Goal: Transaction & Acquisition: Purchase product/service

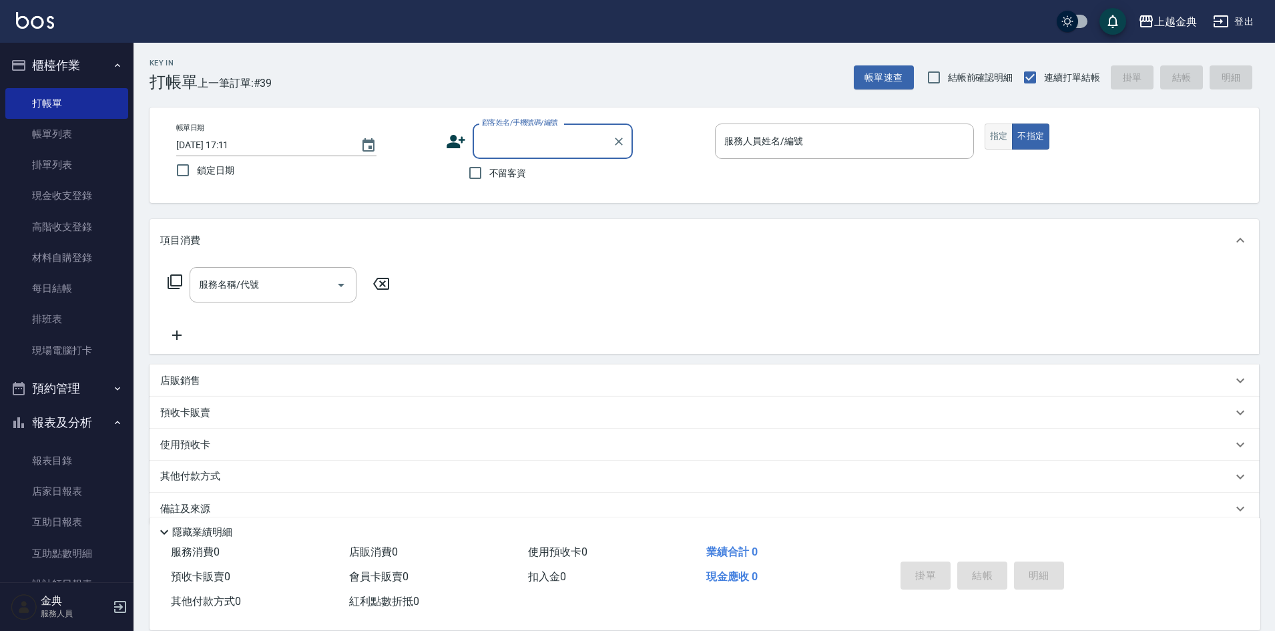
click at [1008, 126] on button "指定" at bounding box center [999, 137] width 29 height 26
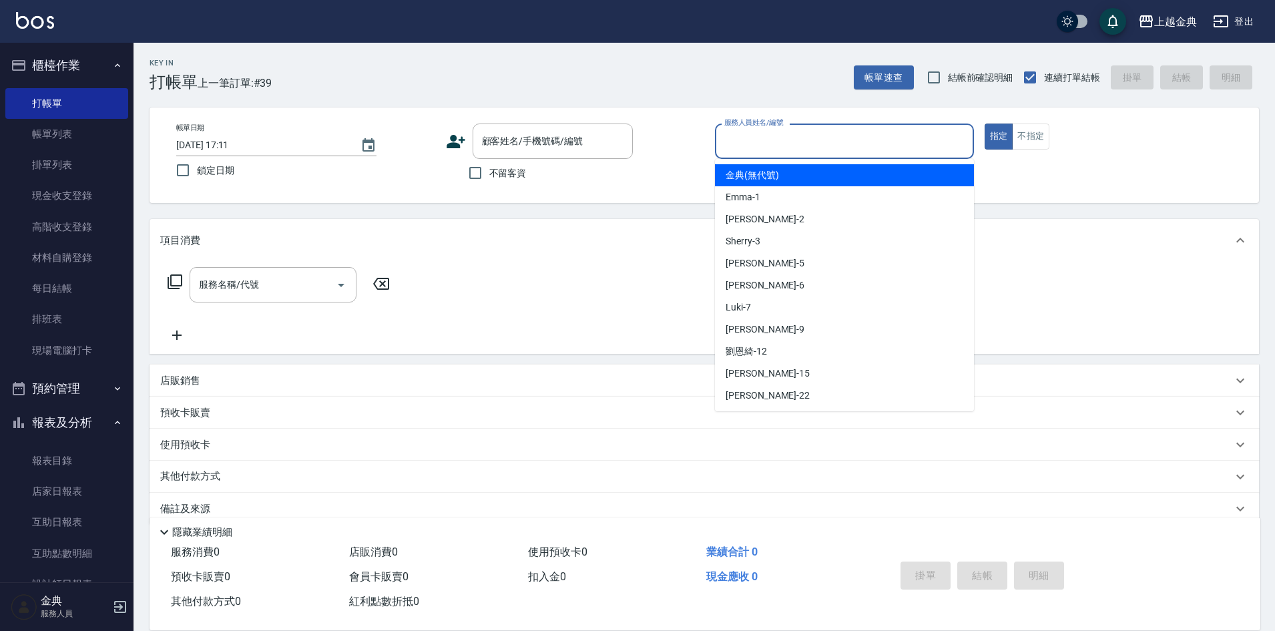
click at [832, 140] on input "服務人員姓名/編號" at bounding box center [844, 141] width 247 height 23
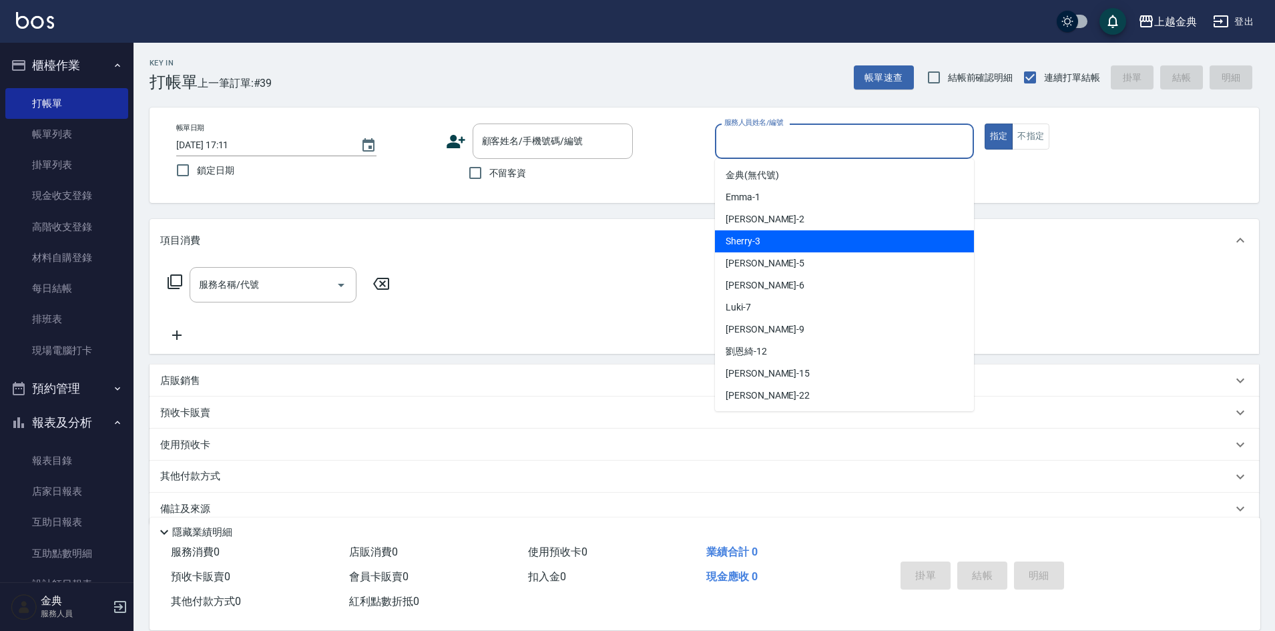
click at [813, 235] on div "Sherry -3" at bounding box center [844, 241] width 259 height 22
type input "Sherry-3"
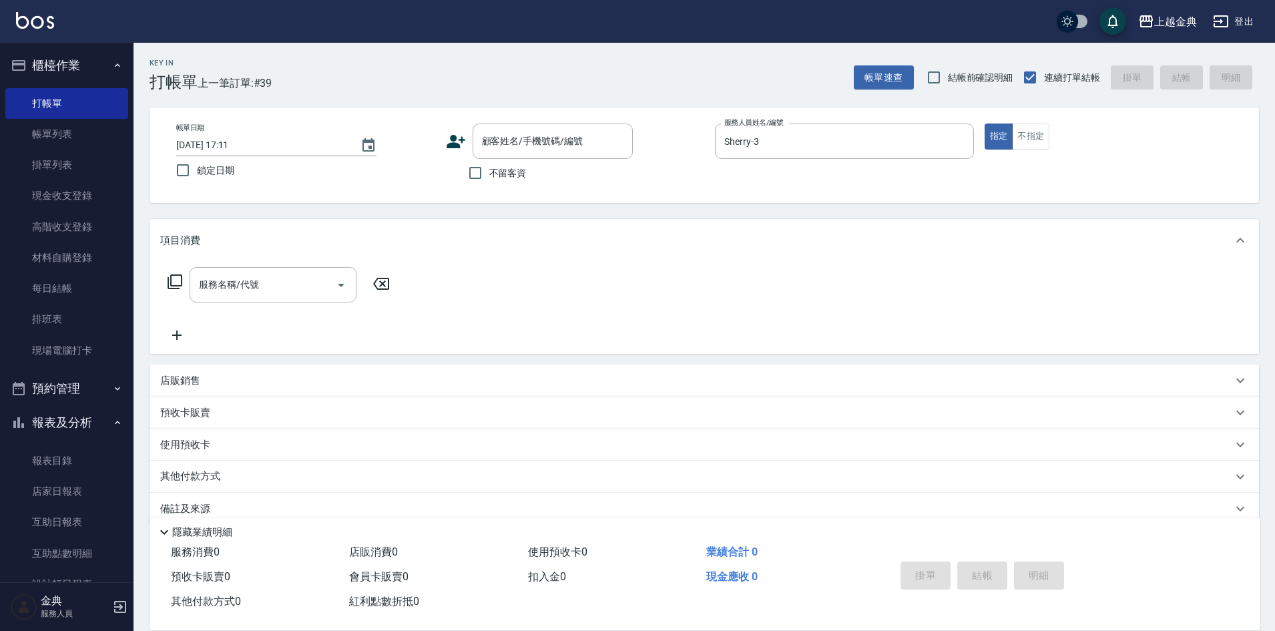
click at [504, 172] on span "不留客資" at bounding box center [507, 173] width 37 height 14
click at [489, 172] on input "不留客資" at bounding box center [475, 173] width 28 height 28
checkbox input "true"
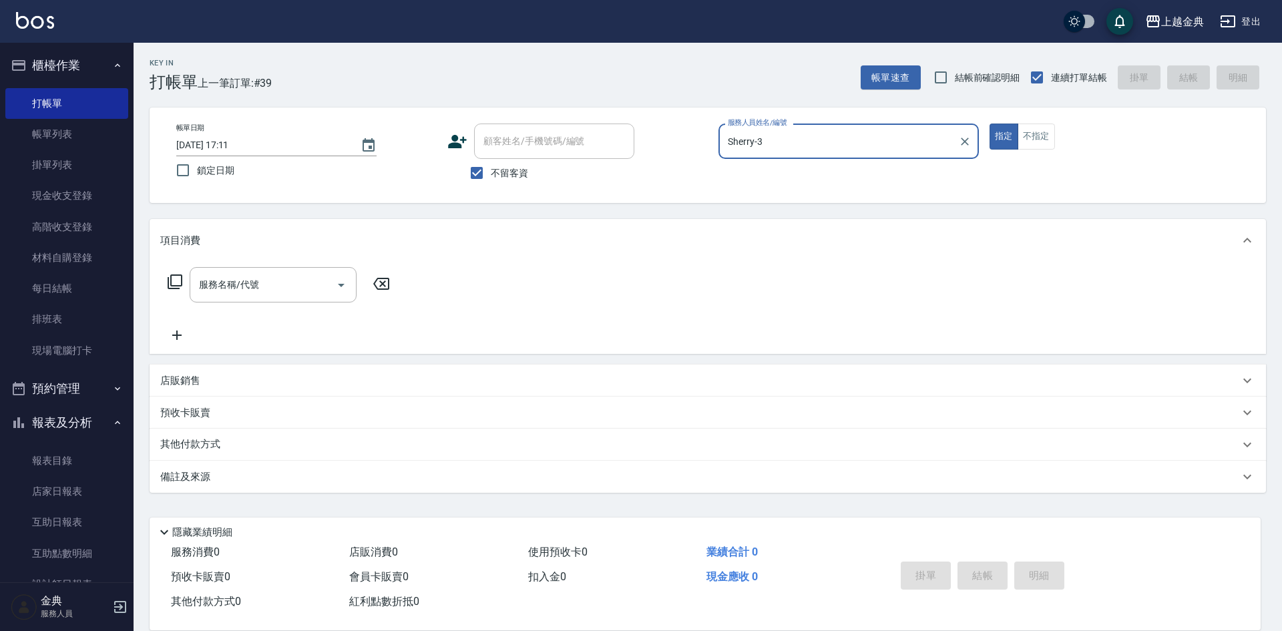
click at [170, 272] on div "服務名稱/代號 服務名稱/代號" at bounding box center [279, 284] width 238 height 35
click at [178, 278] on icon at bounding box center [175, 282] width 16 height 16
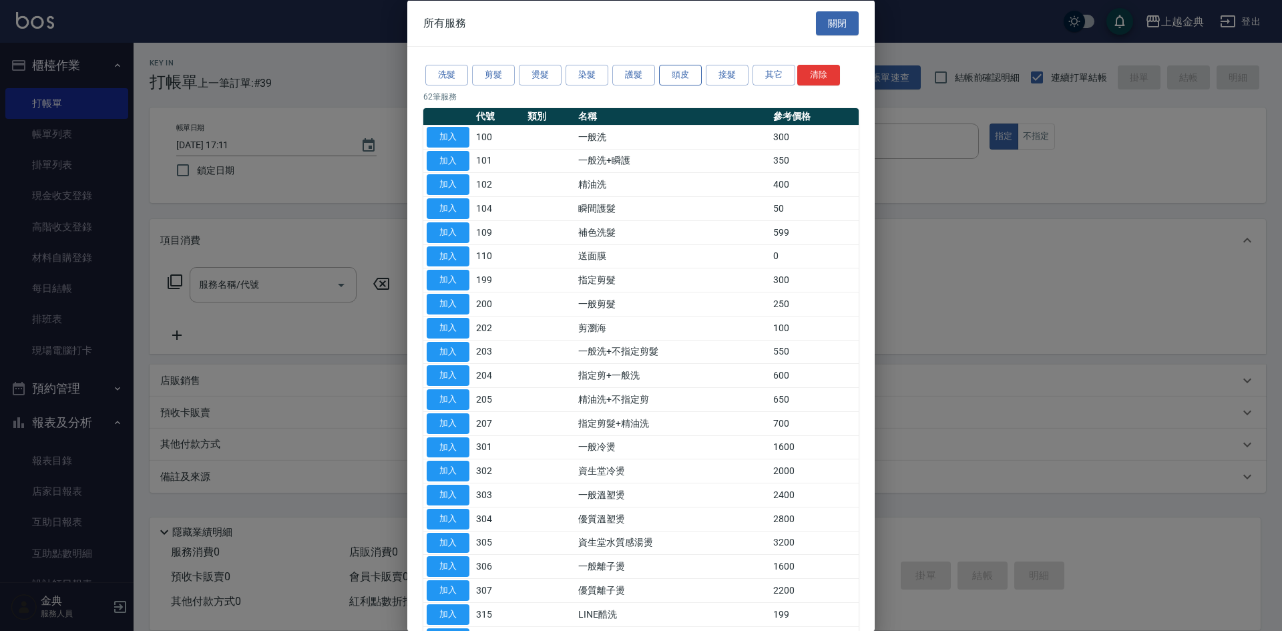
click at [676, 72] on button "頭皮" at bounding box center [680, 75] width 43 height 21
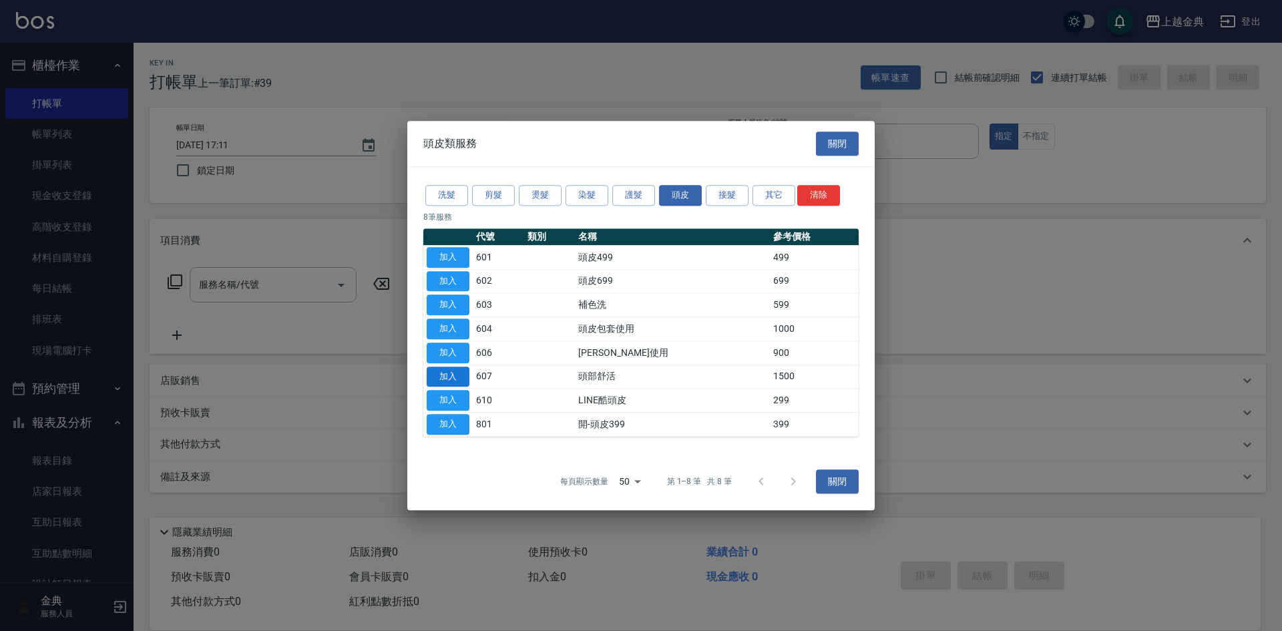
click at [465, 378] on button "加入" at bounding box center [448, 377] width 43 height 21
type input "頭部舒活(607)"
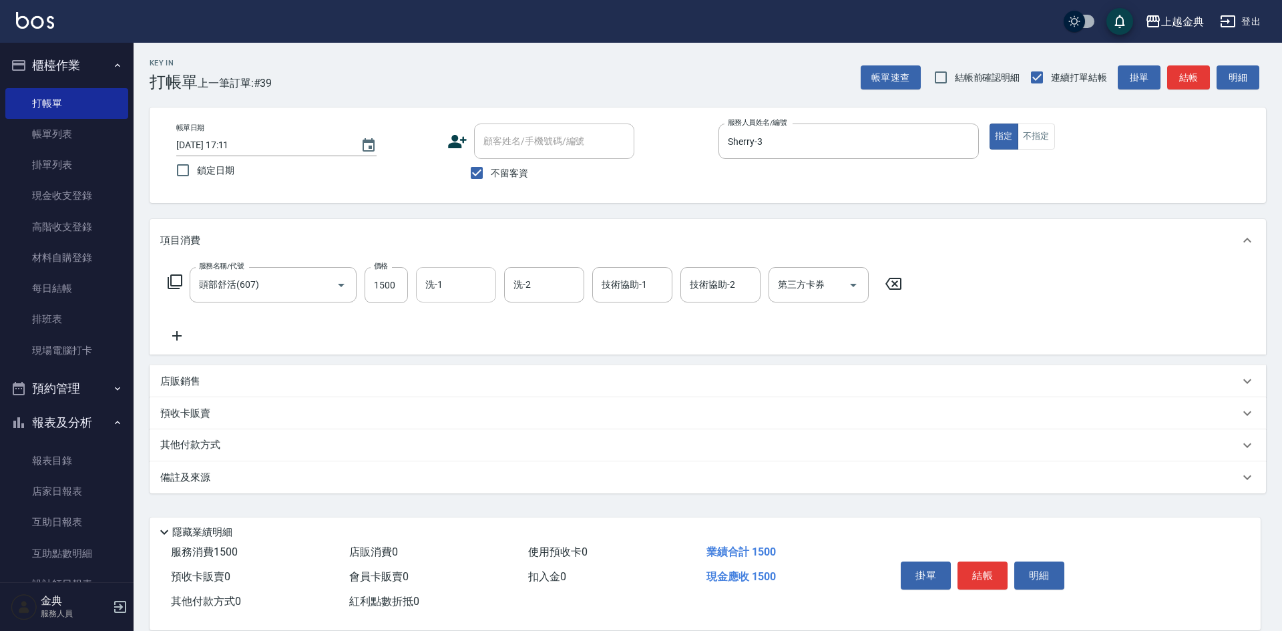
click at [452, 272] on div "洗-1" at bounding box center [456, 284] width 80 height 35
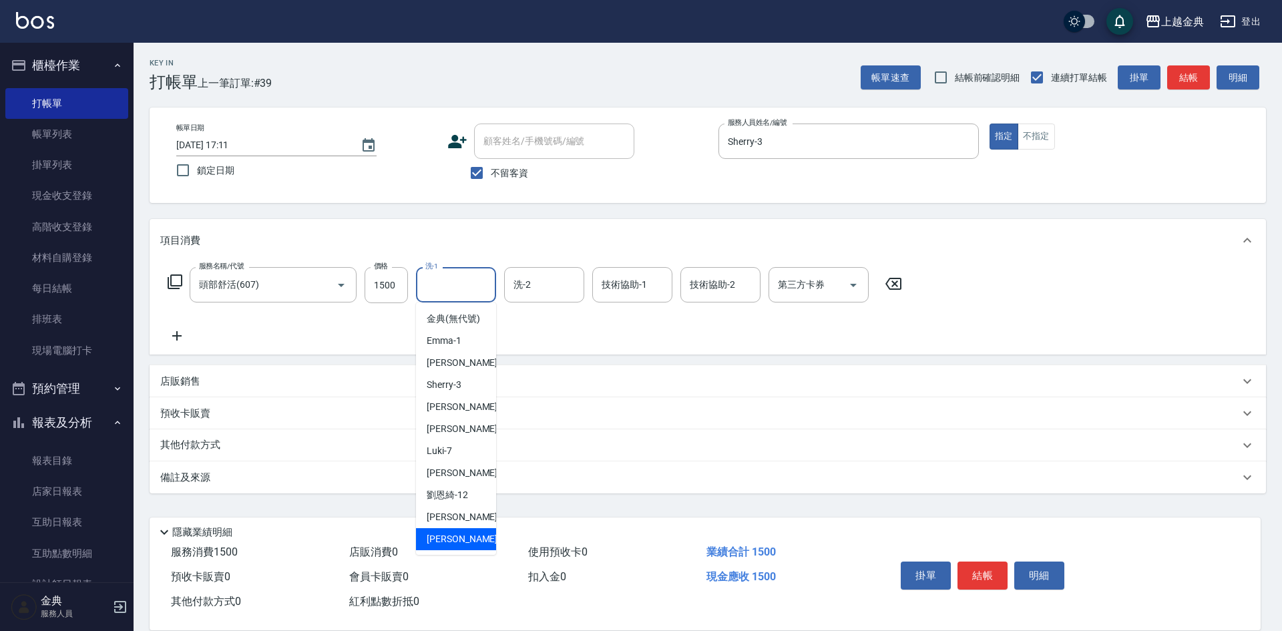
drag, startPoint x: 441, startPoint y: 550, endPoint x: 512, endPoint y: 480, distance: 98.7
click at [441, 546] on span "[PERSON_NAME] -22" at bounding box center [469, 539] width 84 height 14
type input "[PERSON_NAME]-22"
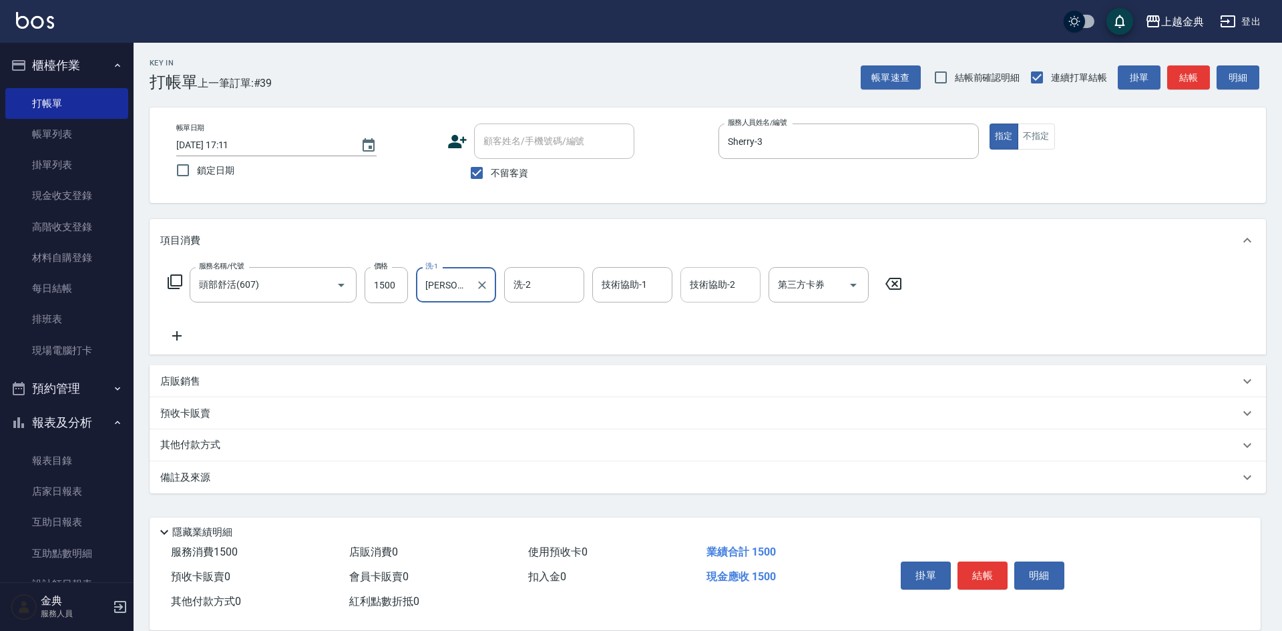
click at [693, 284] on input "技術協助-2" at bounding box center [720, 284] width 68 height 23
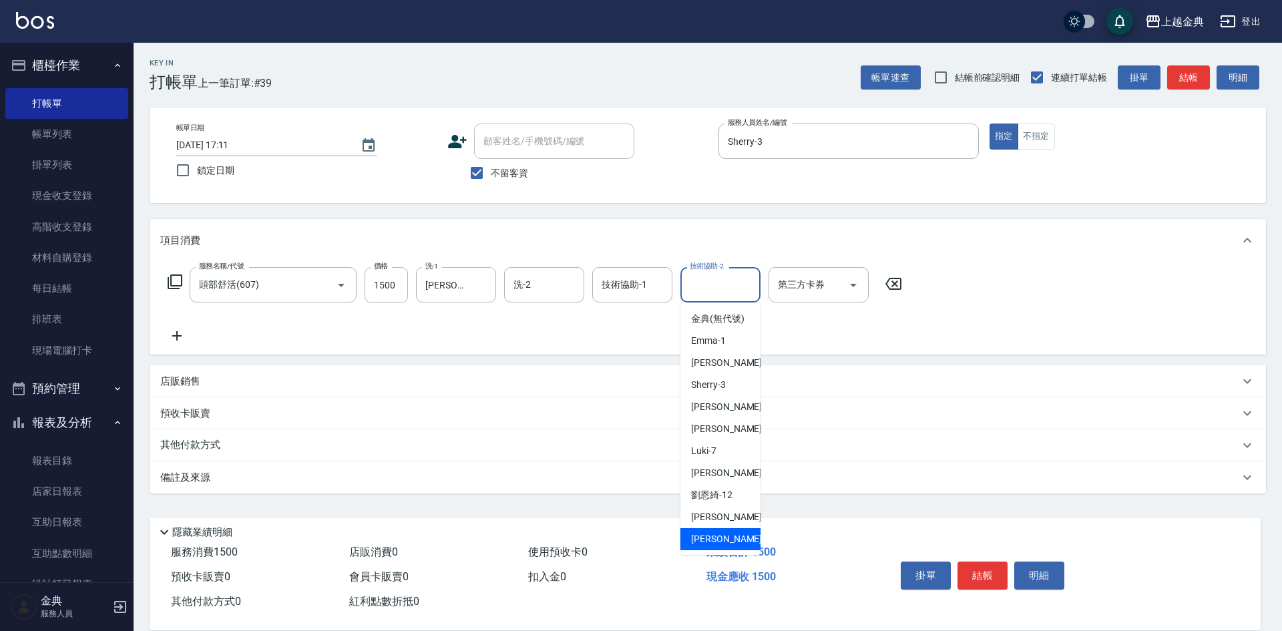
click at [709, 555] on div "業績合計 1500" at bounding box center [790, 552] width 178 height 25
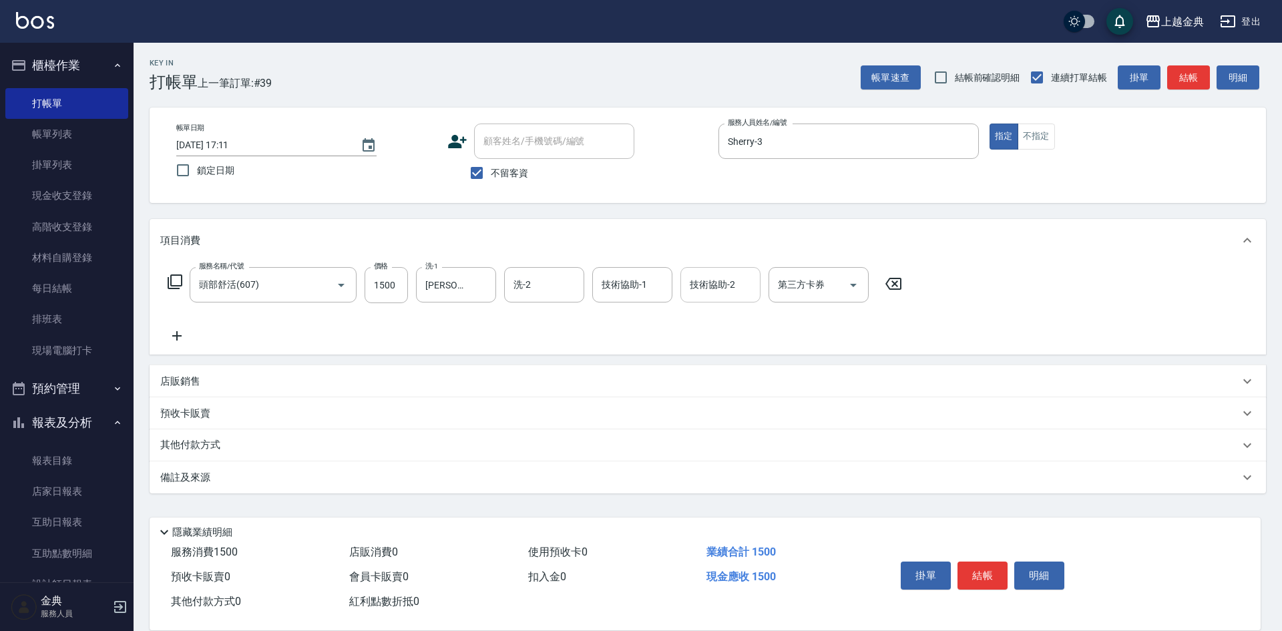
click at [687, 280] on input "技術協助-2" at bounding box center [720, 284] width 68 height 23
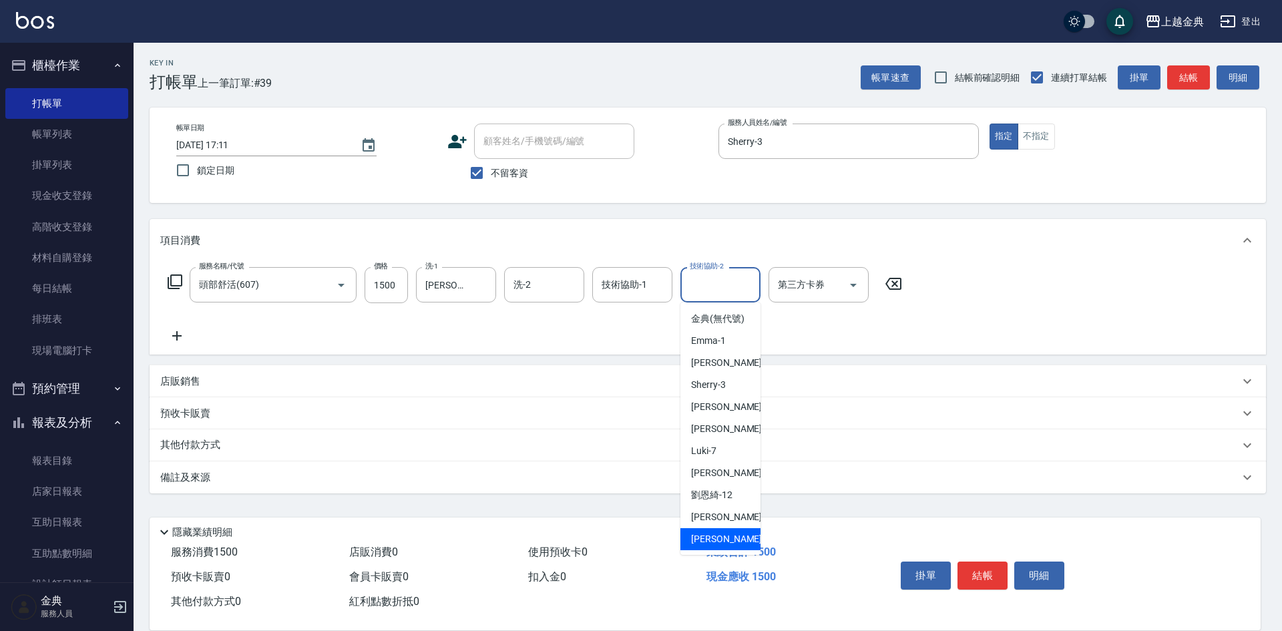
click at [708, 546] on span "[PERSON_NAME] -22" at bounding box center [733, 539] width 84 height 14
type input "[PERSON_NAME]-22"
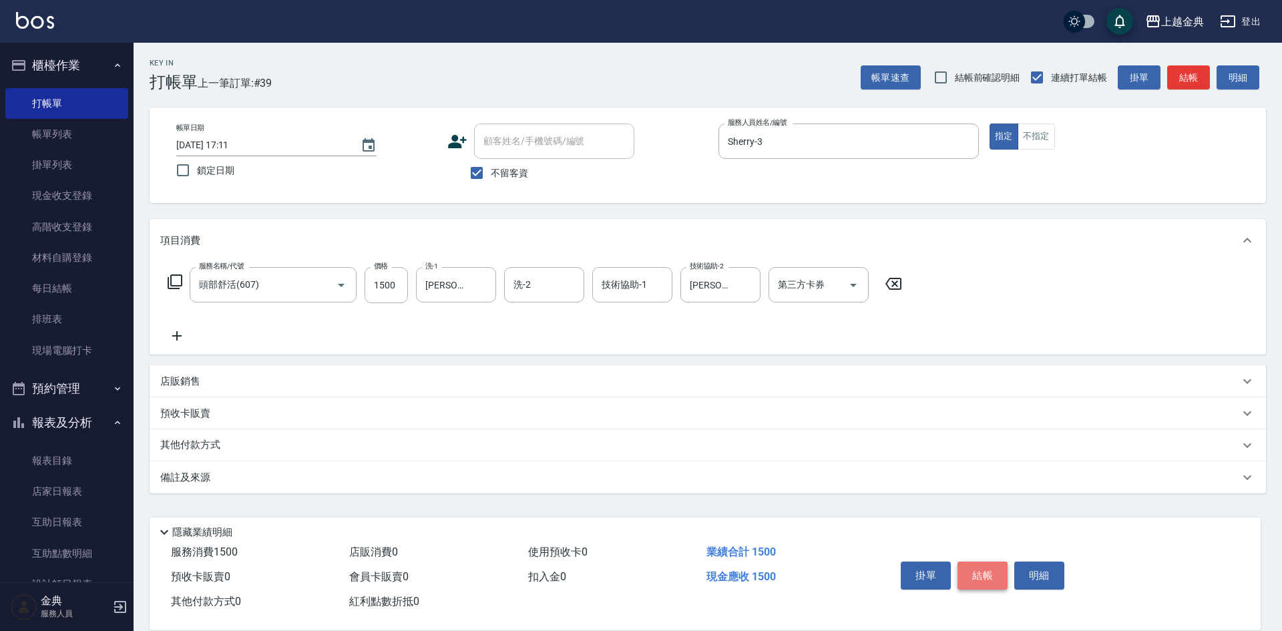
click at [988, 576] on button "結帳" at bounding box center [983, 576] width 50 height 28
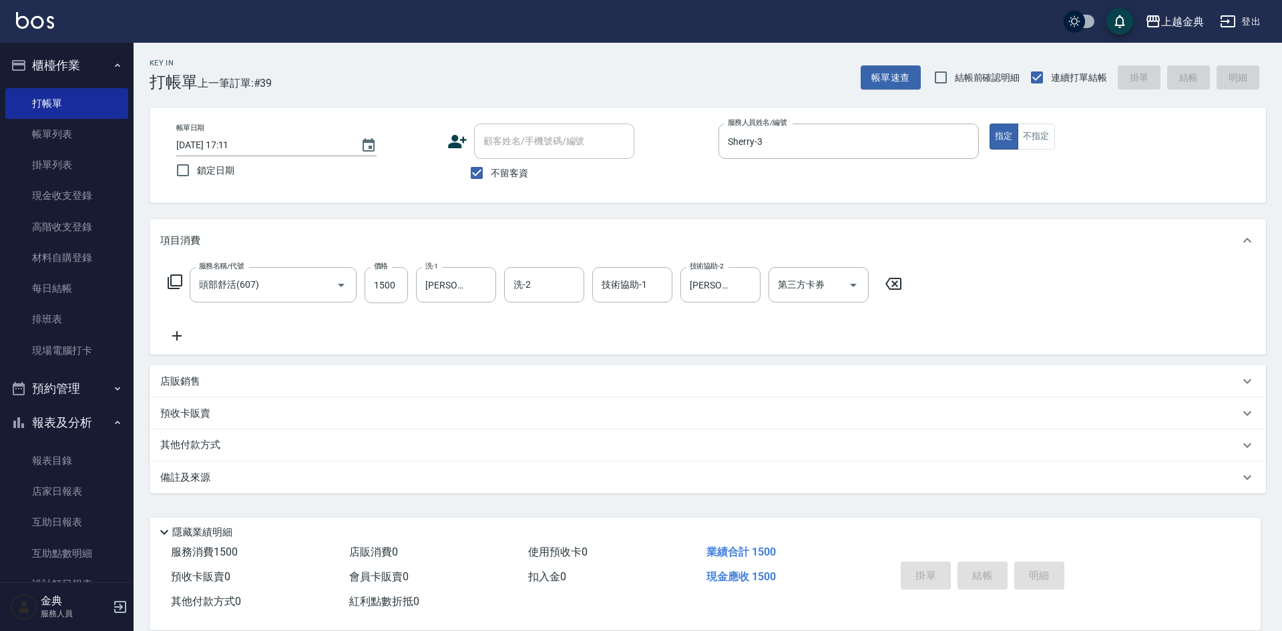
type input "[DATE] 18:14"
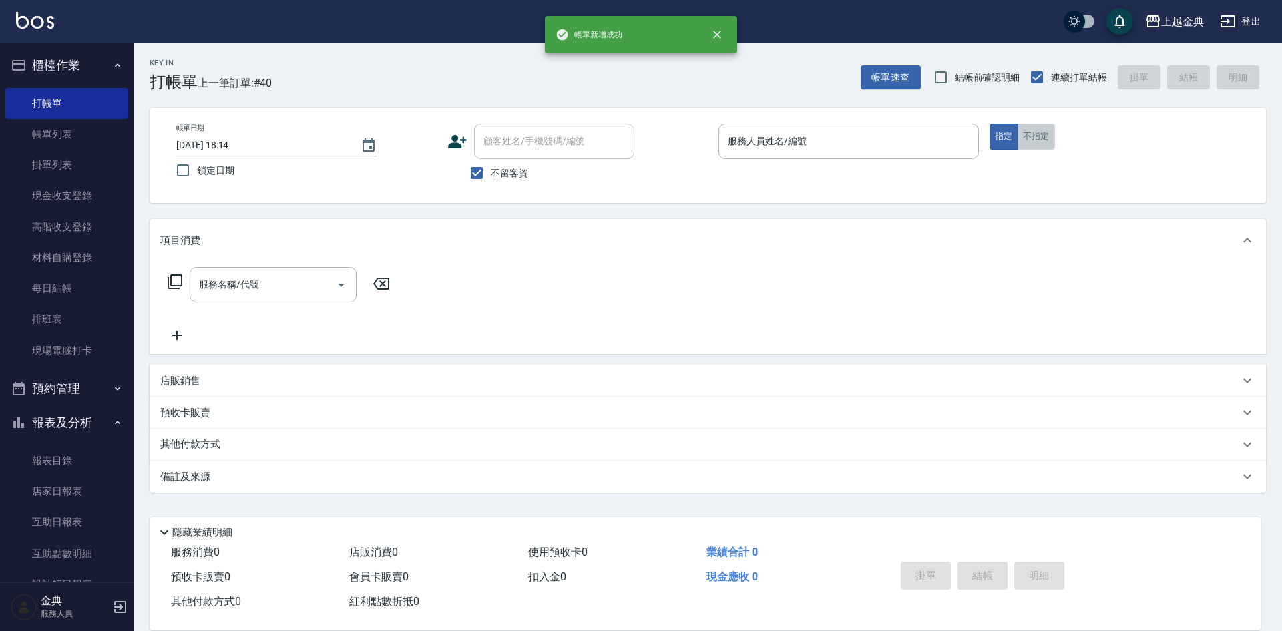
click at [1040, 137] on button "不指定" at bounding box center [1036, 137] width 37 height 26
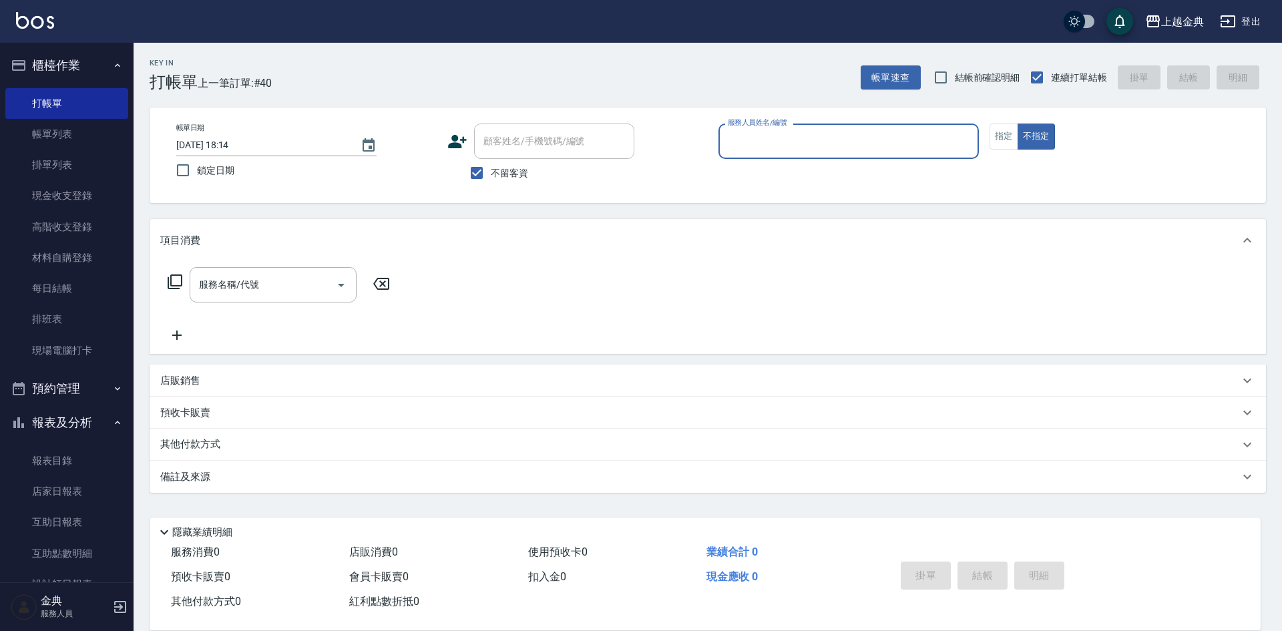
click at [952, 129] on div "服務人員姓名/編號" at bounding box center [849, 141] width 260 height 35
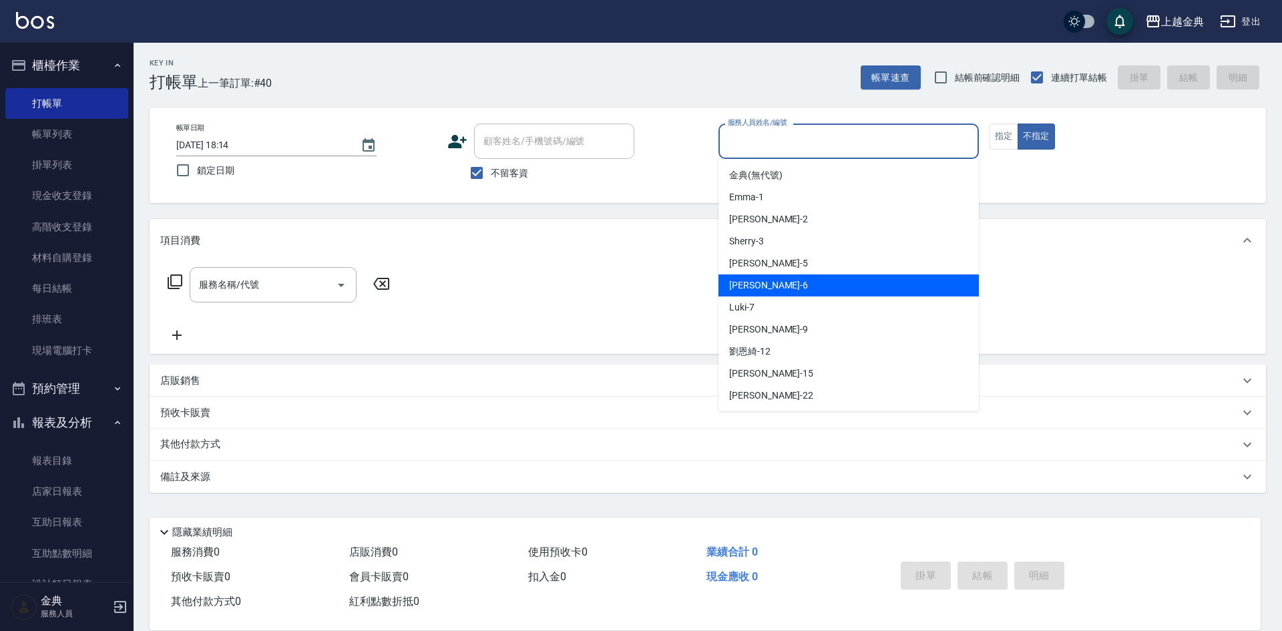
drag, startPoint x: 847, startPoint y: 293, endPoint x: 352, endPoint y: 277, distance: 495.7
click at [846, 293] on div "[PERSON_NAME] -6" at bounding box center [849, 285] width 260 height 22
type input "[PERSON_NAME]-6"
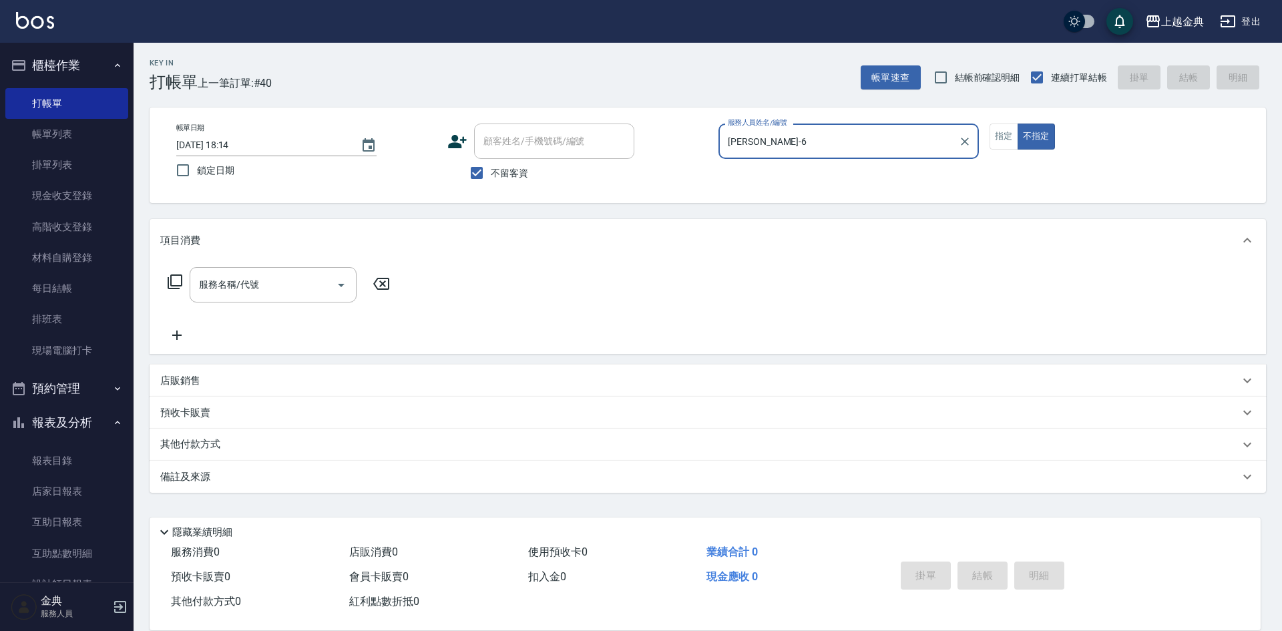
click at [177, 283] on icon at bounding box center [175, 282] width 16 height 16
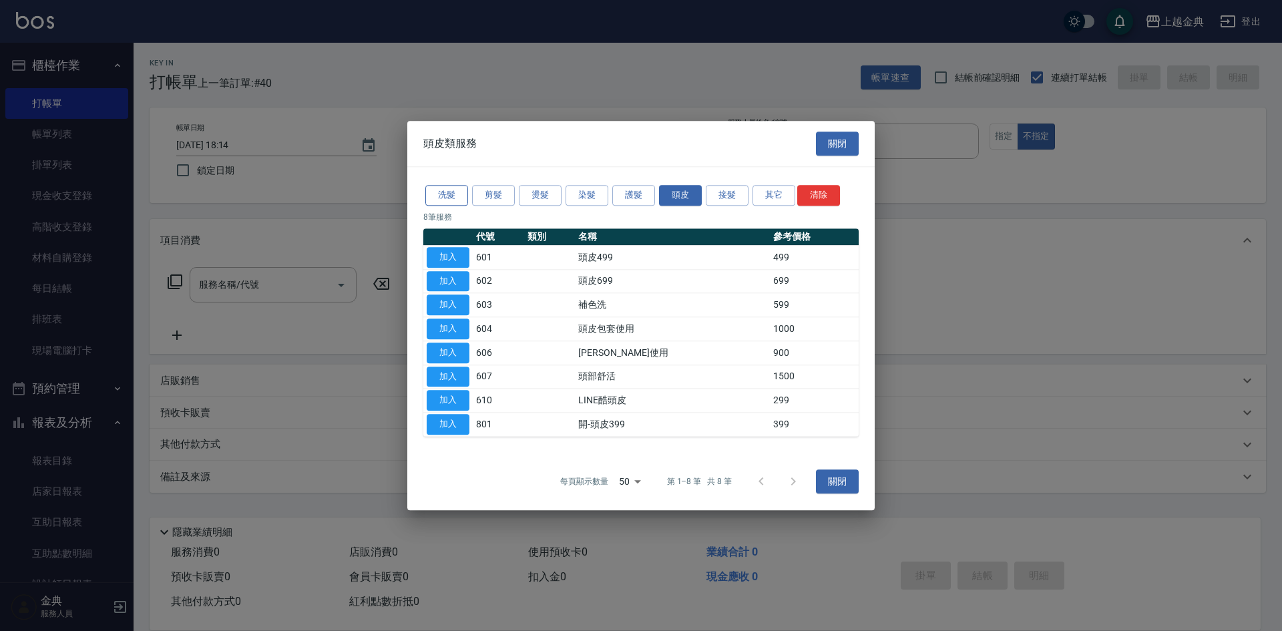
click at [460, 186] on div "洗髮 剪髮 燙髮 染髮 護髮 頭皮 接髮 其它 清除" at bounding box center [640, 195] width 435 height 25
click at [457, 189] on button "洗髮" at bounding box center [446, 195] width 43 height 21
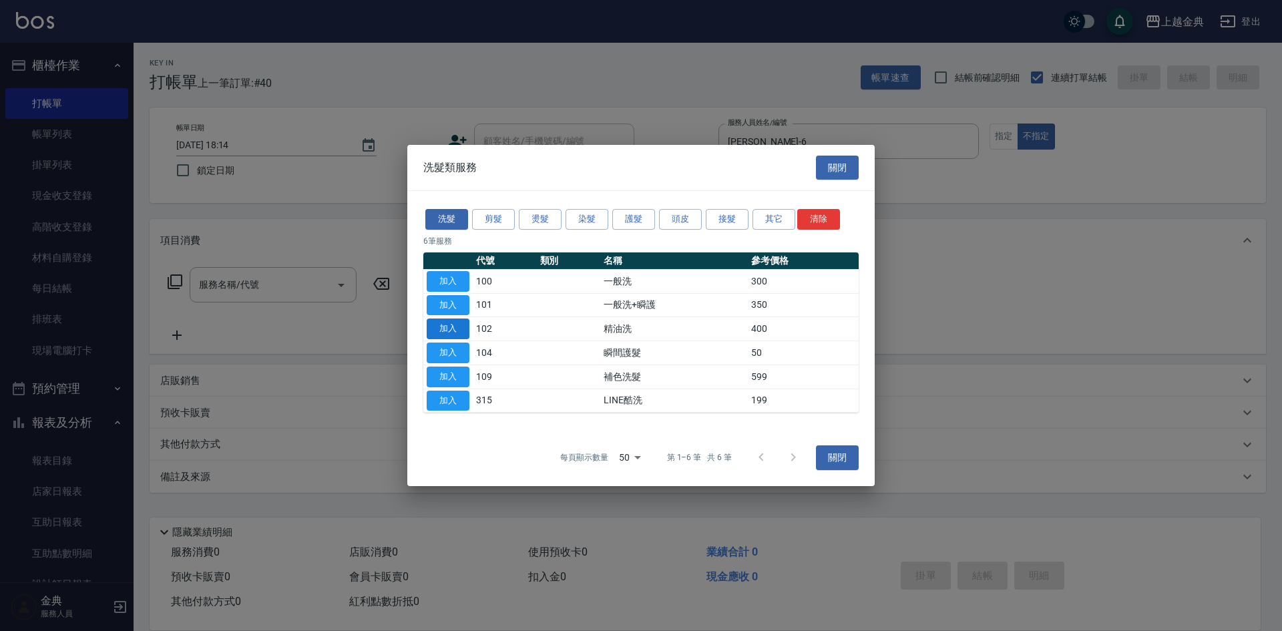
click at [456, 333] on button "加入" at bounding box center [448, 329] width 43 height 21
type input "精油洗(102)"
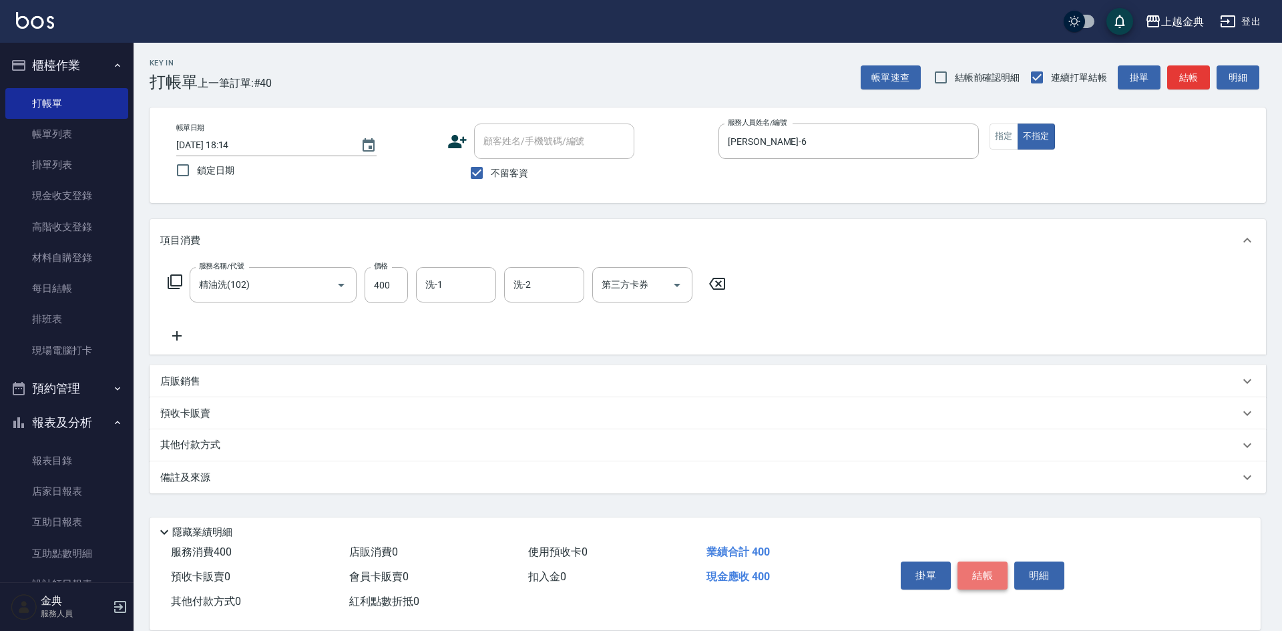
click at [983, 564] on button "結帳" at bounding box center [983, 576] width 50 height 28
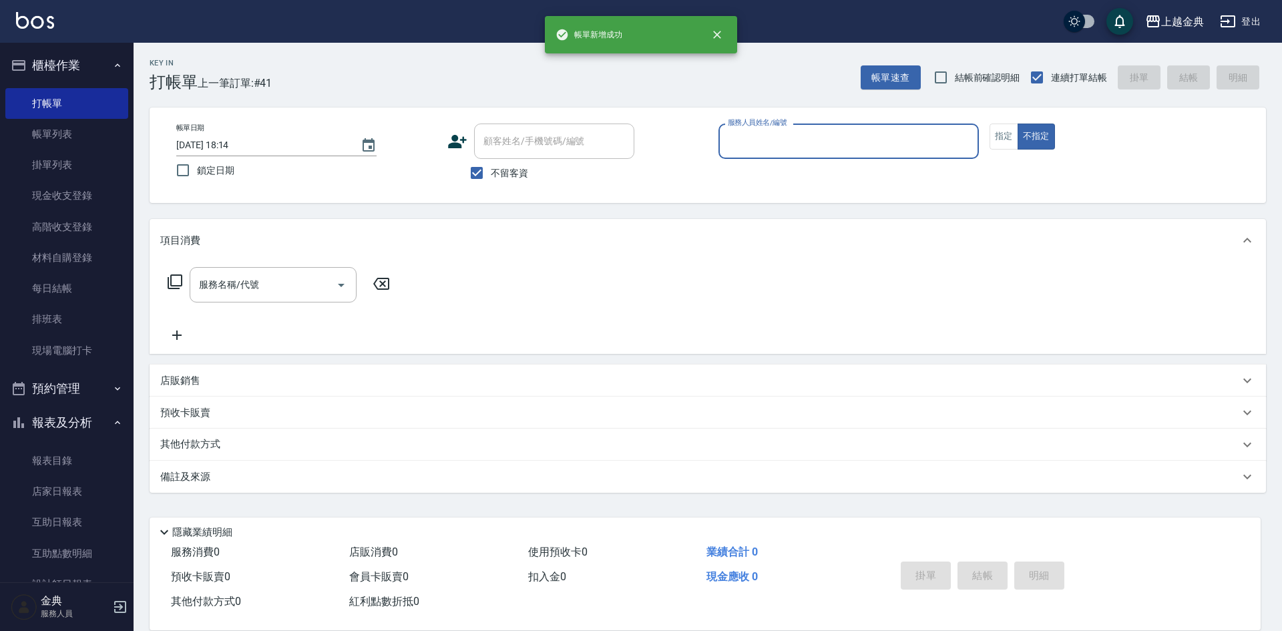
click at [813, 154] on div "服務人員姓名/編號" at bounding box center [849, 141] width 260 height 35
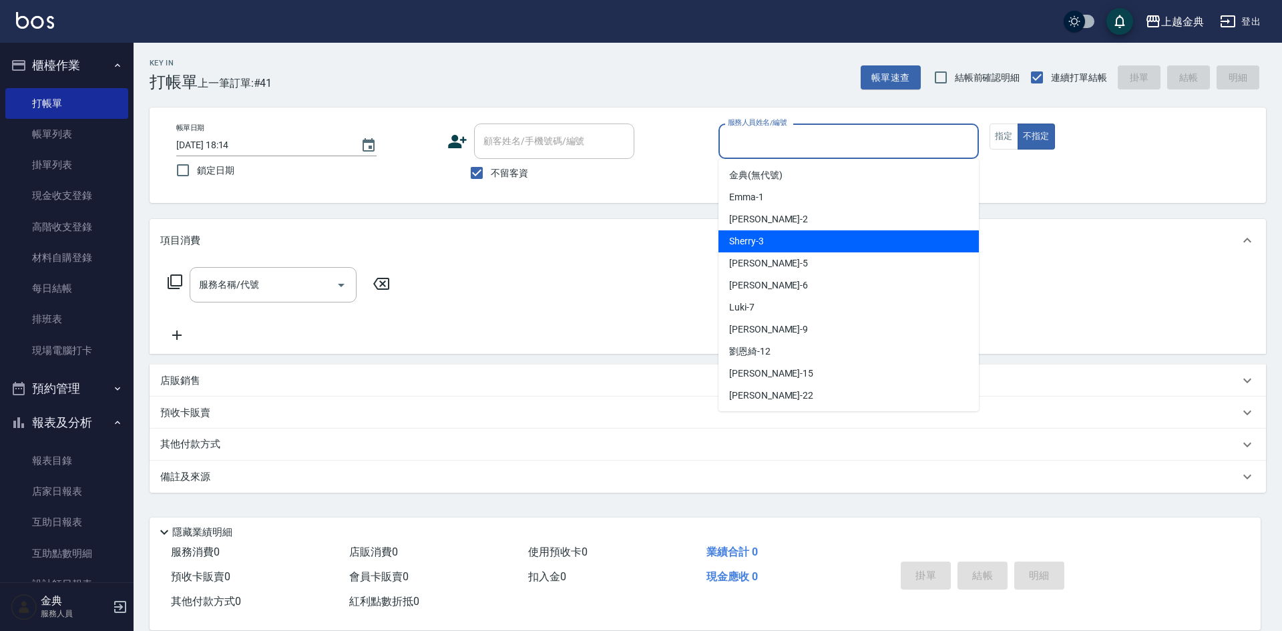
click at [810, 232] on div "Sherry -3" at bounding box center [849, 241] width 260 height 22
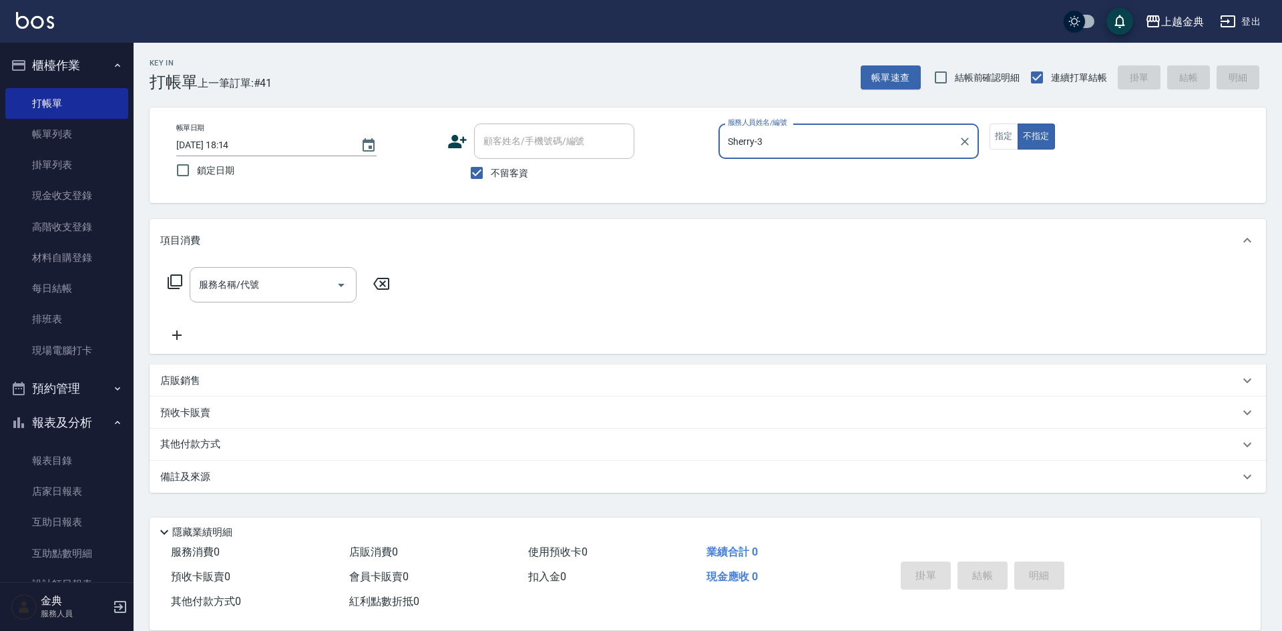
click at [785, 153] on input "Sherry-3" at bounding box center [839, 141] width 228 height 23
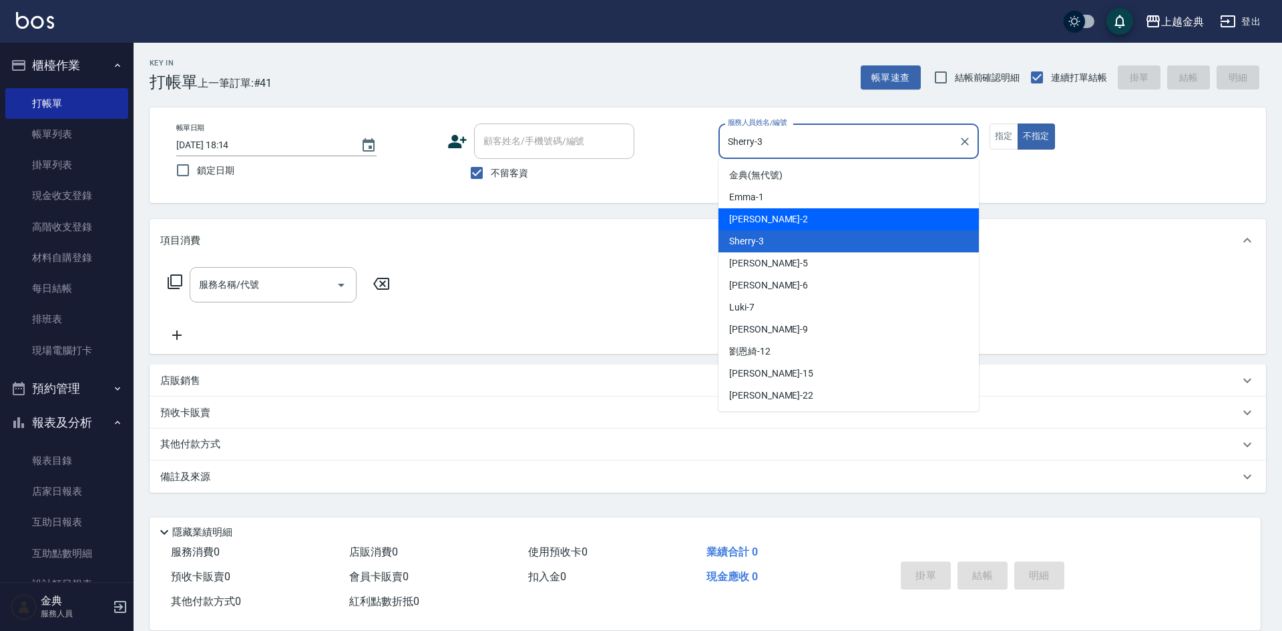
click at [783, 215] on div "Cindy -2" at bounding box center [849, 219] width 260 height 22
type input "Cindy-2"
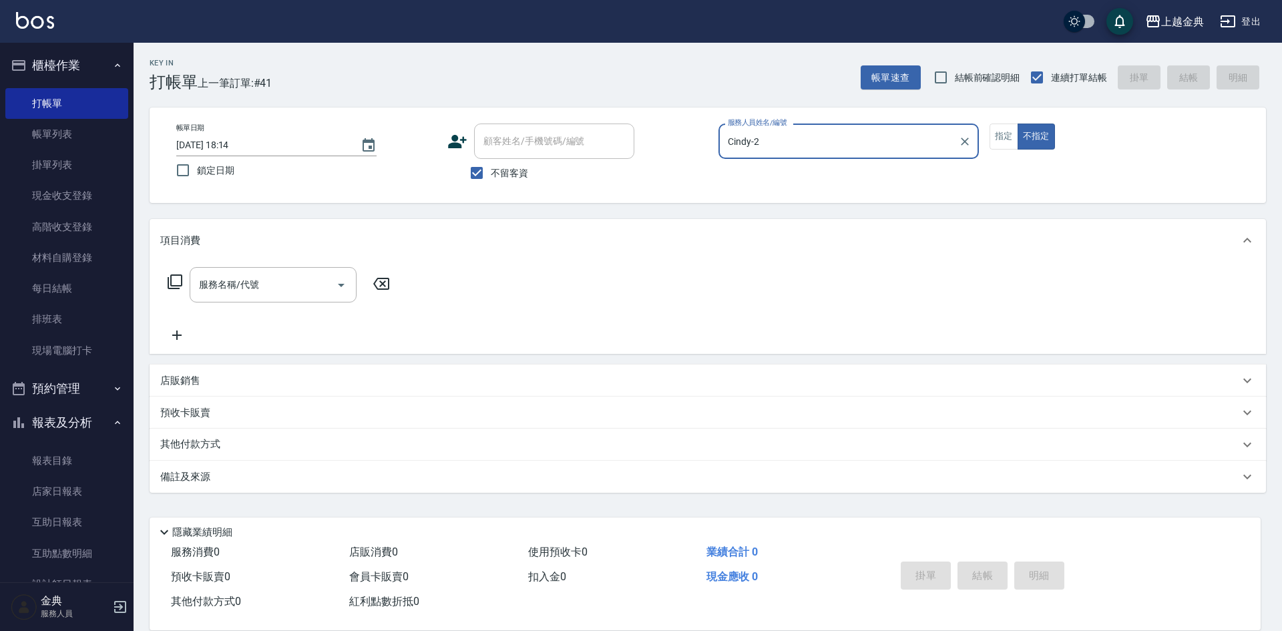
click at [182, 279] on icon at bounding box center [175, 281] width 15 height 15
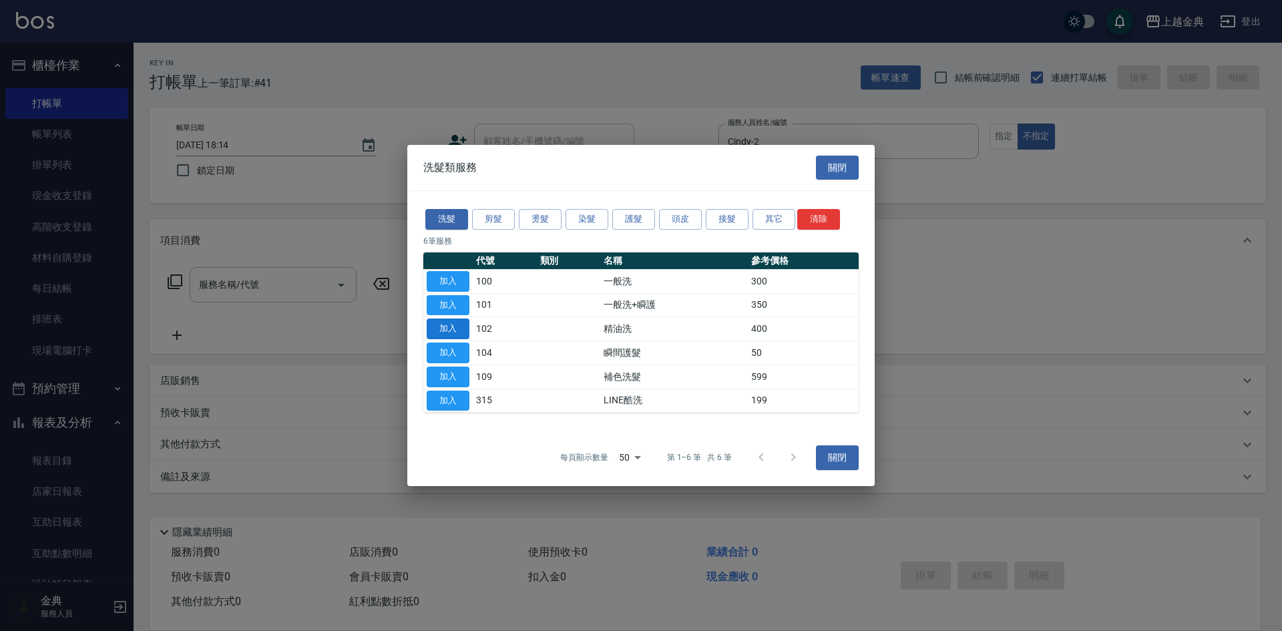
drag, startPoint x: 449, startPoint y: 316, endPoint x: 449, endPoint y: 324, distance: 8.0
click at [449, 317] on tbody "加入 100 一般洗 300 加入 101 一般洗+瞬護 350 加入 102 精油洗 400 加入 104 瞬間護髮 50 加入 109 補色洗髮 599 …" at bounding box center [640, 341] width 435 height 144
click at [449, 324] on button "加入" at bounding box center [448, 329] width 43 height 21
type input "精油洗(102)"
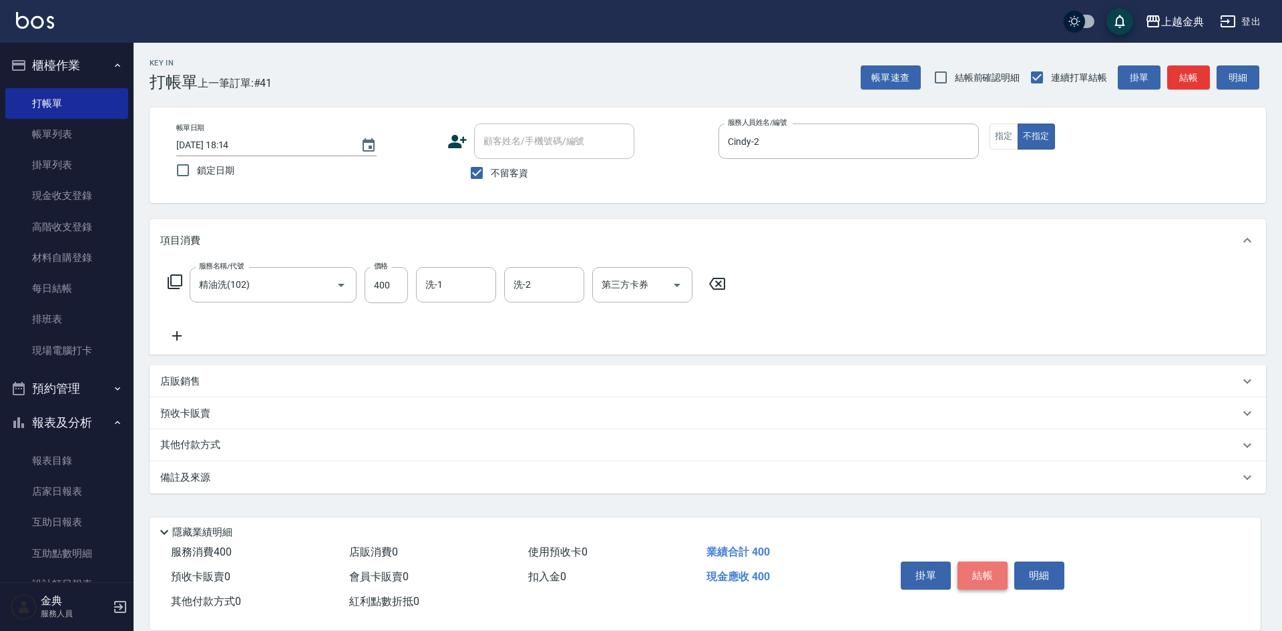
click at [988, 562] on button "結帳" at bounding box center [983, 576] width 50 height 28
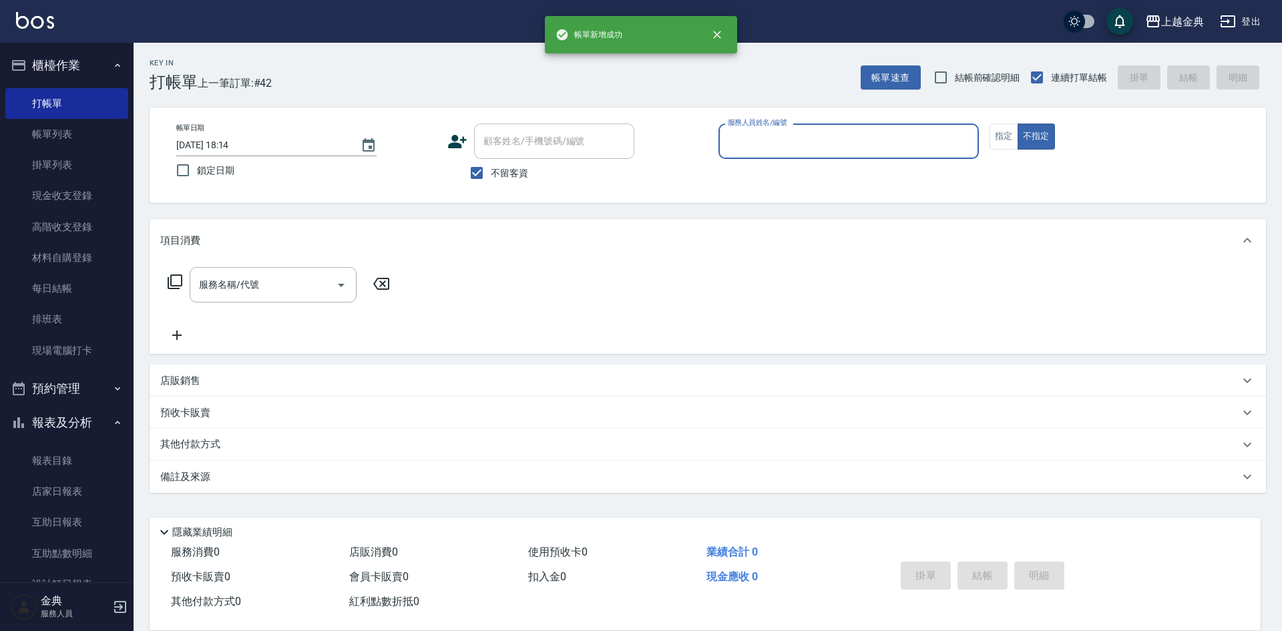
click at [856, 146] on input "服務人員姓名/編號" at bounding box center [849, 141] width 248 height 23
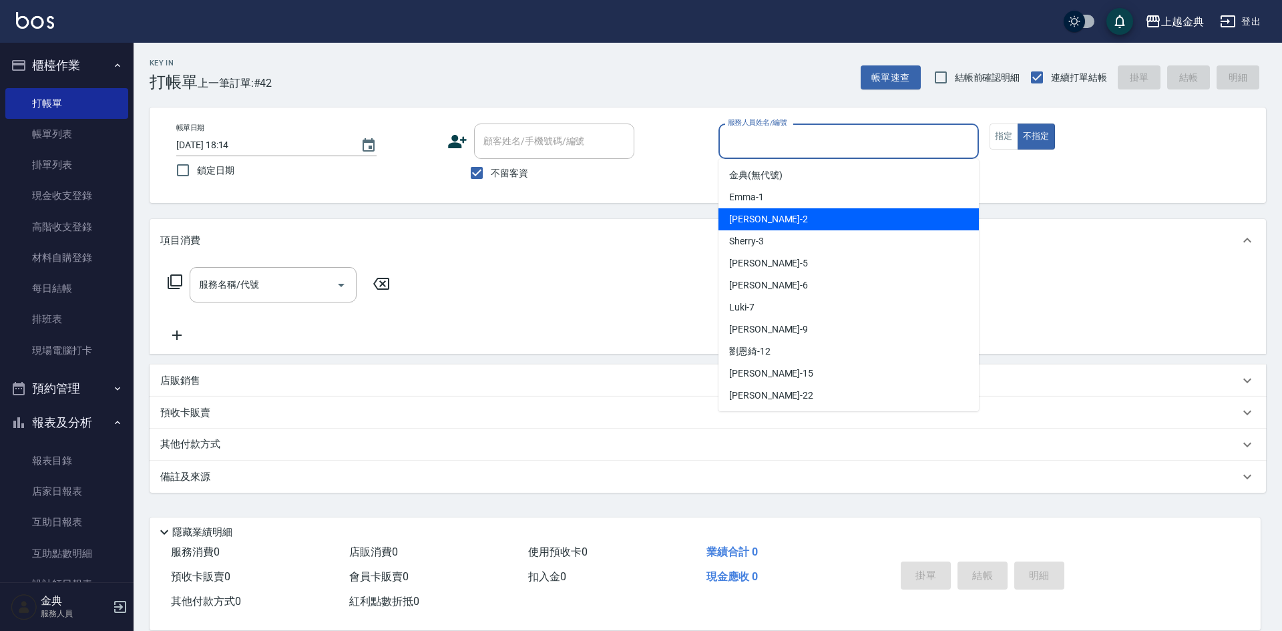
click at [824, 221] on div "Cindy -2" at bounding box center [849, 219] width 260 height 22
type input "Cindy-2"
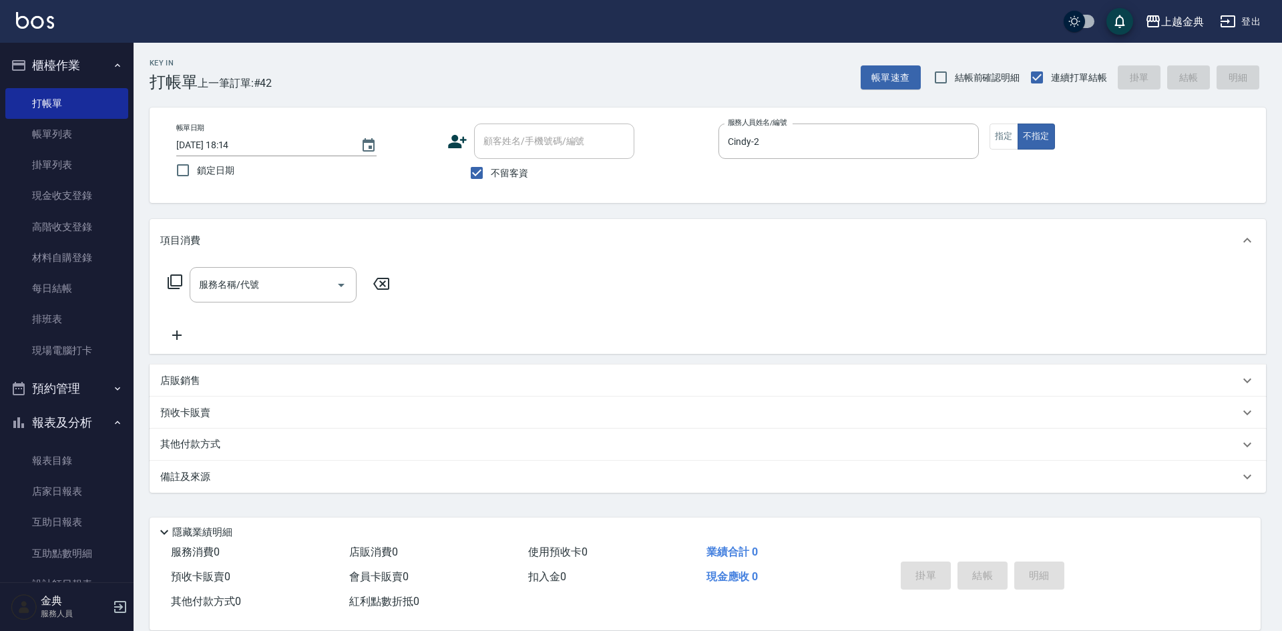
click at [173, 281] on icon at bounding box center [175, 282] width 16 height 16
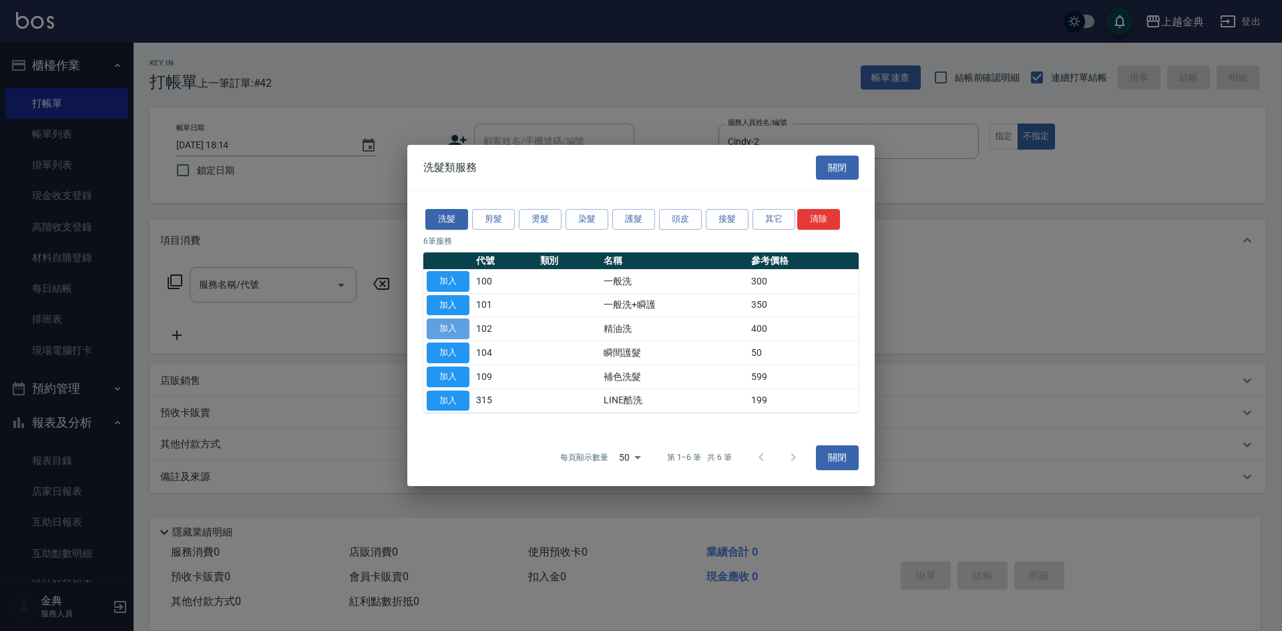
click at [463, 331] on button "加入" at bounding box center [448, 329] width 43 height 21
type input "精油洗(102)"
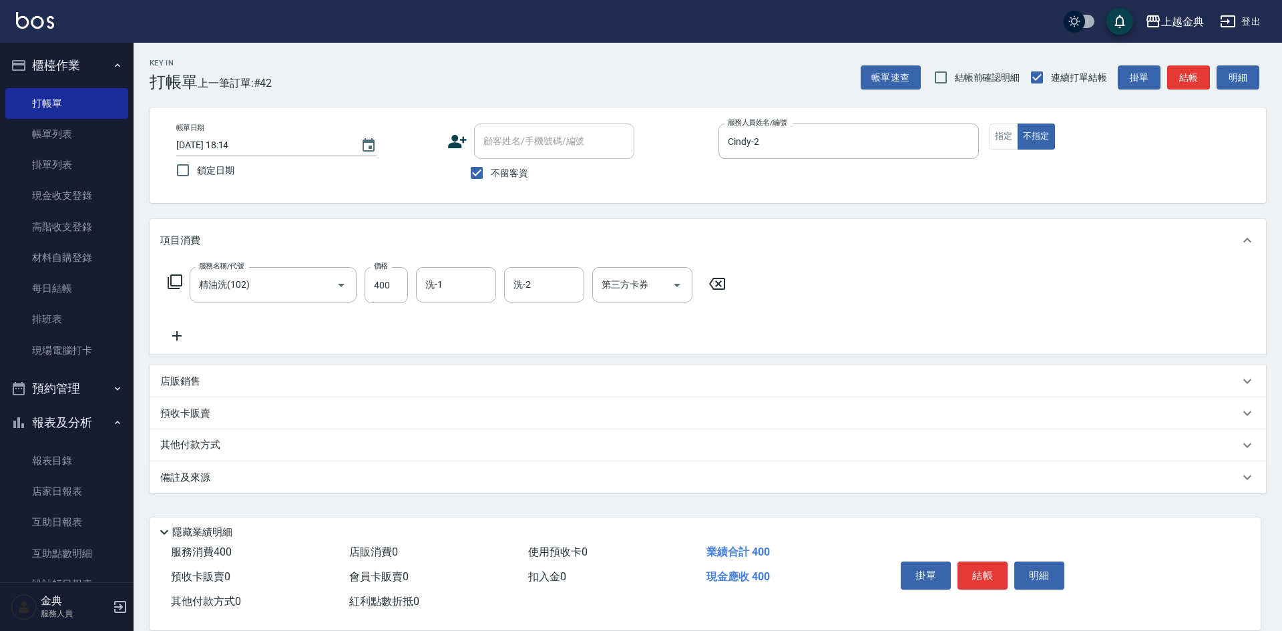
click at [980, 562] on button "結帳" at bounding box center [983, 576] width 50 height 28
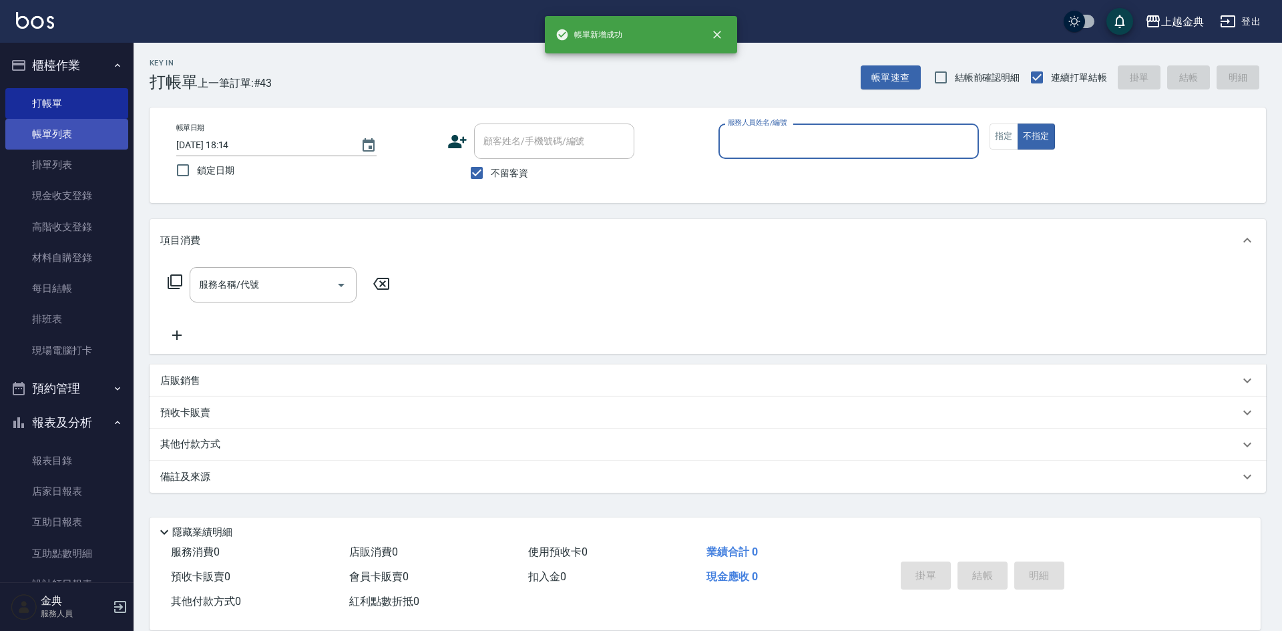
click at [56, 140] on link "帳單列表" at bounding box center [66, 134] width 123 height 31
click at [66, 133] on link "帳單列表" at bounding box center [66, 134] width 123 height 31
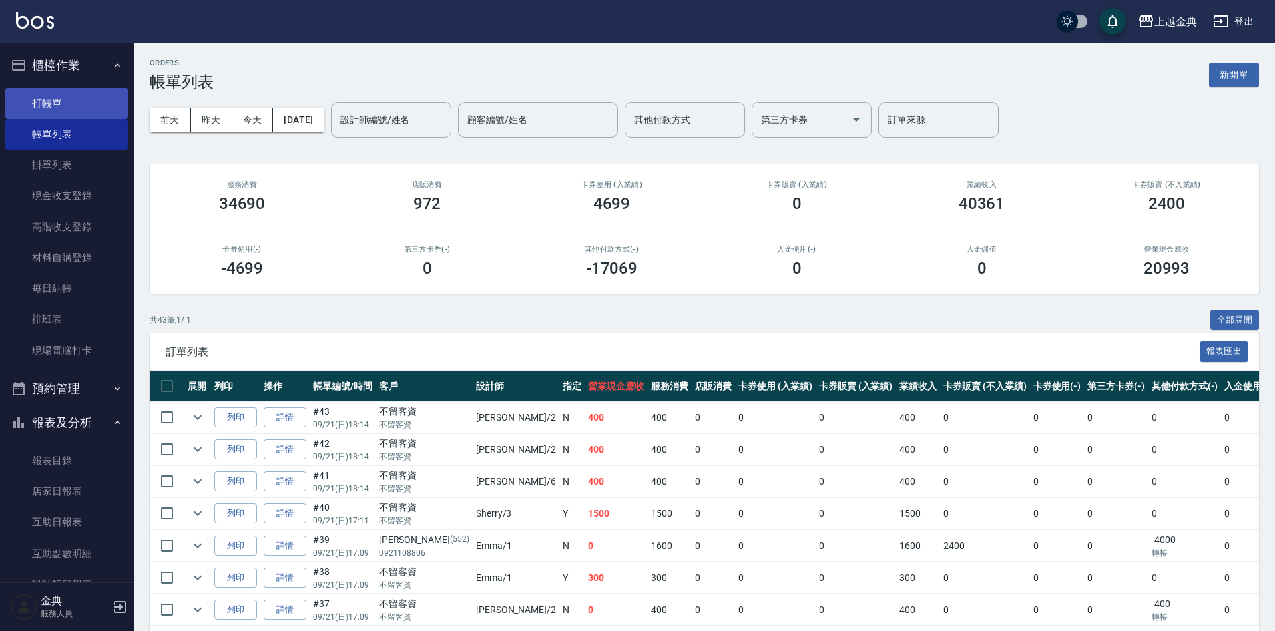
click at [39, 89] on link "打帳單" at bounding box center [66, 103] width 123 height 31
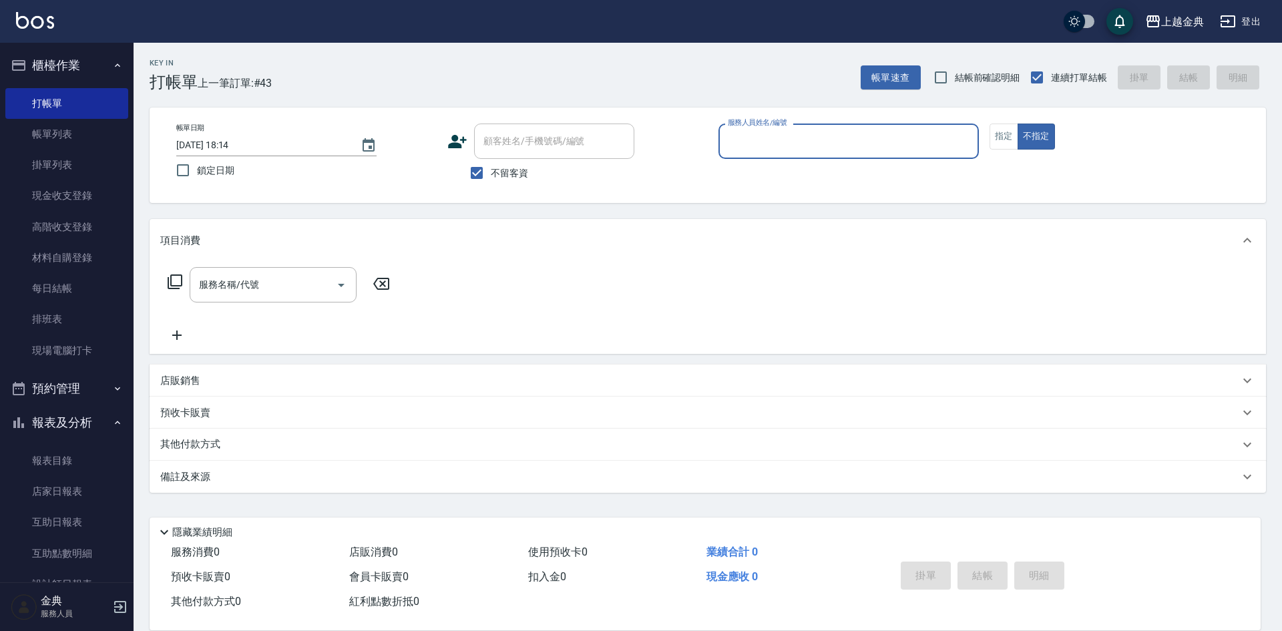
click at [773, 140] on input "服務人員姓名/編號" at bounding box center [849, 141] width 248 height 23
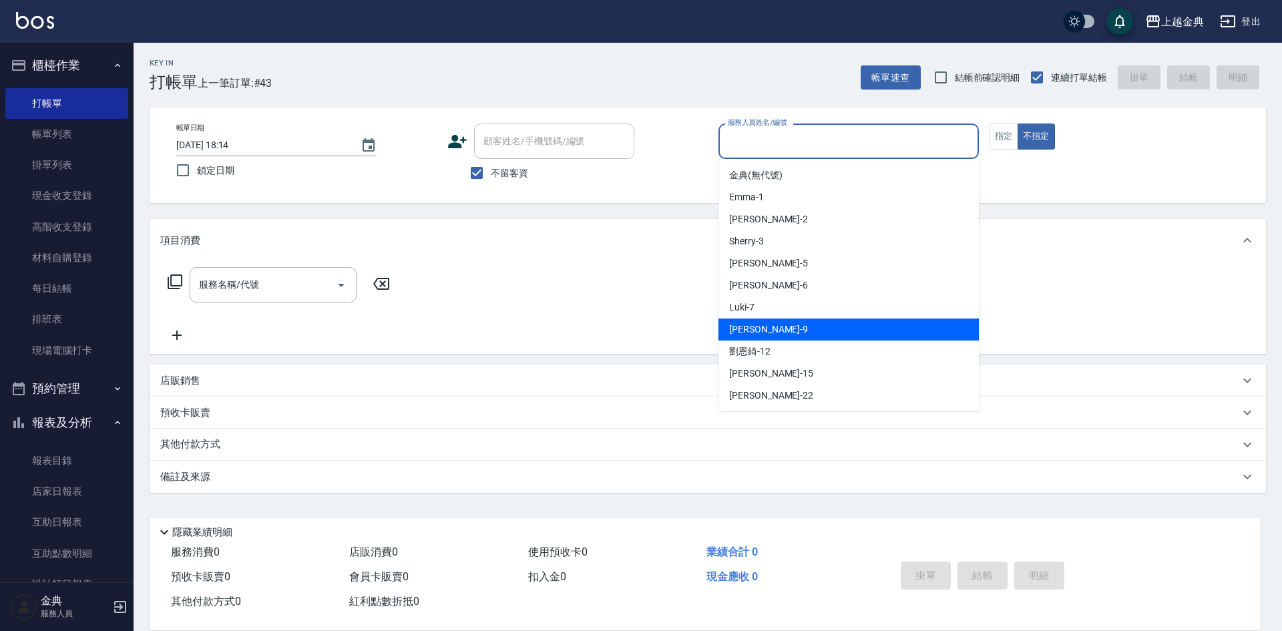
click at [786, 322] on div "[PERSON_NAME] -9" at bounding box center [849, 330] width 260 height 22
type input "[PERSON_NAME]-9"
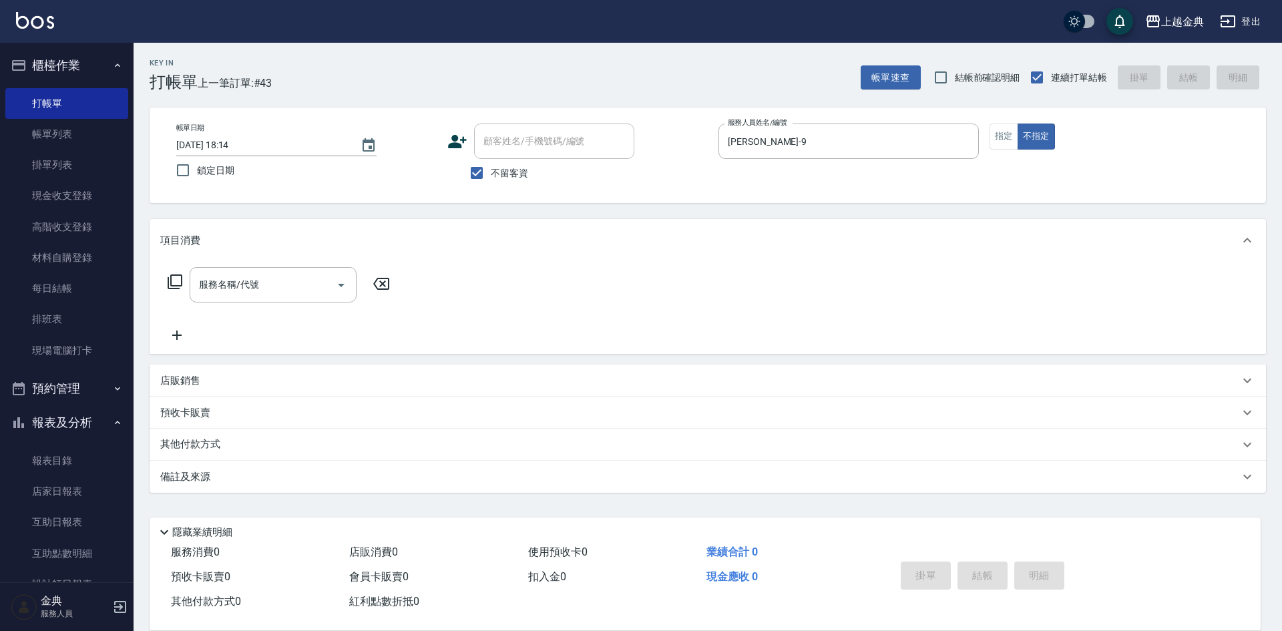
click at [178, 282] on icon at bounding box center [175, 282] width 16 height 16
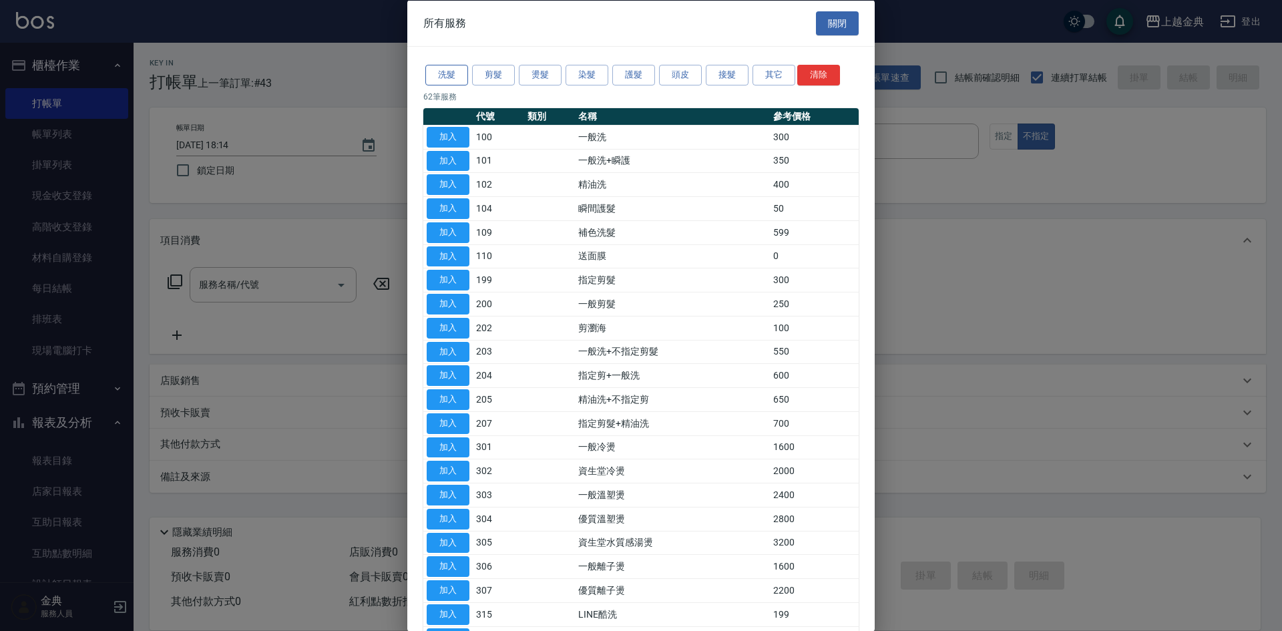
click at [443, 73] on button "洗髮" at bounding box center [446, 75] width 43 height 21
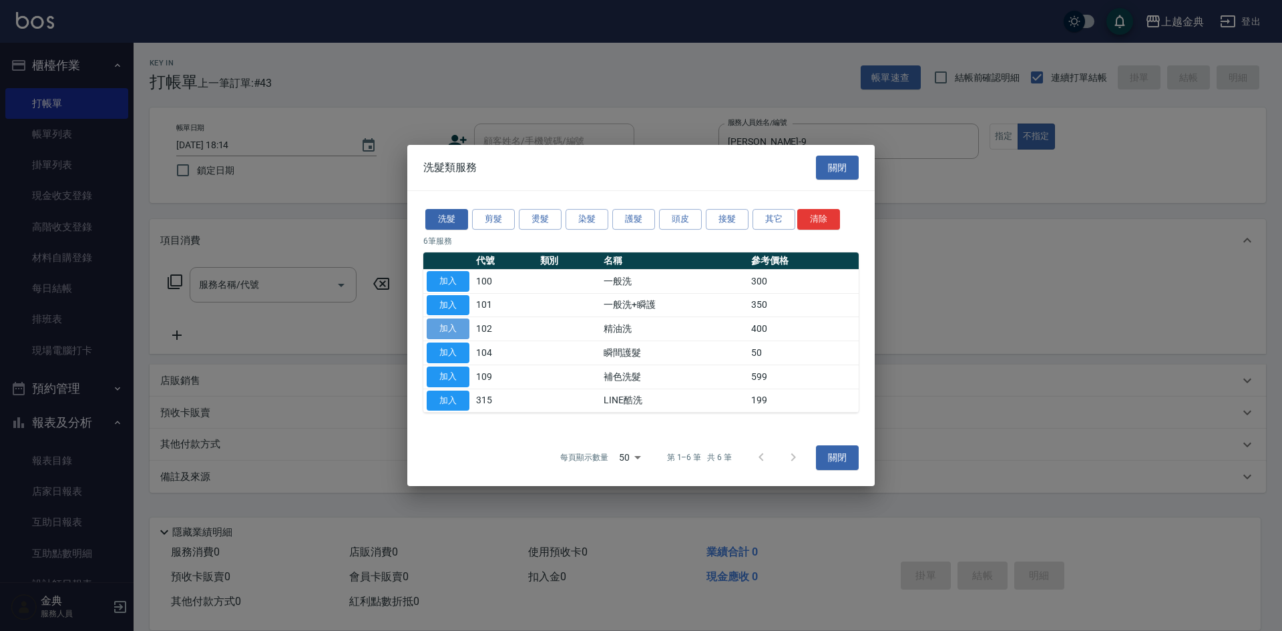
click at [456, 333] on button "加入" at bounding box center [448, 329] width 43 height 21
type input "精油洗(102)"
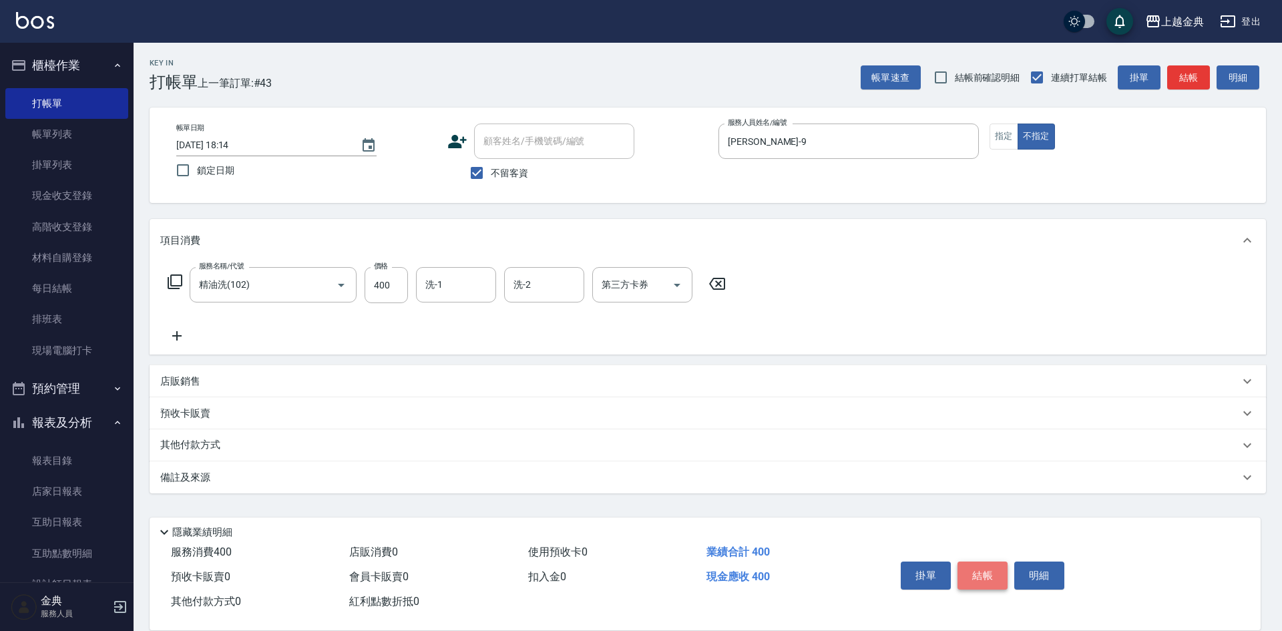
click at [987, 565] on button "結帳" at bounding box center [983, 576] width 50 height 28
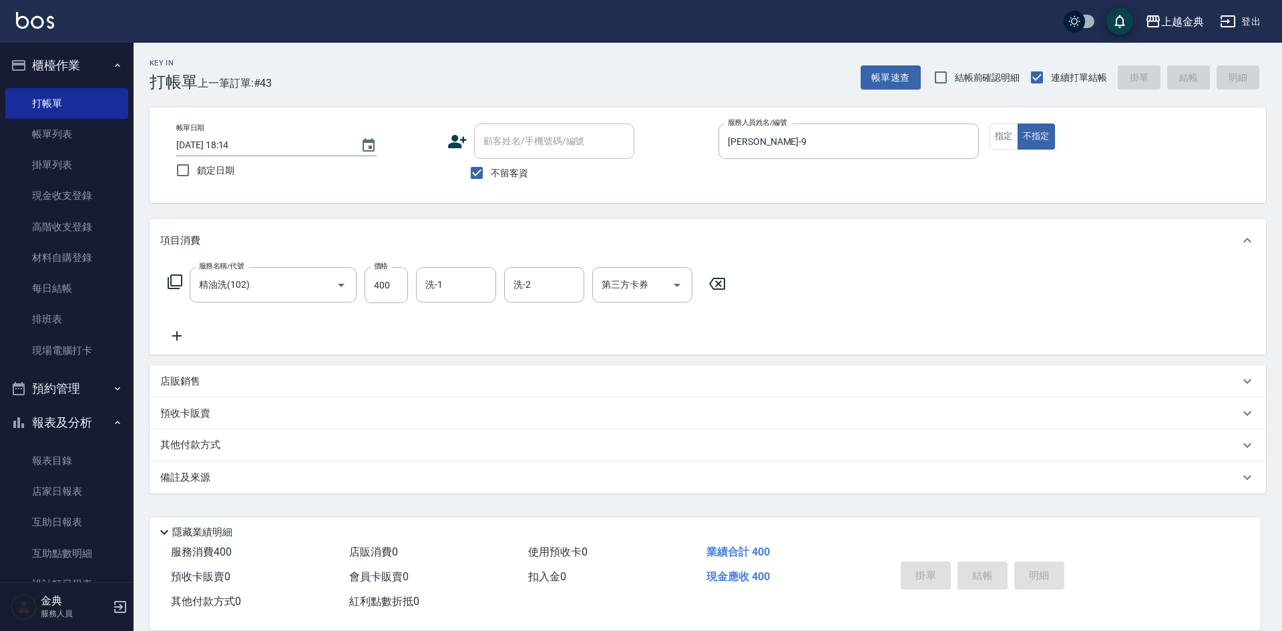
type input "[DATE] 18:15"
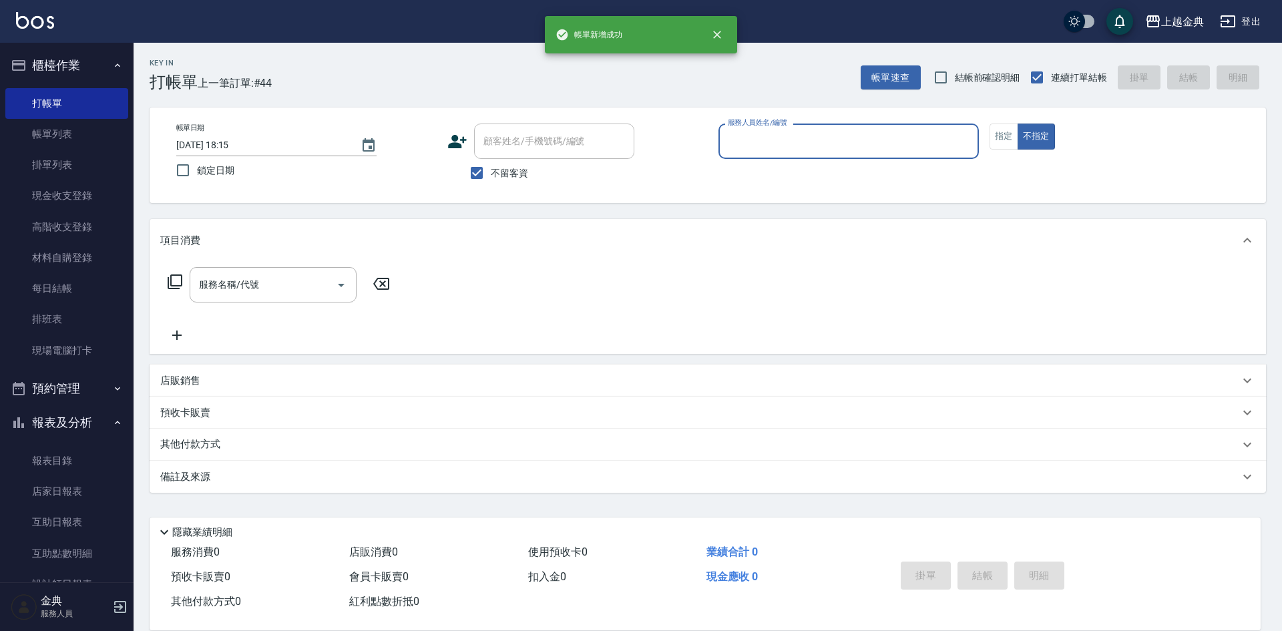
click at [804, 140] on input "服務人員姓名/編號" at bounding box center [849, 141] width 248 height 23
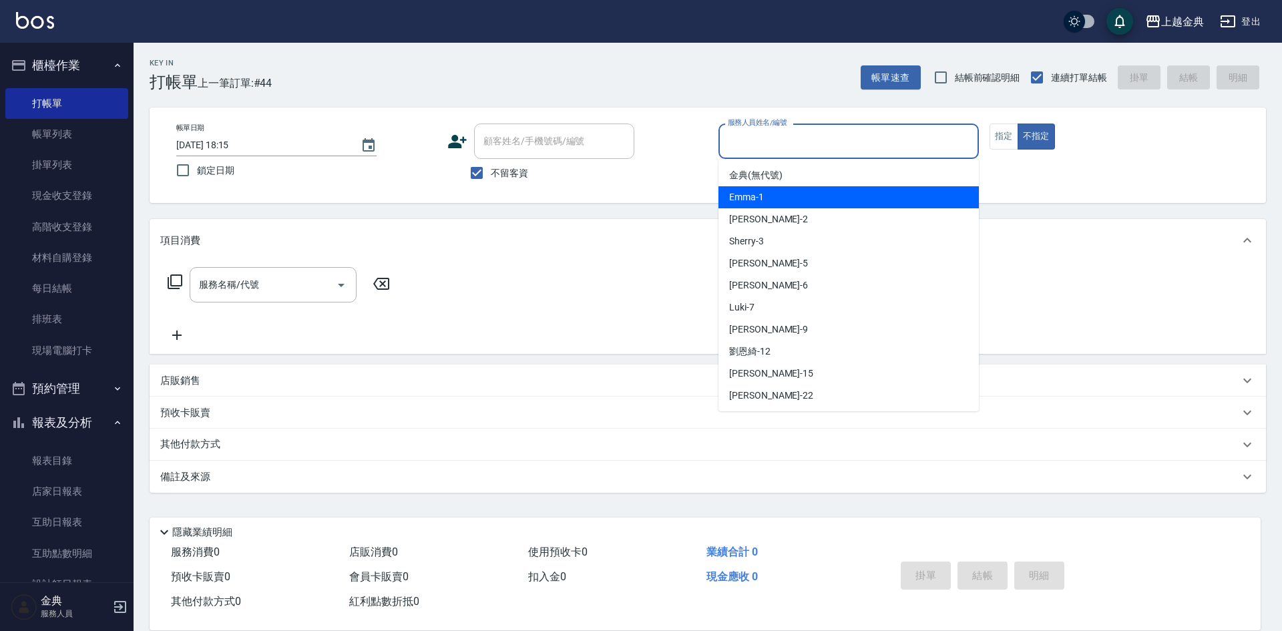
click at [804, 200] on div "Emma -1" at bounding box center [849, 197] width 260 height 22
type input "Emma-1"
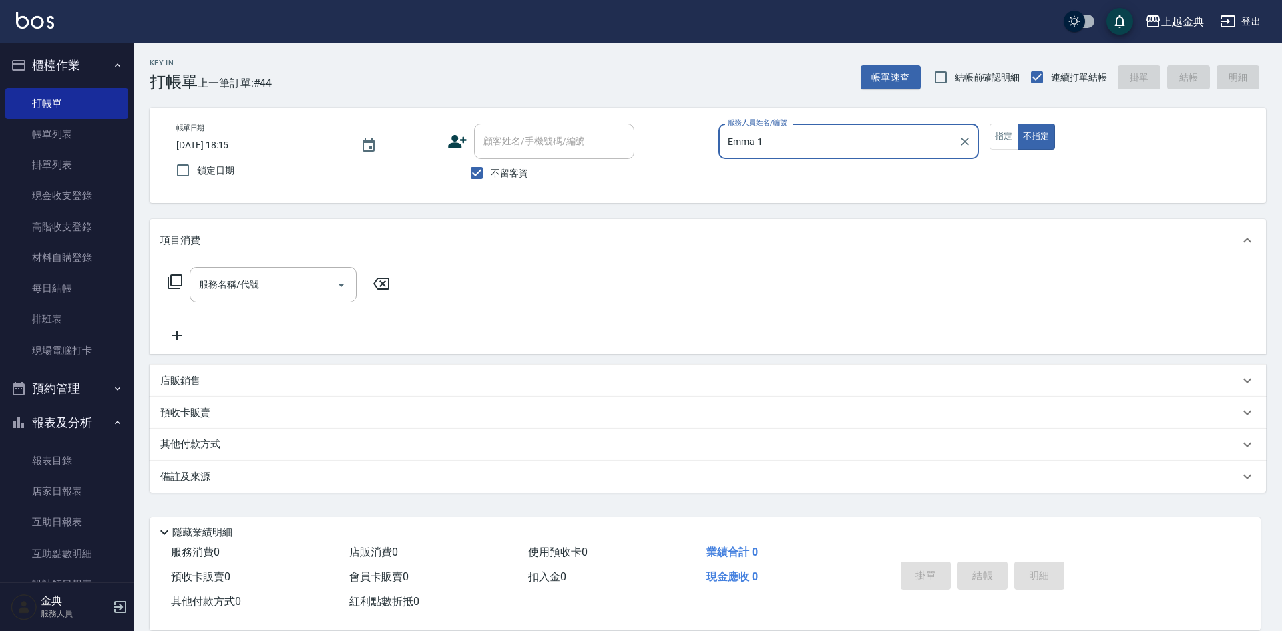
click at [173, 278] on icon at bounding box center [175, 282] width 16 height 16
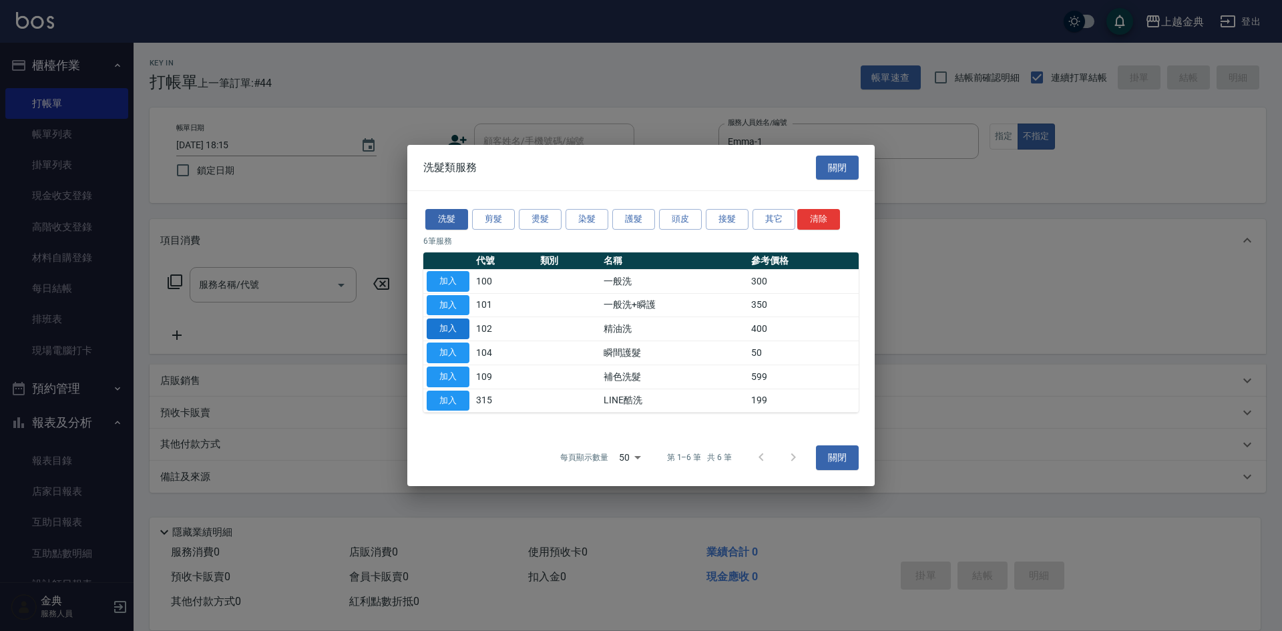
click at [431, 328] on button "加入" at bounding box center [448, 329] width 43 height 21
type input "精油洗(102)"
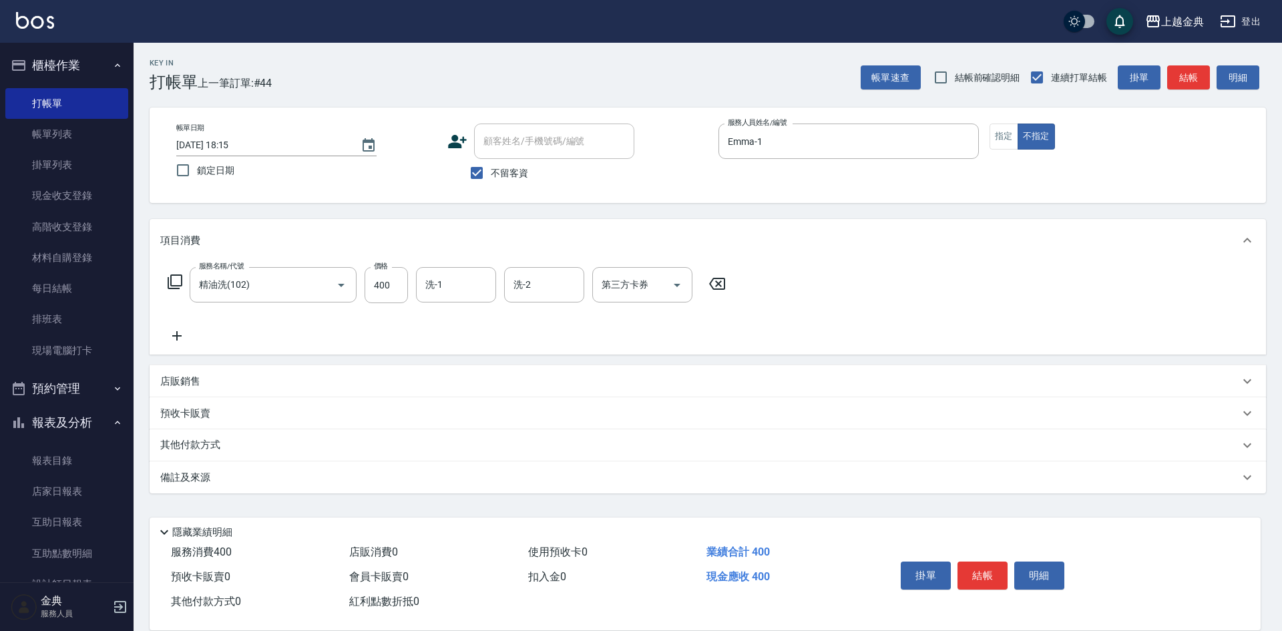
click at [172, 281] on icon at bounding box center [175, 282] width 16 height 16
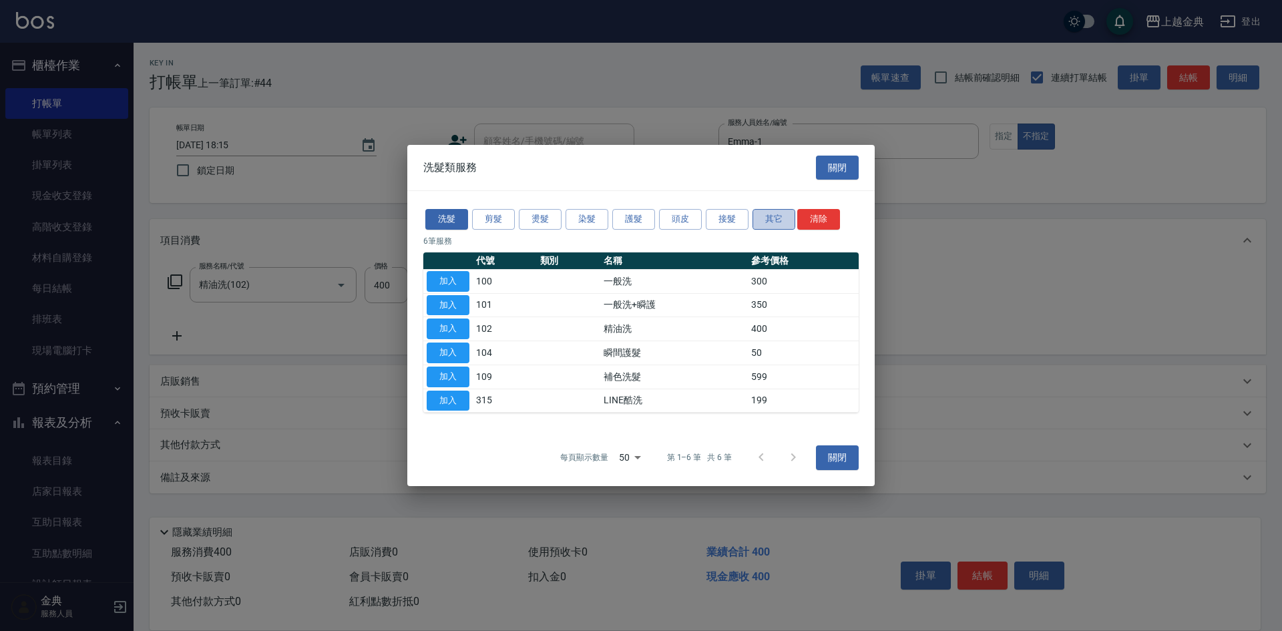
click at [771, 225] on button "其它" at bounding box center [774, 219] width 43 height 21
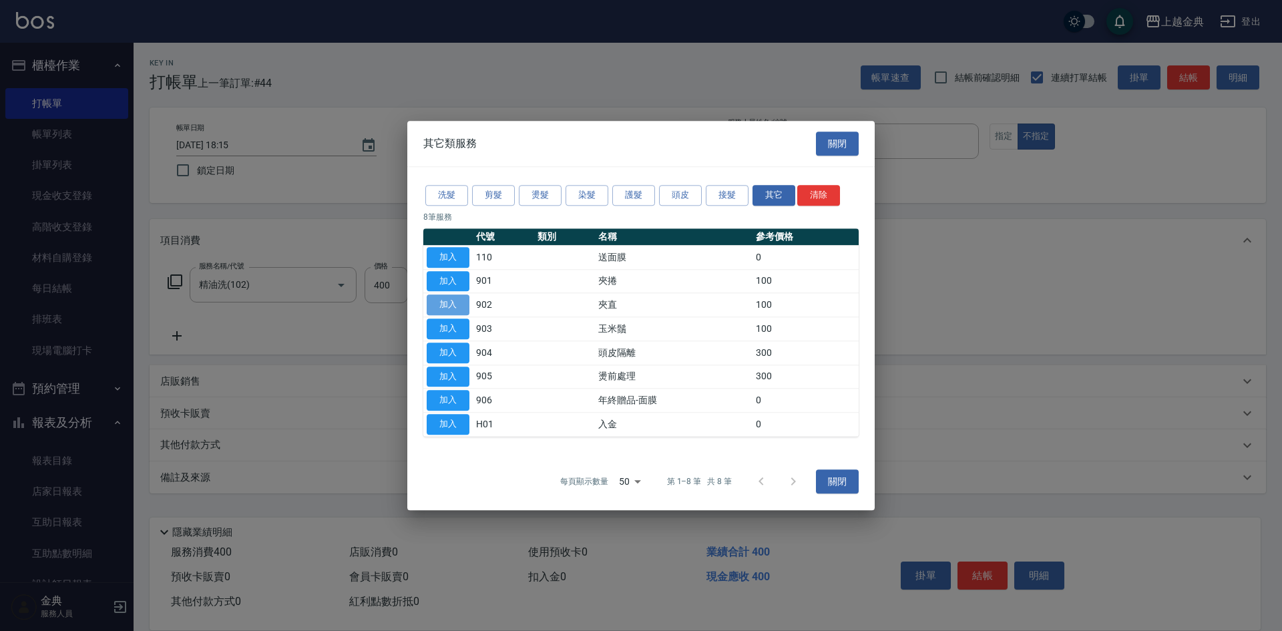
click at [451, 305] on button "加入" at bounding box center [448, 305] width 43 height 21
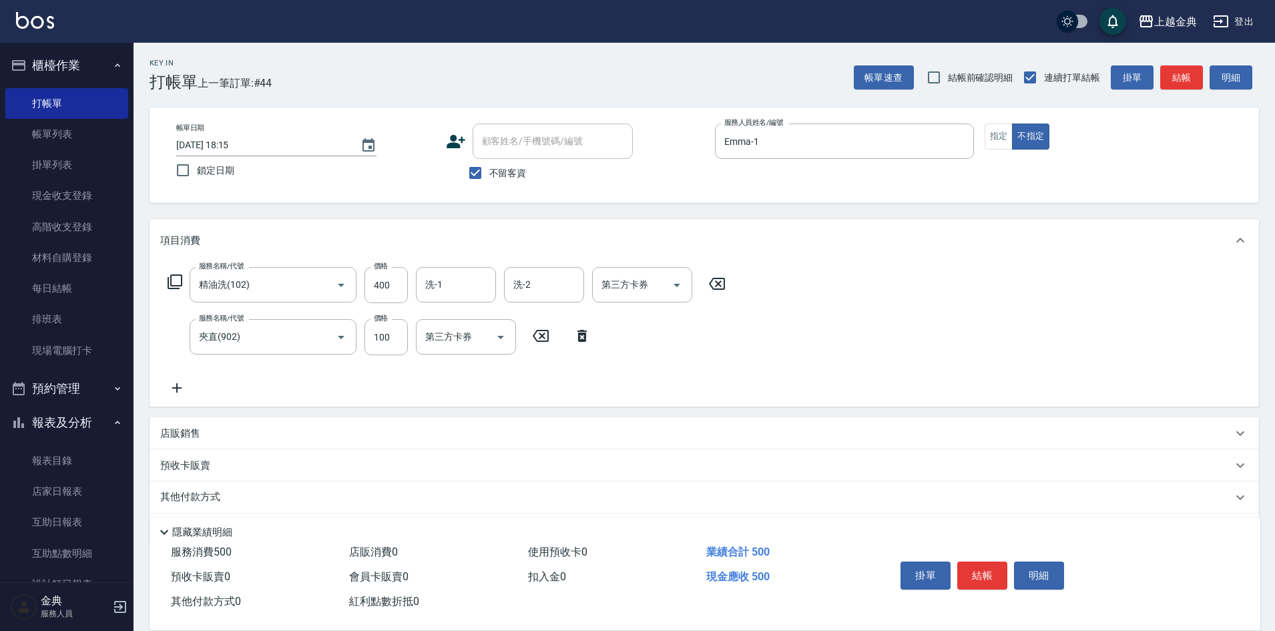
click at [160, 280] on div "服務名稱/代號 精油洗(102) 服務名稱/代號 價格 400 價格 洗-1 洗-1 洗-2 洗-2 第三方卡券 第三方卡券 服務名稱/代號 夾直(902) …" at bounding box center [705, 334] width 1110 height 145
click at [178, 280] on icon at bounding box center [175, 282] width 16 height 16
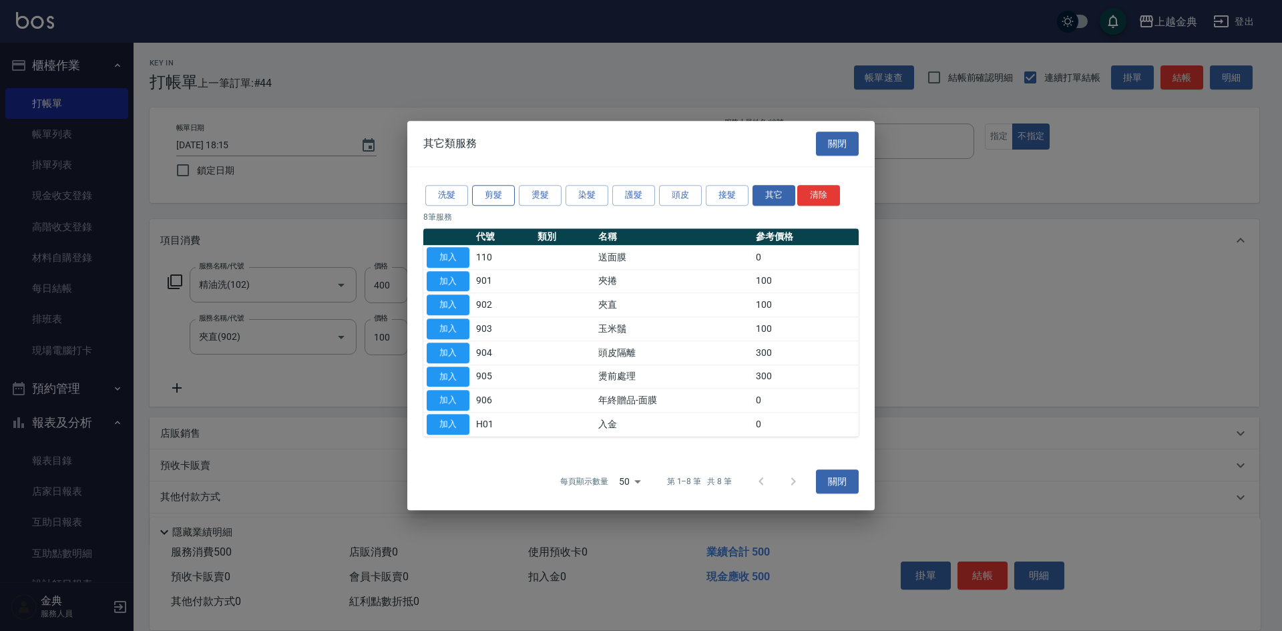
click at [496, 194] on button "剪髮" at bounding box center [493, 195] width 43 height 21
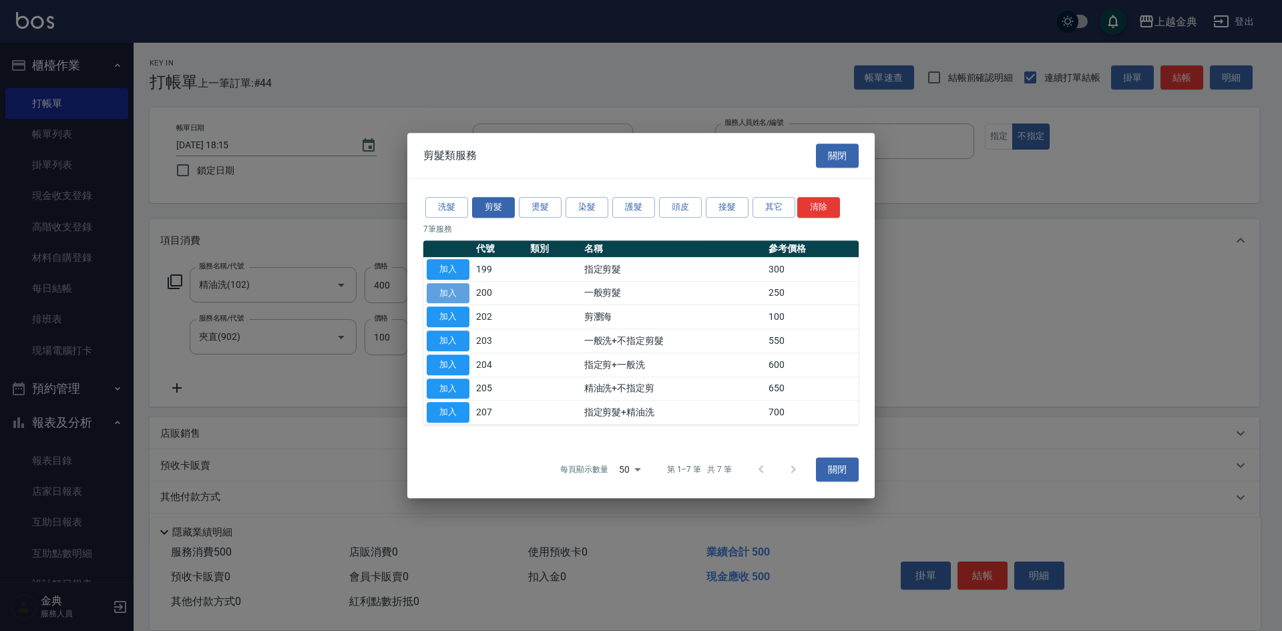
click at [454, 294] on button "加入" at bounding box center [448, 293] width 43 height 21
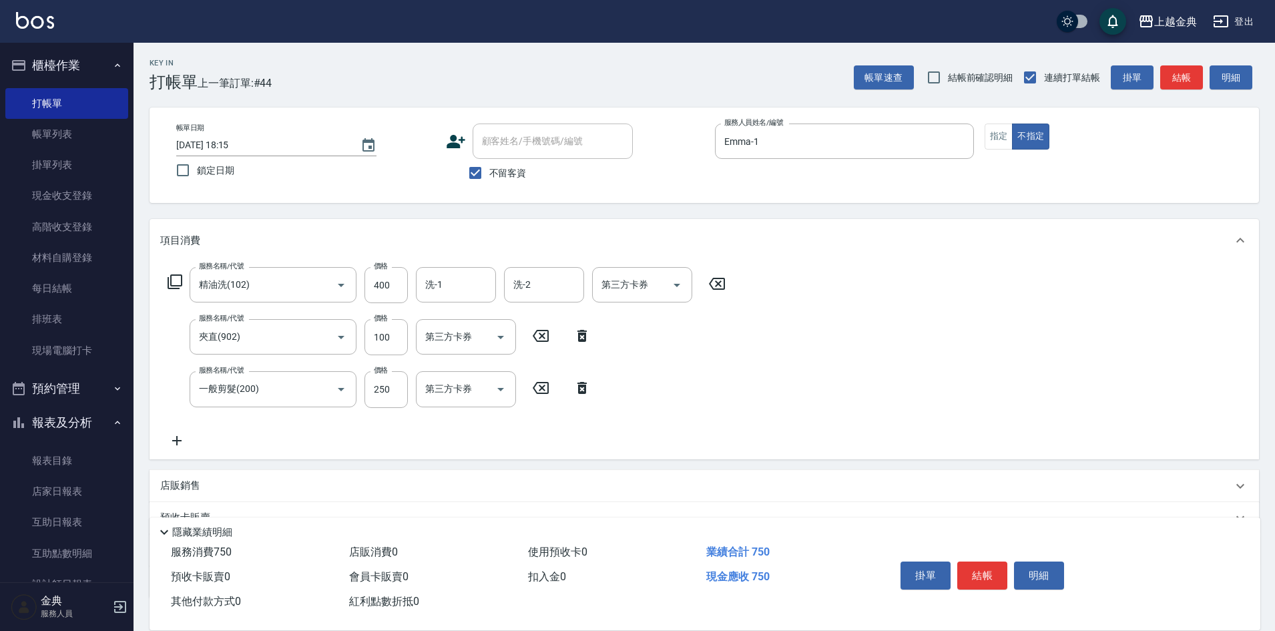
click at [982, 565] on button "結帳" at bounding box center [983, 576] width 50 height 28
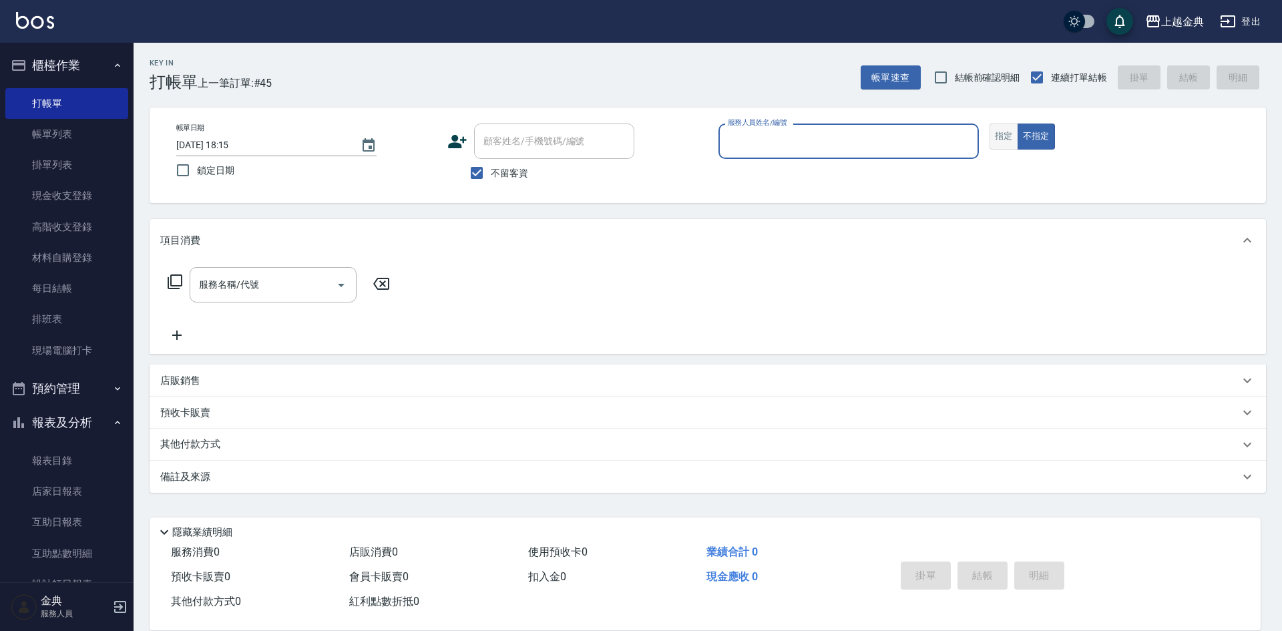
click at [1005, 136] on button "指定" at bounding box center [1004, 137] width 29 height 26
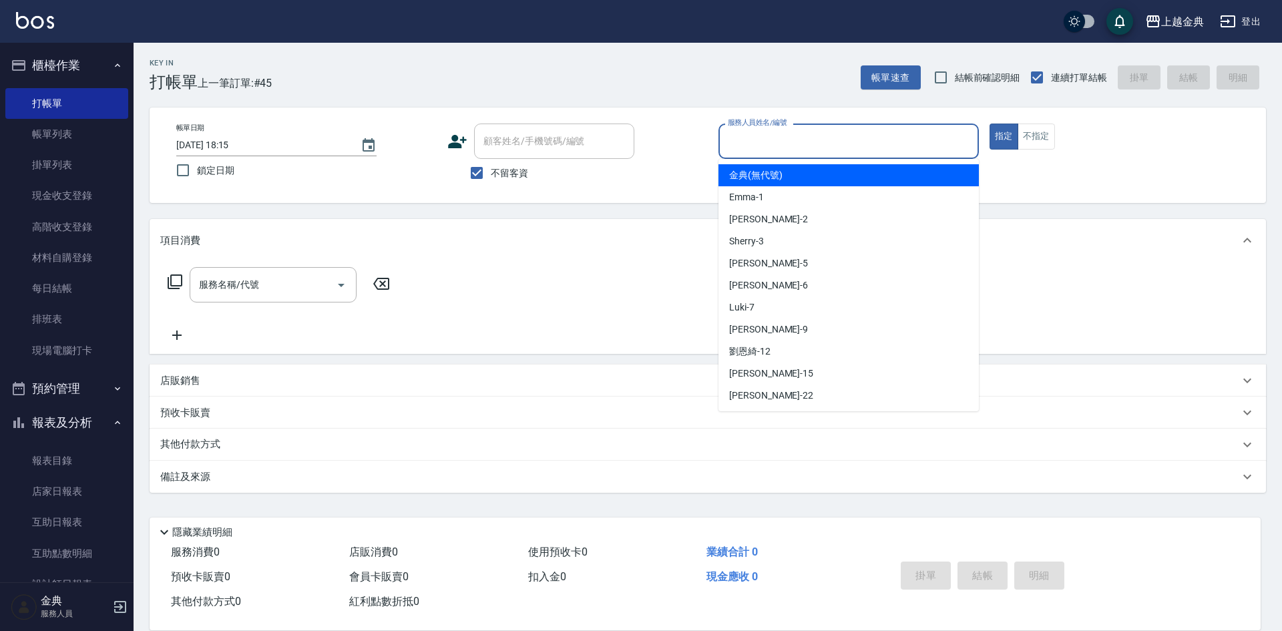
drag, startPoint x: 887, startPoint y: 142, endPoint x: 889, endPoint y: 156, distance: 14.1
click at [889, 143] on input "服務人員姓名/編號" at bounding box center [849, 141] width 248 height 23
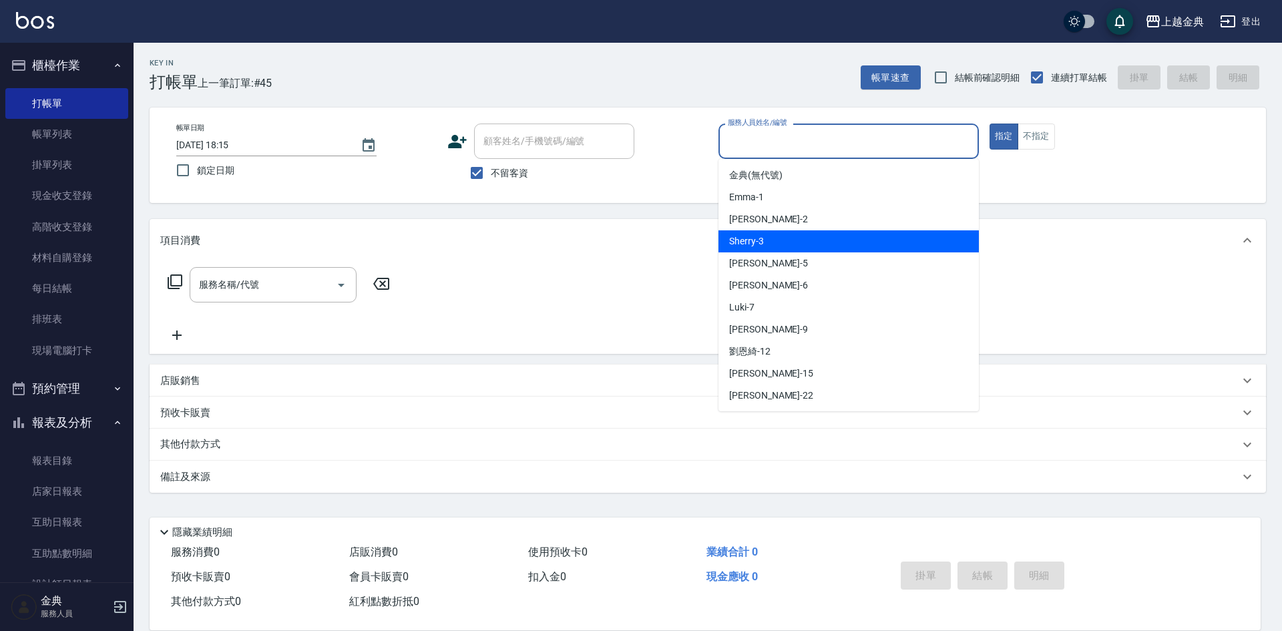
drag, startPoint x: 833, startPoint y: 240, endPoint x: 249, endPoint y: 338, distance: 592.4
click at [833, 240] on div "Sherry -3" at bounding box center [849, 241] width 260 height 22
type input "Sherry-3"
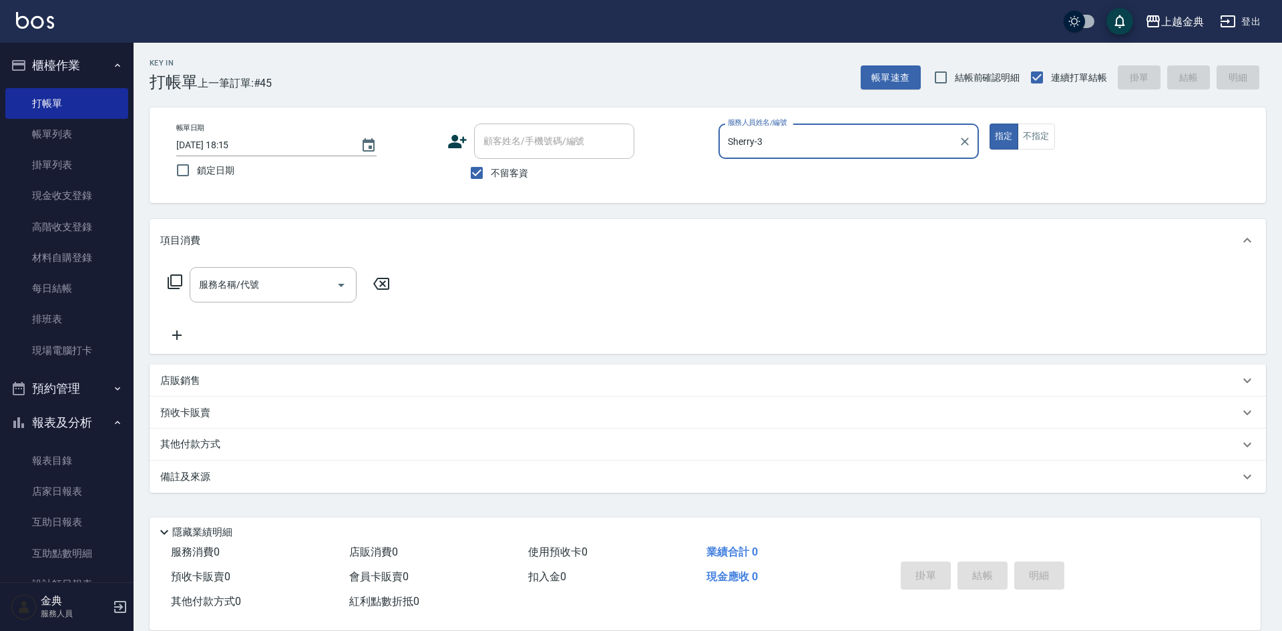
click at [174, 278] on icon at bounding box center [175, 282] width 16 height 16
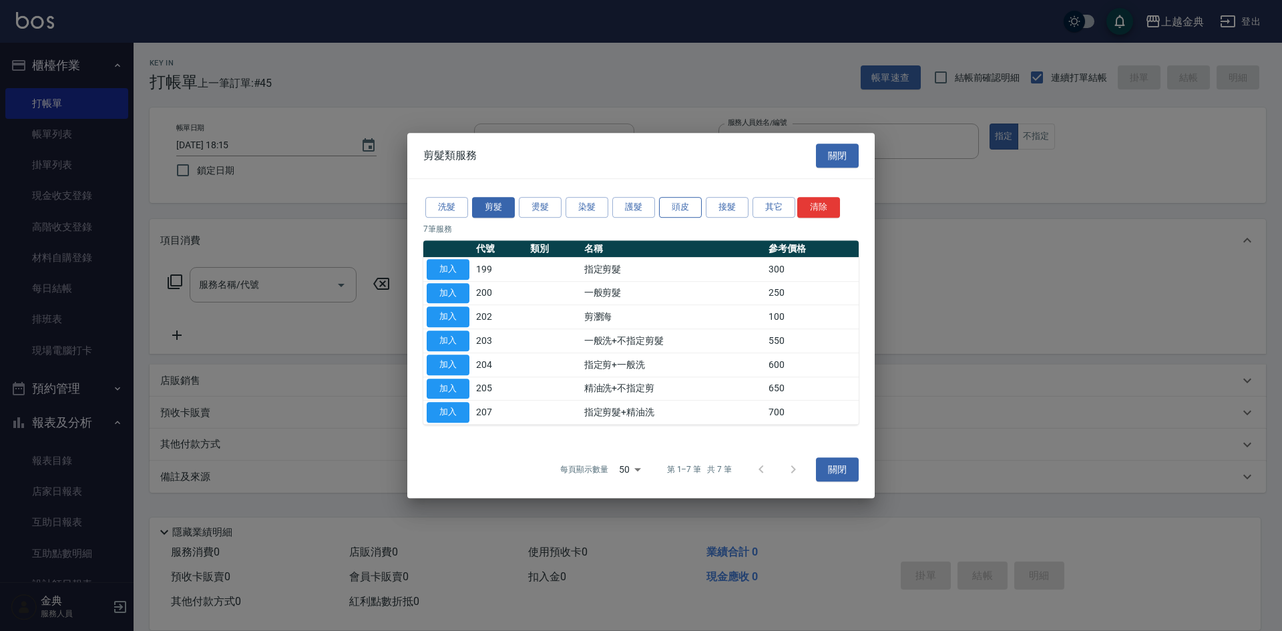
click at [684, 212] on button "頭皮" at bounding box center [680, 207] width 43 height 21
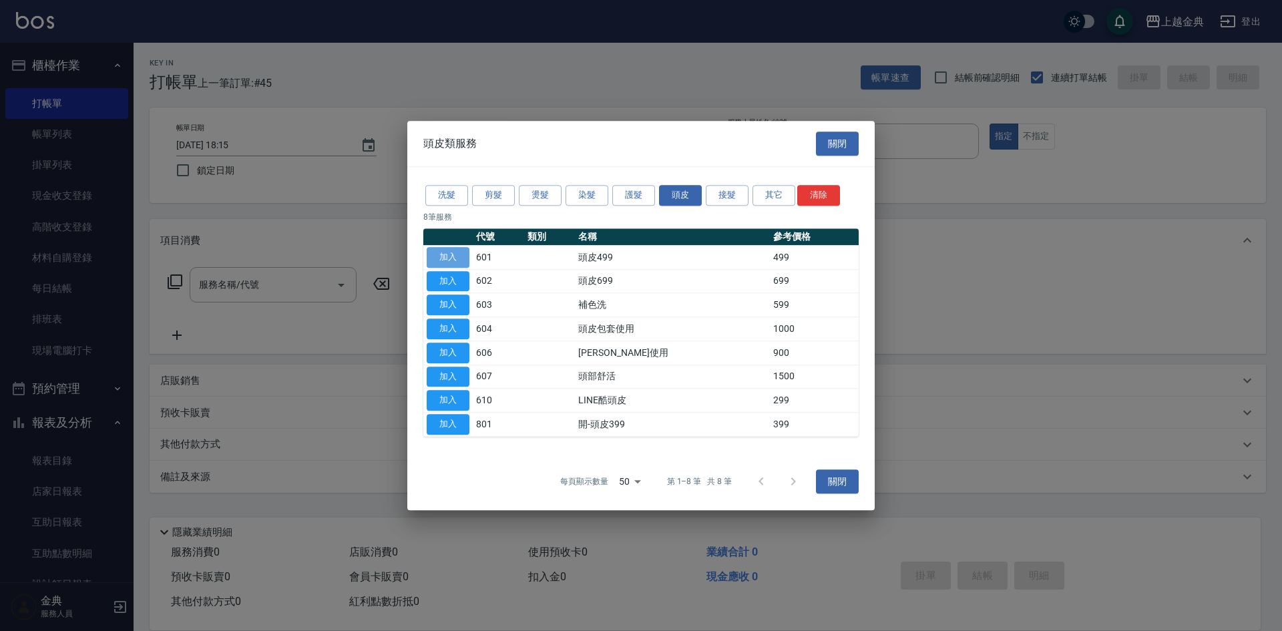
click at [463, 260] on button "加入" at bounding box center [448, 257] width 43 height 21
type input "頭皮499(601)"
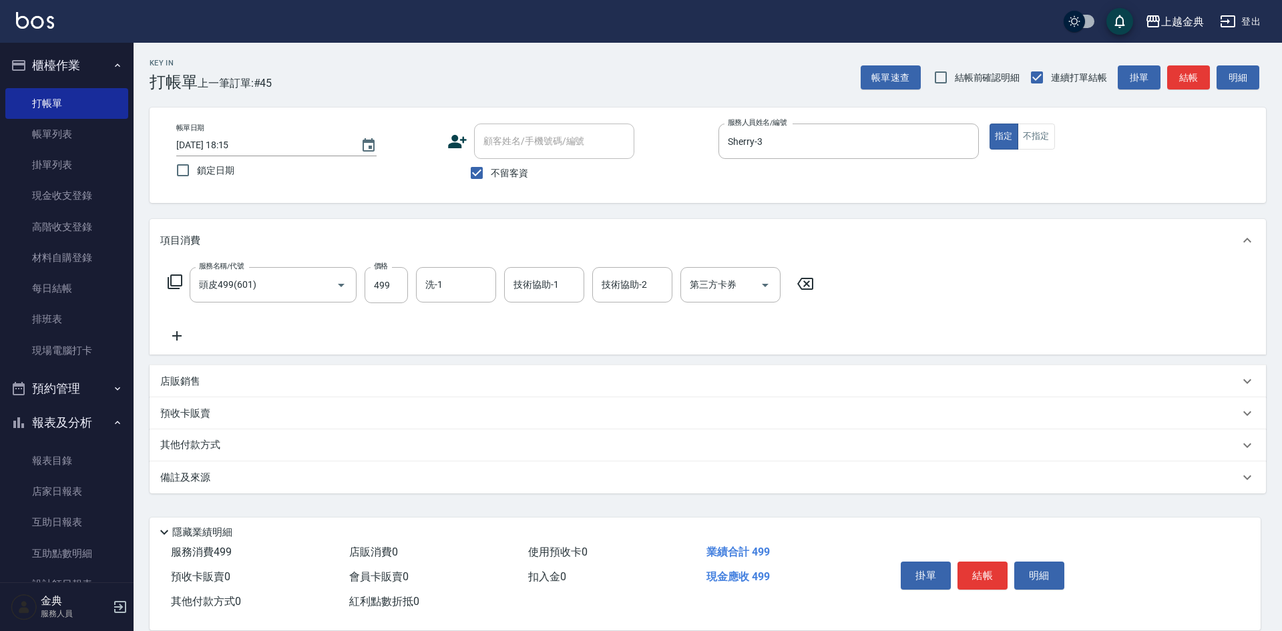
click at [176, 279] on icon at bounding box center [175, 282] width 16 height 16
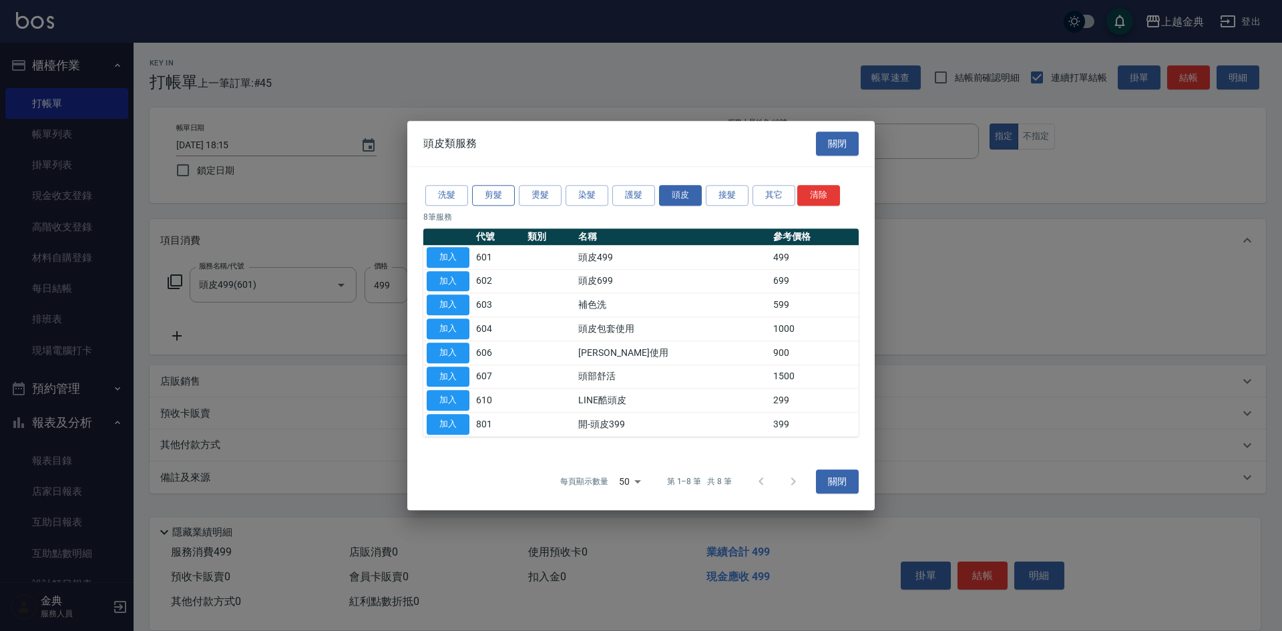
click at [485, 199] on button "剪髮" at bounding box center [493, 195] width 43 height 21
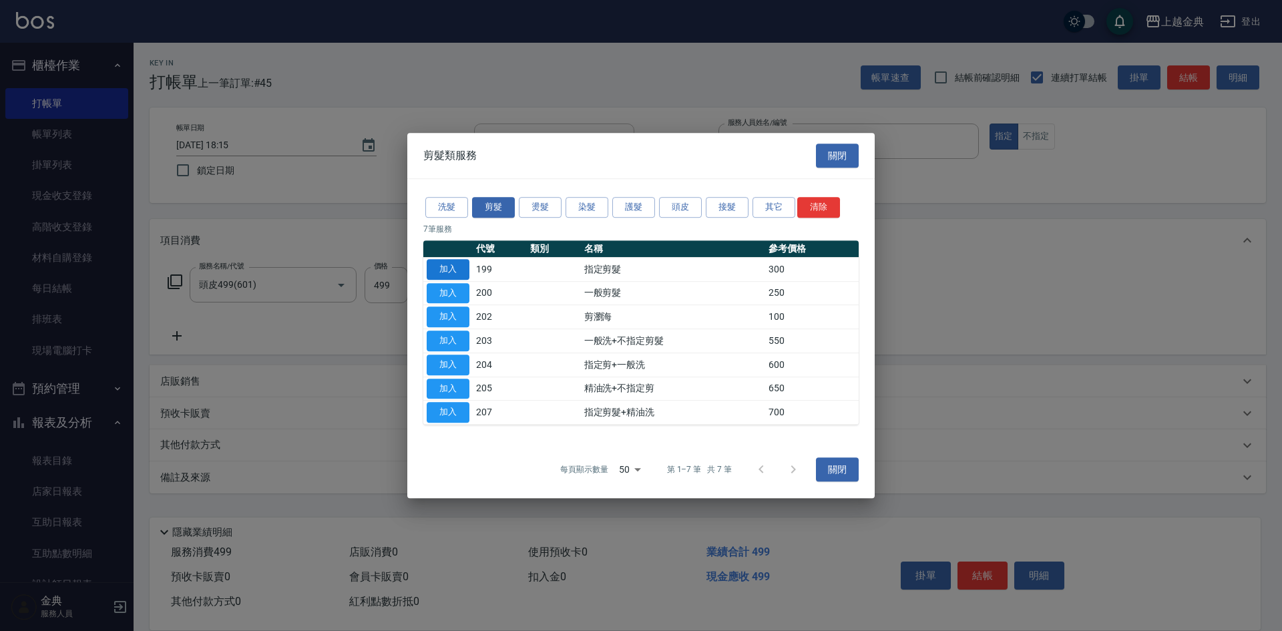
click at [449, 271] on button "加入" at bounding box center [448, 269] width 43 height 21
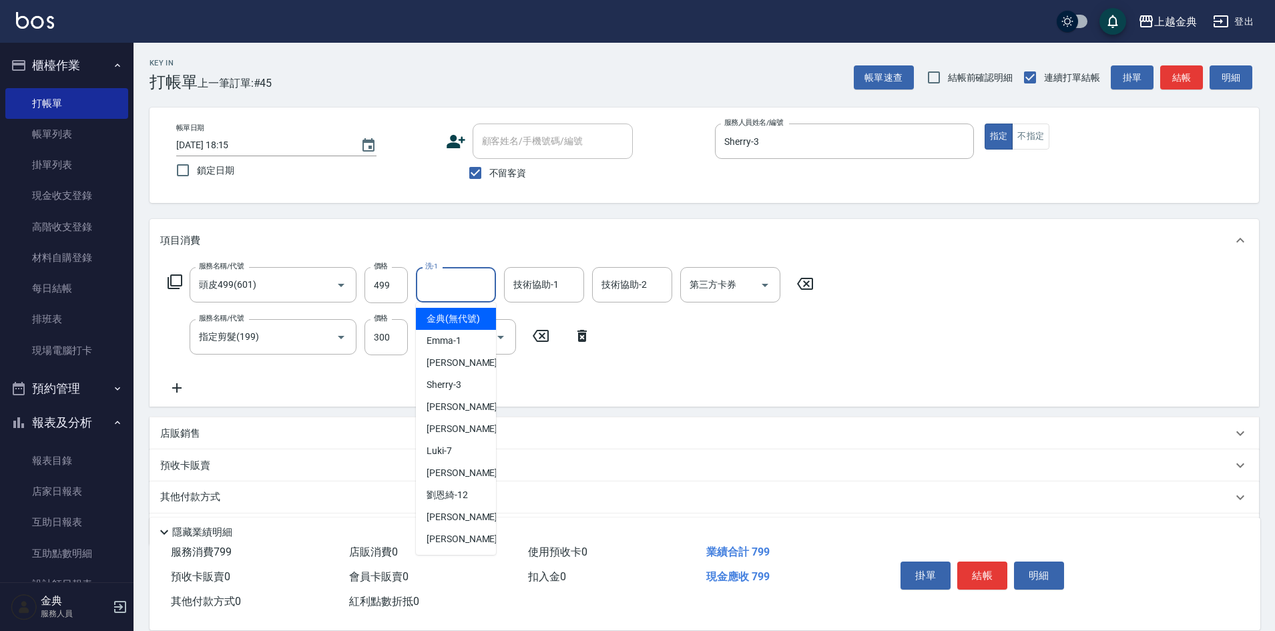
click at [461, 287] on input "洗-1" at bounding box center [456, 284] width 68 height 23
click at [455, 550] on div "[PERSON_NAME] -22" at bounding box center [456, 539] width 80 height 22
type input "[PERSON_NAME]-22"
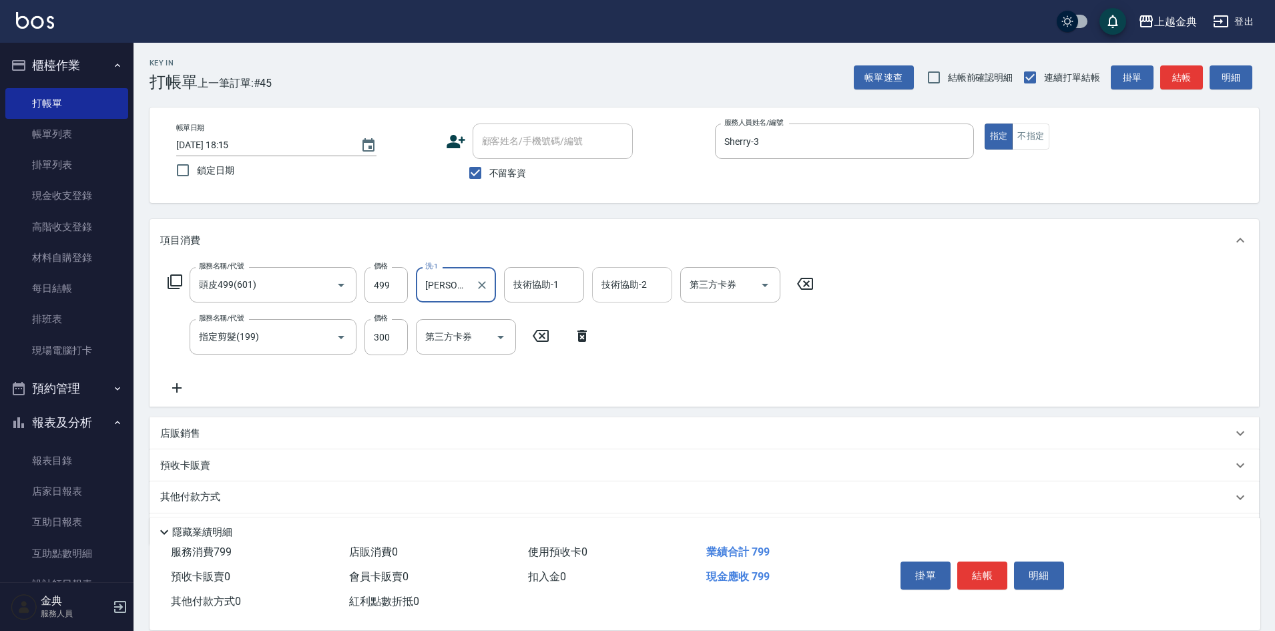
drag, startPoint x: 658, startPoint y: 268, endPoint x: 652, endPoint y: 284, distance: 17.4
click at [658, 268] on div "技術協助-2" at bounding box center [632, 284] width 80 height 35
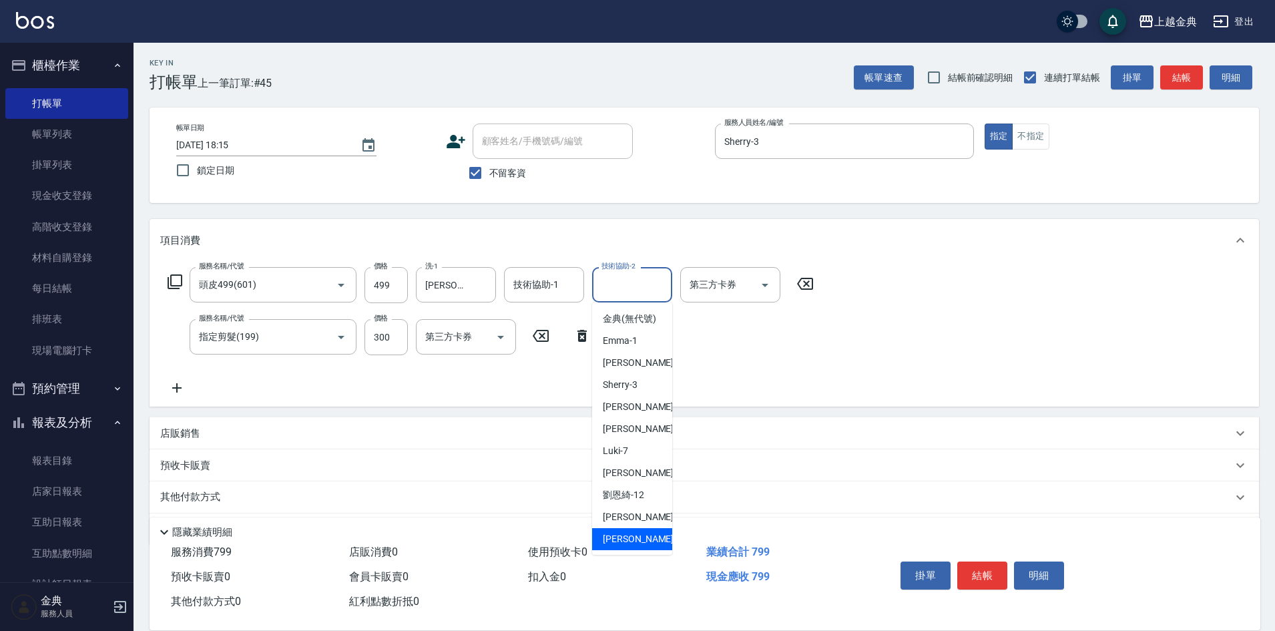
click at [603, 542] on div "[PERSON_NAME] -22" at bounding box center [632, 539] width 80 height 22
type input "[PERSON_NAME]-22"
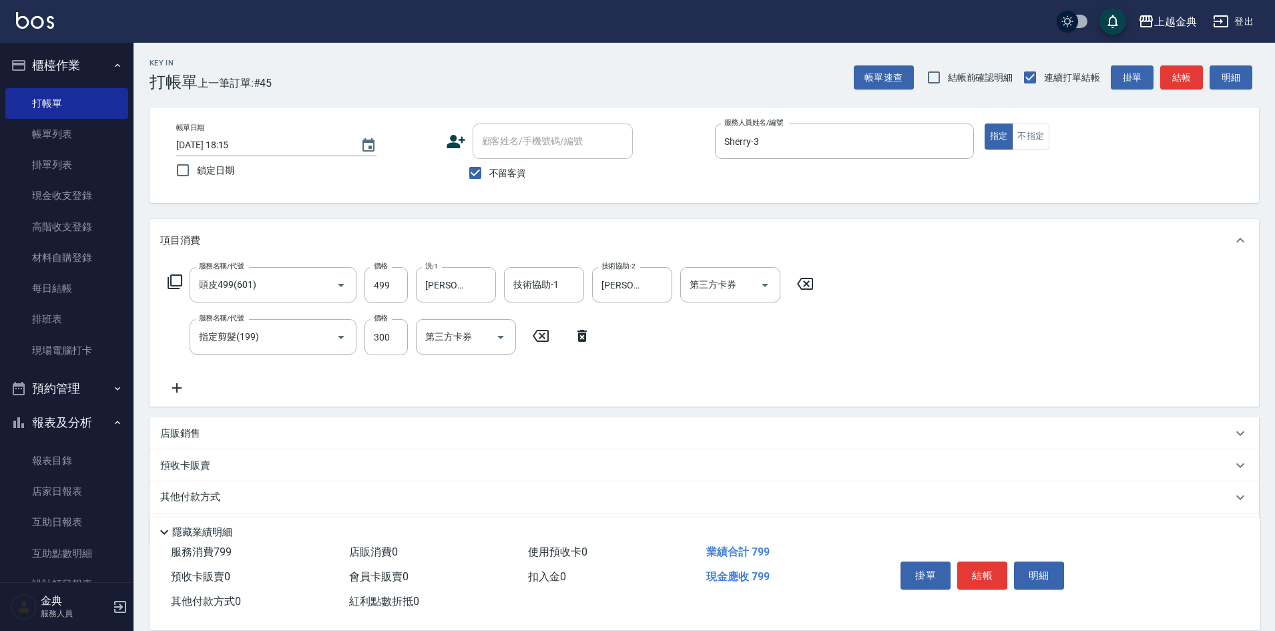
click at [174, 280] on icon at bounding box center [175, 282] width 16 height 16
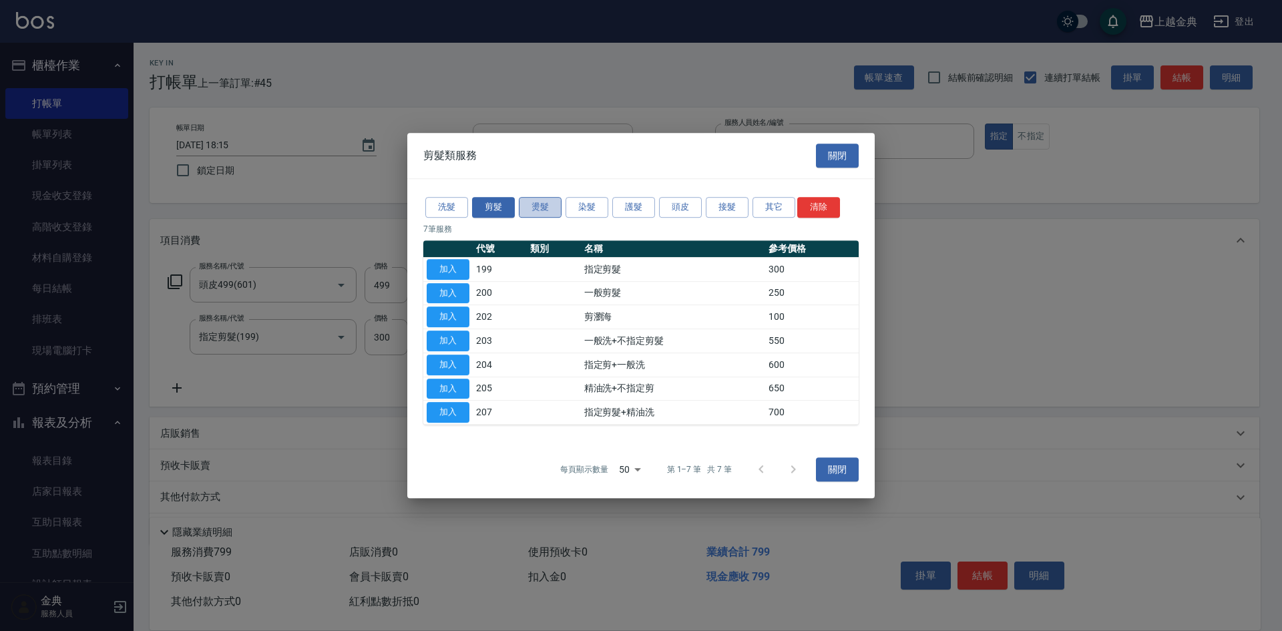
click at [520, 204] on button "燙髮" at bounding box center [540, 207] width 43 height 21
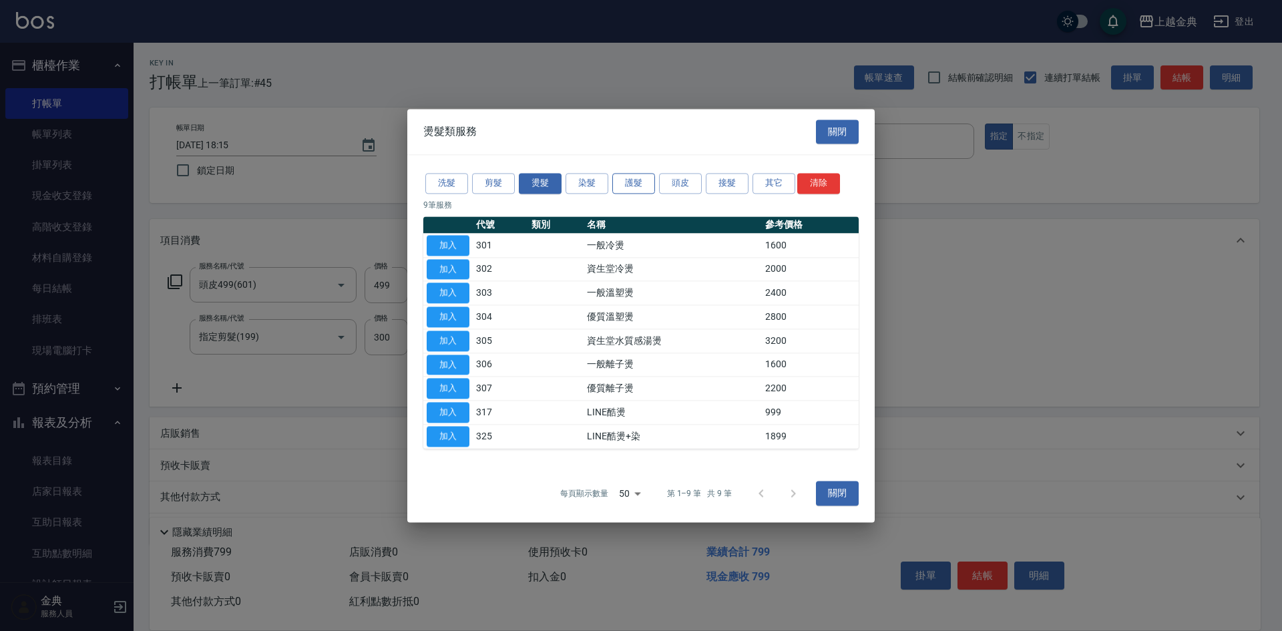
drag, startPoint x: 624, startPoint y: 170, endPoint x: 626, endPoint y: 180, distance: 10.1
click at [625, 178] on div "洗髮 剪髮 燙髮 染髮 護髮 頭皮 接髮 其它 清除 9 筆服務 代號 類別 名稱 參考價格 加入 301 一般冷燙 1600 加入 302 資生堂冷燙 20…" at bounding box center [640, 310] width 467 height 310
click at [626, 180] on button "護髮" at bounding box center [633, 183] width 43 height 21
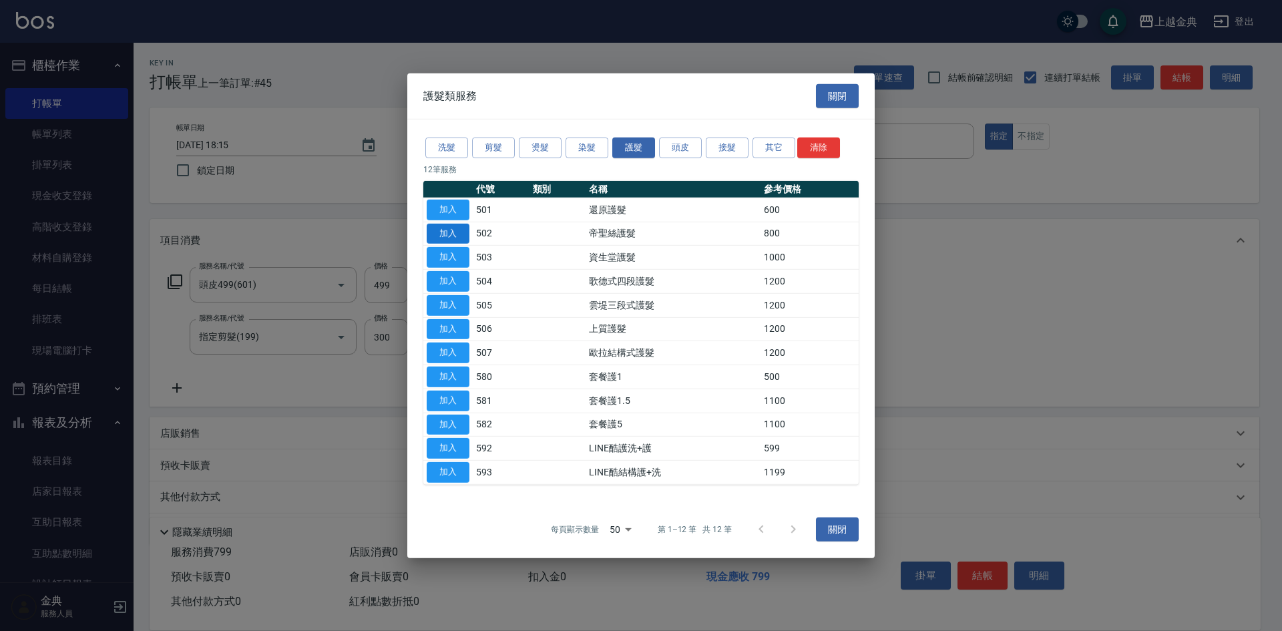
click at [442, 228] on button "加入" at bounding box center [448, 233] width 43 height 21
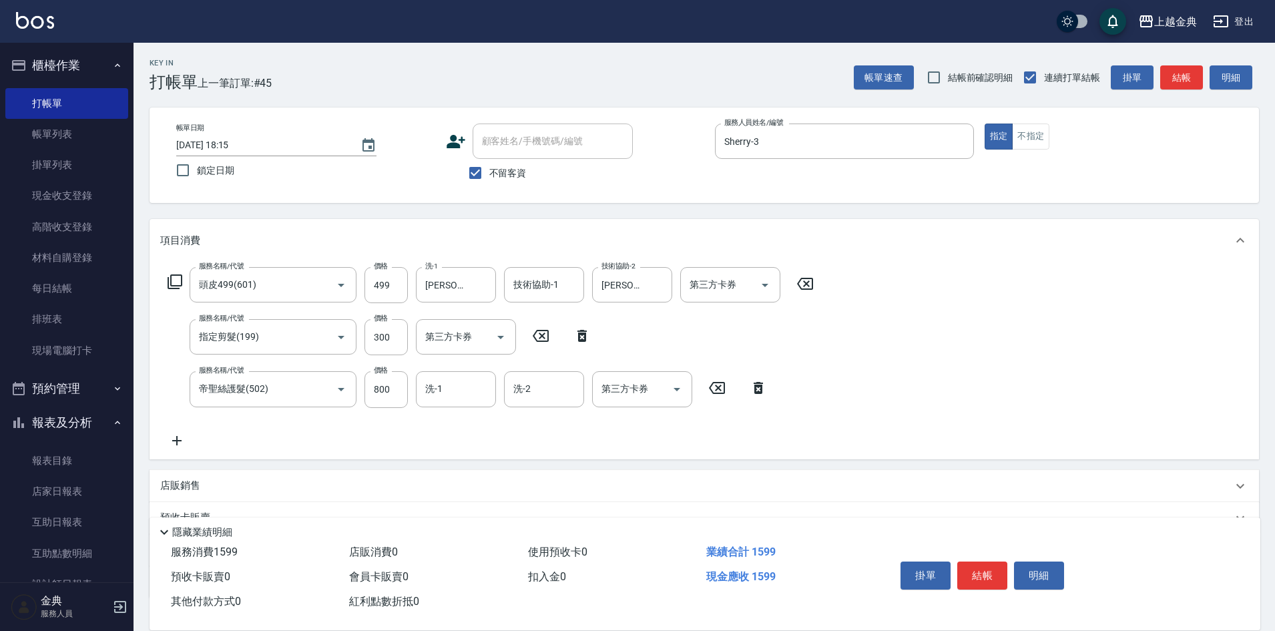
click at [429, 423] on div "服務名稱/代號 頭皮499(601) 服務名稱/代號 價格 499 價格 洗-1 [PERSON_NAME]-22 洗-1 技術協助-1 技術協助-1 技術協…" at bounding box center [491, 357] width 662 height 181
click at [445, 401] on div "洗-1" at bounding box center [456, 388] width 80 height 35
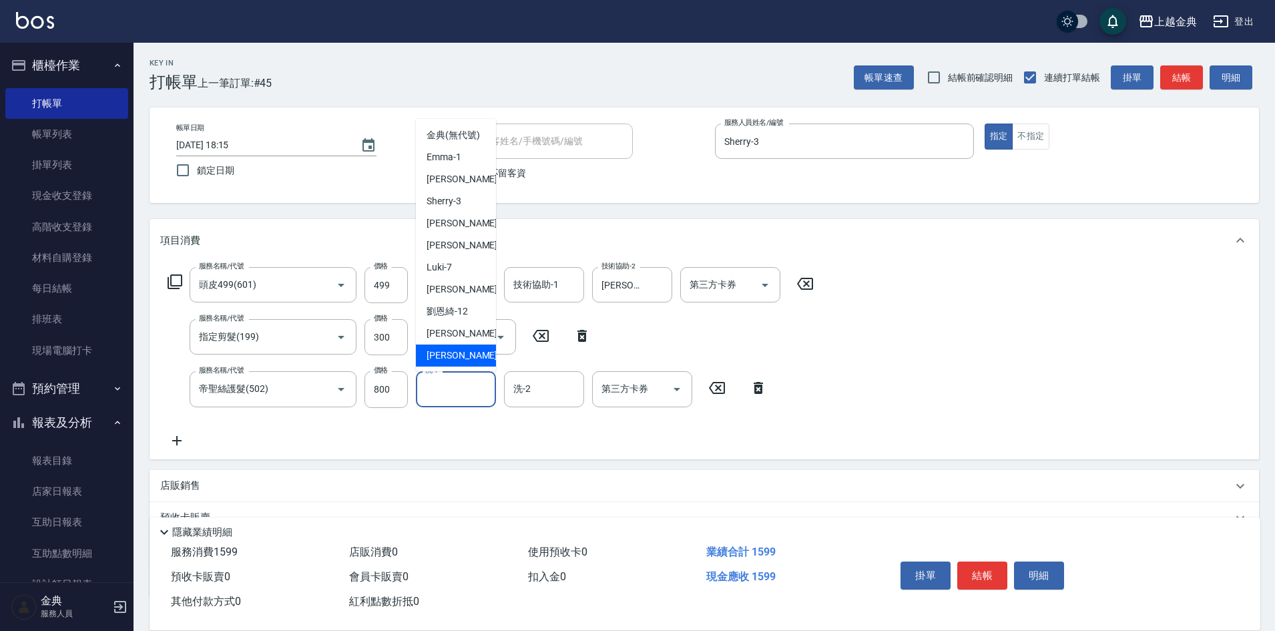
click at [461, 367] on div "[PERSON_NAME] -22" at bounding box center [456, 356] width 80 height 22
type input "[PERSON_NAME]-22"
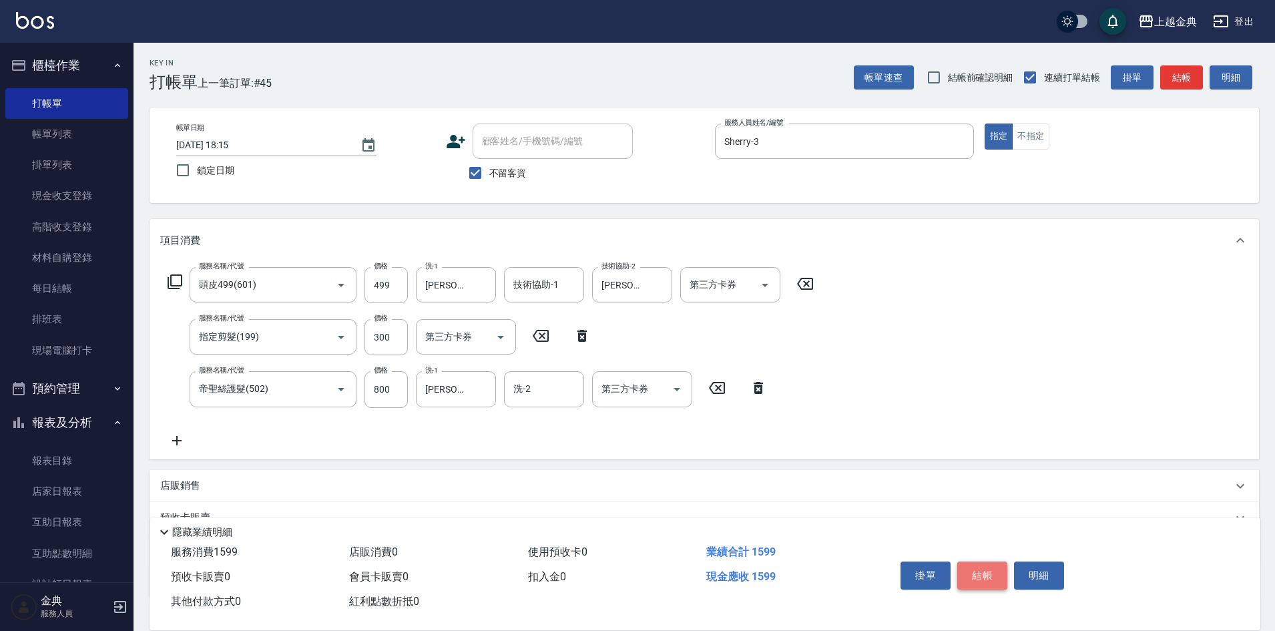
click at [986, 570] on button "結帳" at bounding box center [983, 576] width 50 height 28
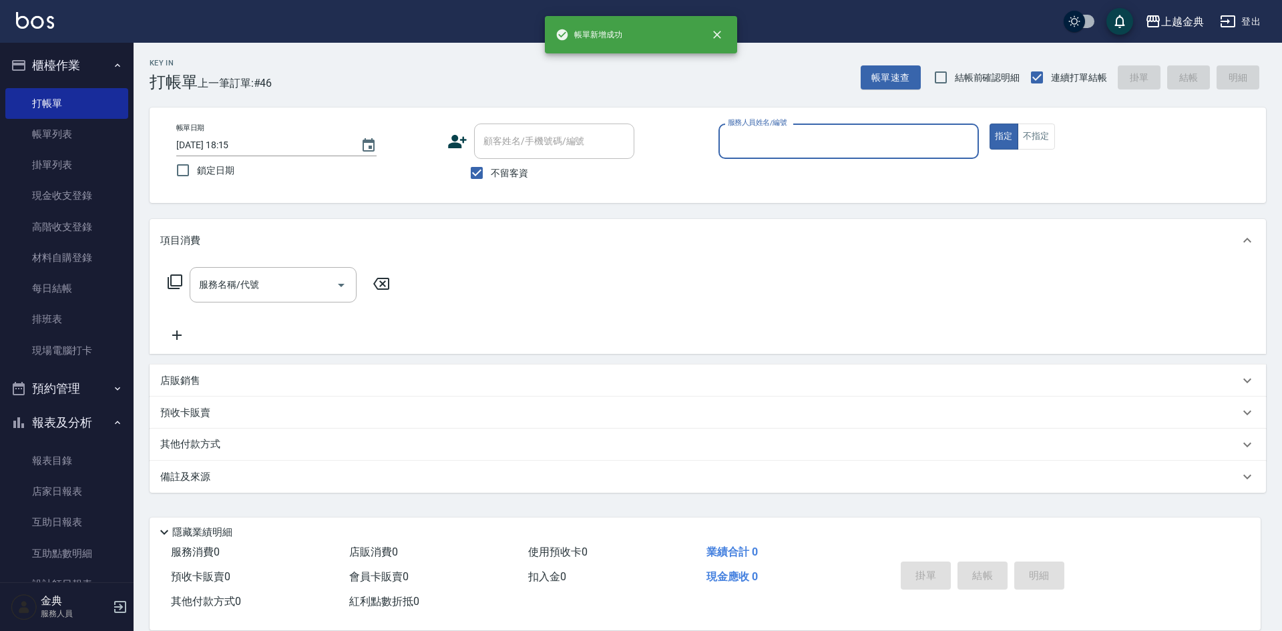
click at [832, 155] on div "服務人員姓名/編號" at bounding box center [849, 141] width 260 height 35
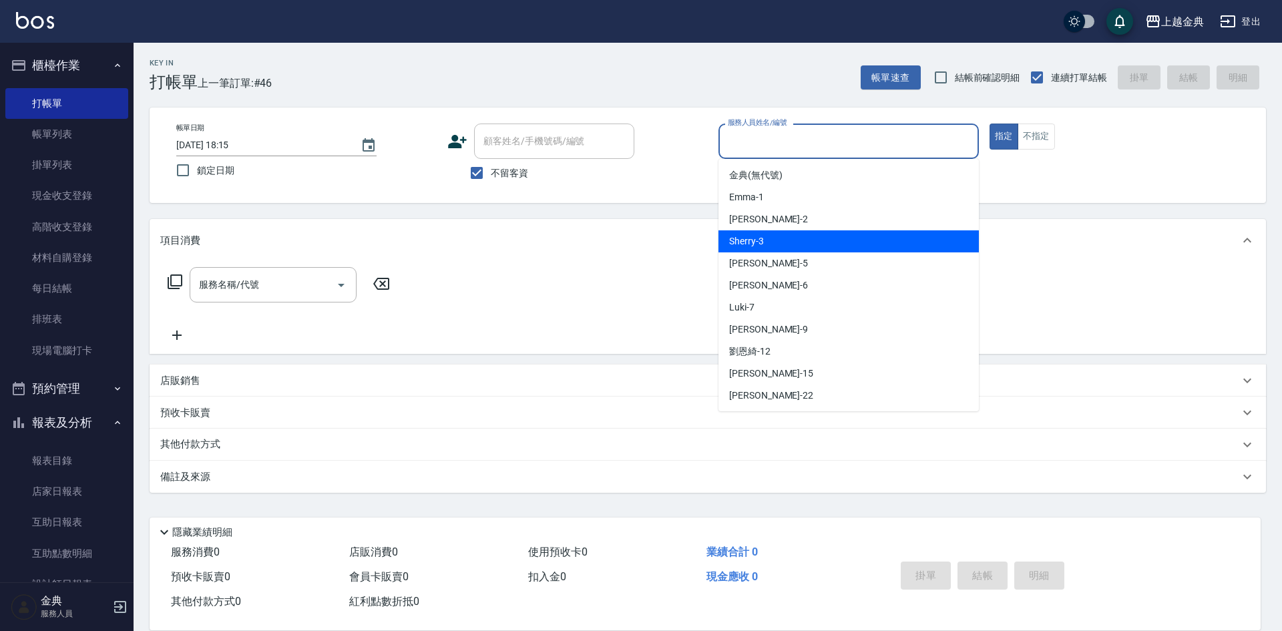
click at [782, 244] on div "Sherry -3" at bounding box center [849, 241] width 260 height 22
type input "Sherry-3"
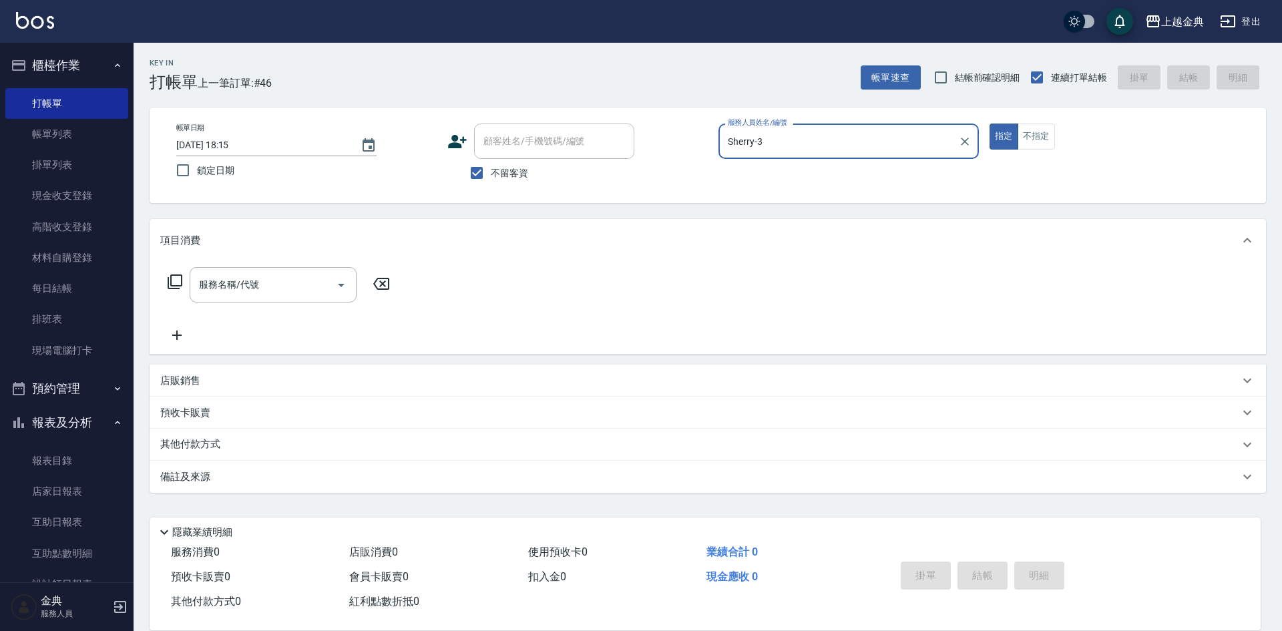
click at [174, 285] on icon at bounding box center [175, 282] width 16 height 16
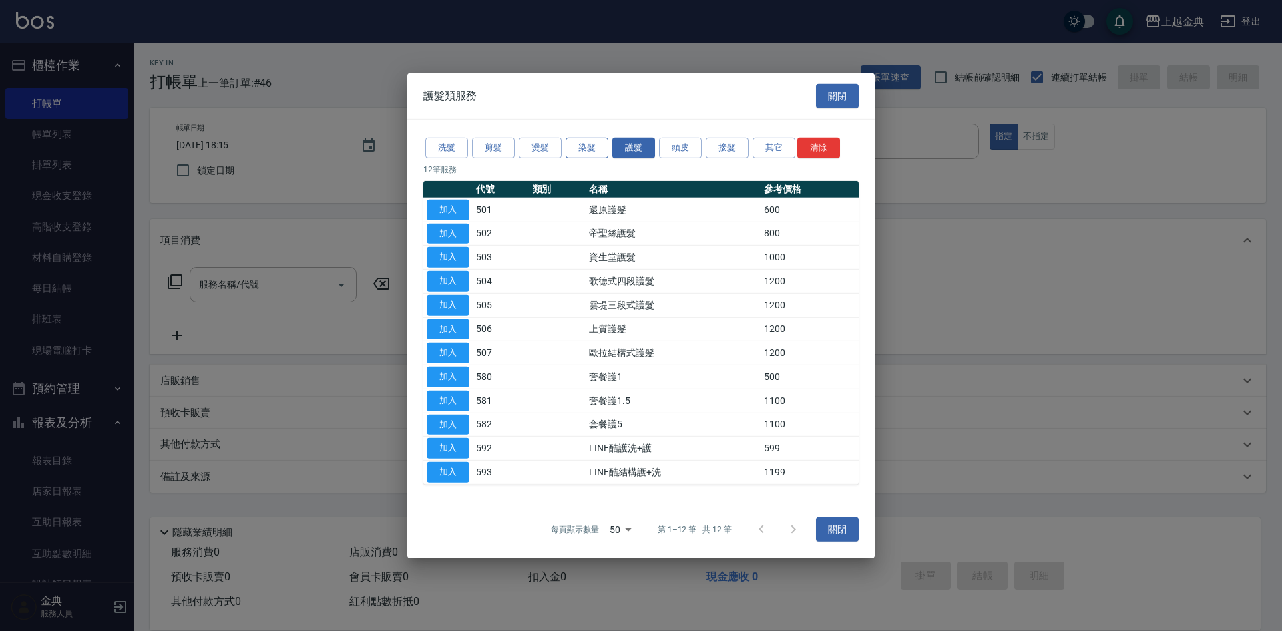
click at [593, 157] on button "染髮" at bounding box center [587, 148] width 43 height 21
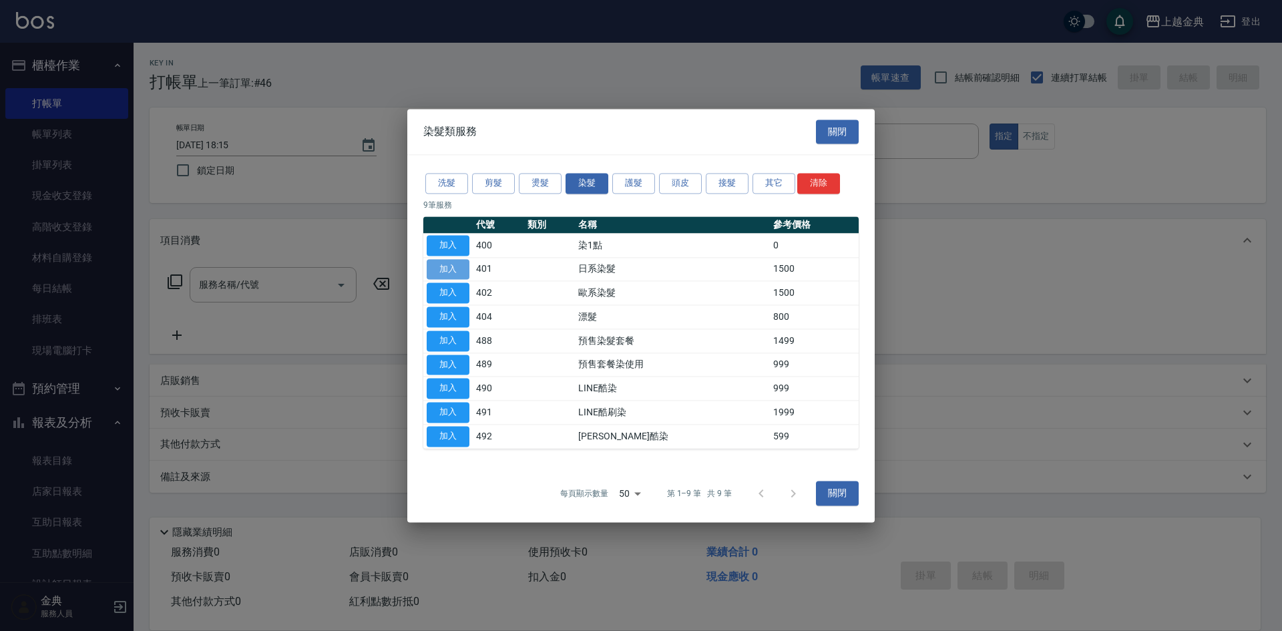
click at [445, 270] on button "加入" at bounding box center [448, 269] width 43 height 21
type input "日系染髮(401)"
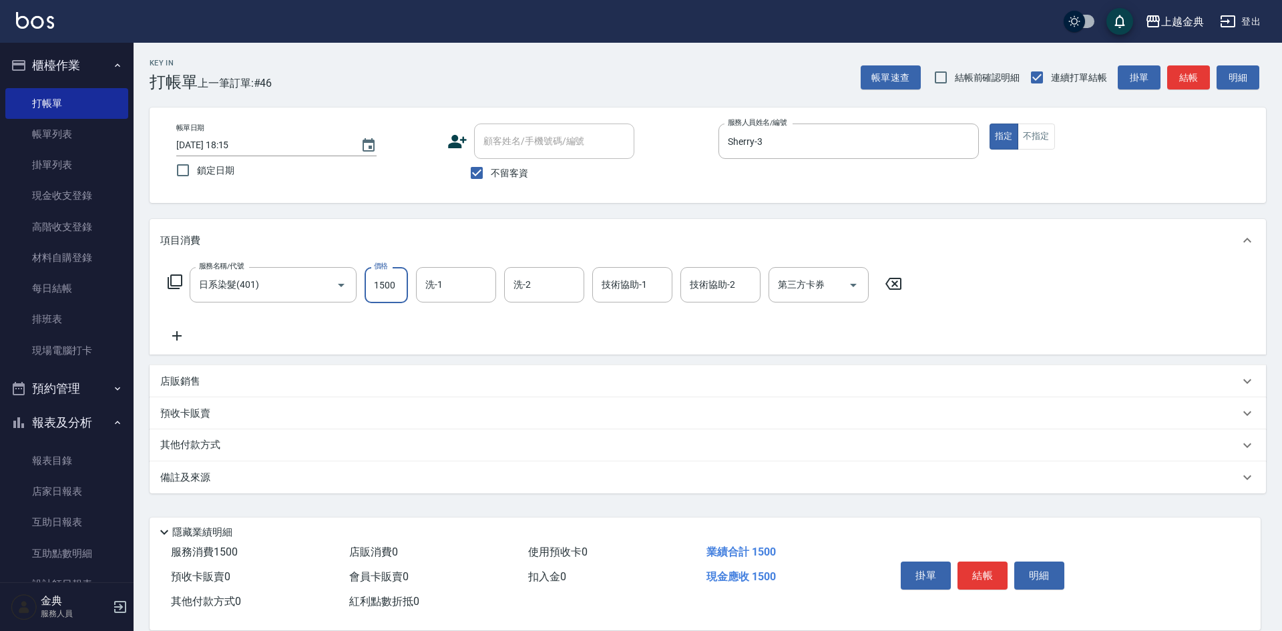
click at [387, 293] on input "1500" at bounding box center [386, 285] width 43 height 36
type input "2599"
click at [987, 564] on button "結帳" at bounding box center [983, 576] width 50 height 28
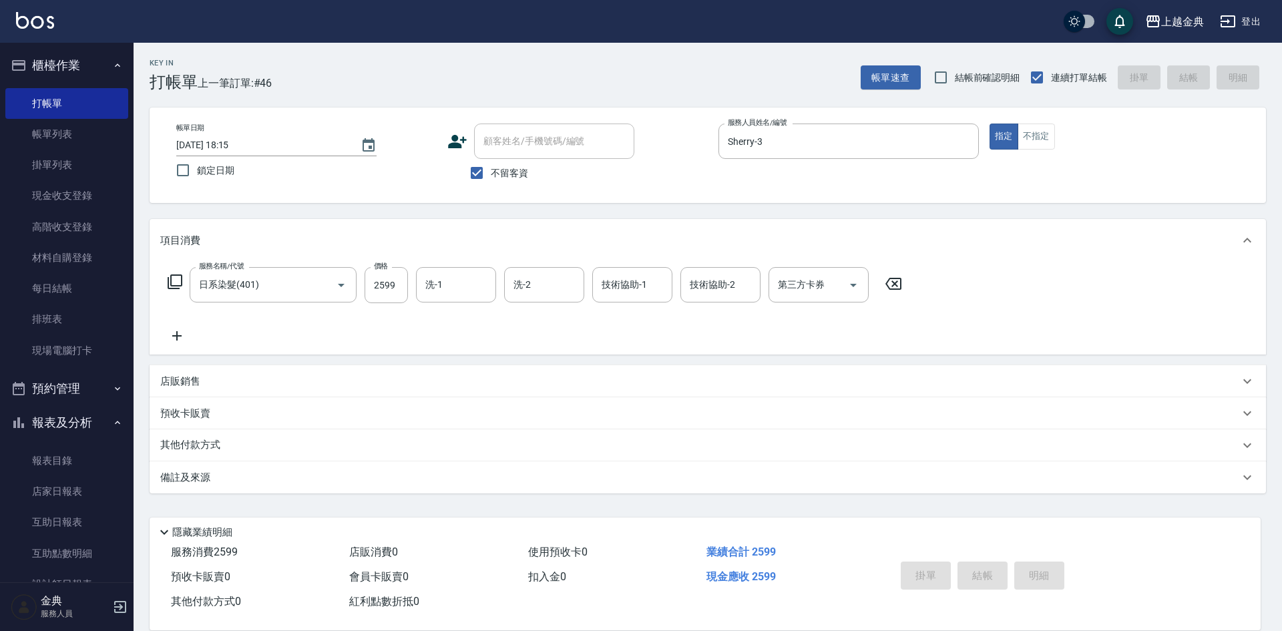
type input "[DATE] 18:16"
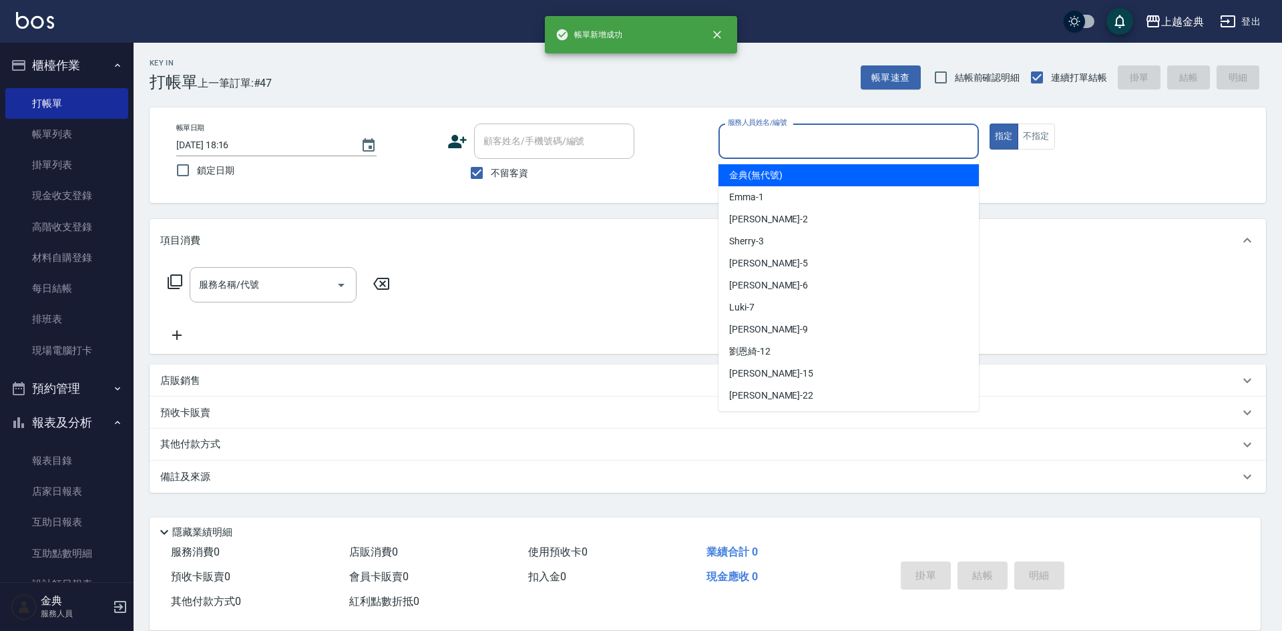
click at [920, 140] on input "服務人員姓名/編號" at bounding box center [849, 141] width 248 height 23
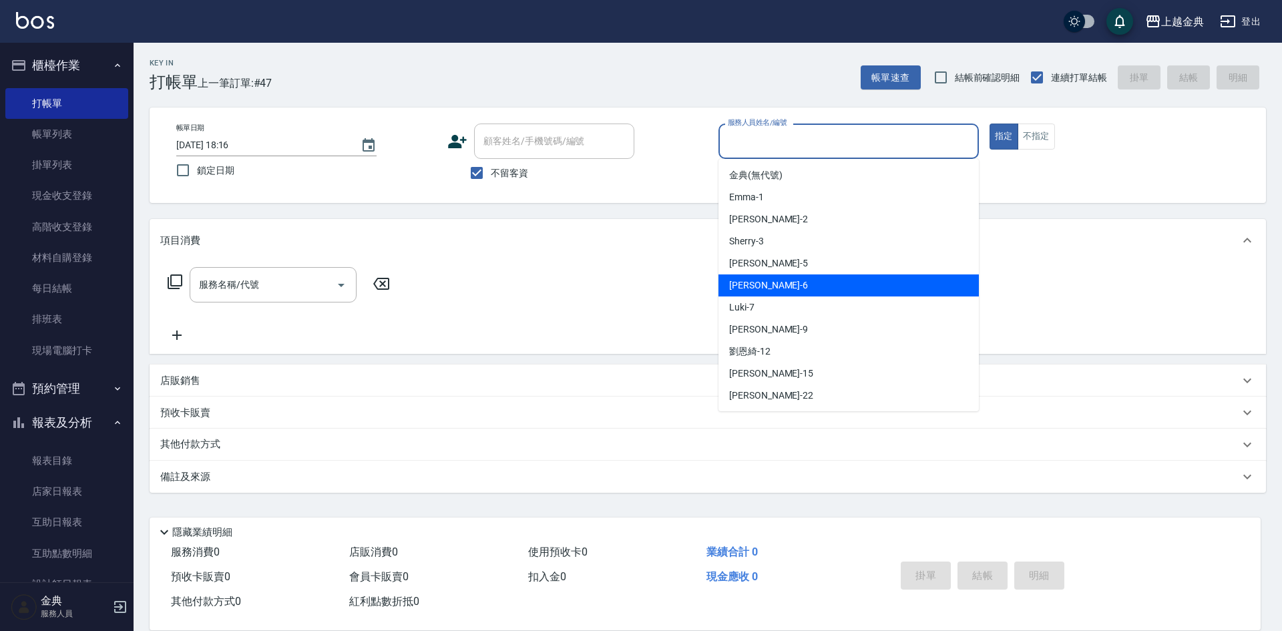
click at [841, 281] on div "[PERSON_NAME] -6" at bounding box center [849, 285] width 260 height 22
type input "[PERSON_NAME]-6"
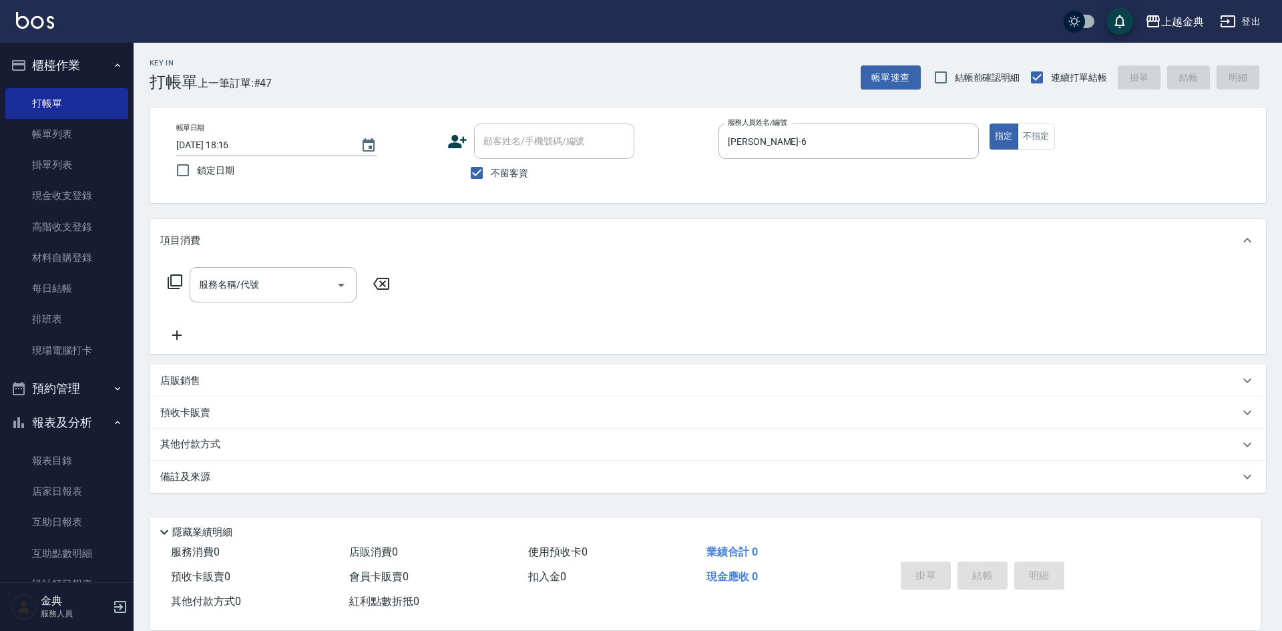
click at [173, 276] on icon at bounding box center [175, 282] width 16 height 16
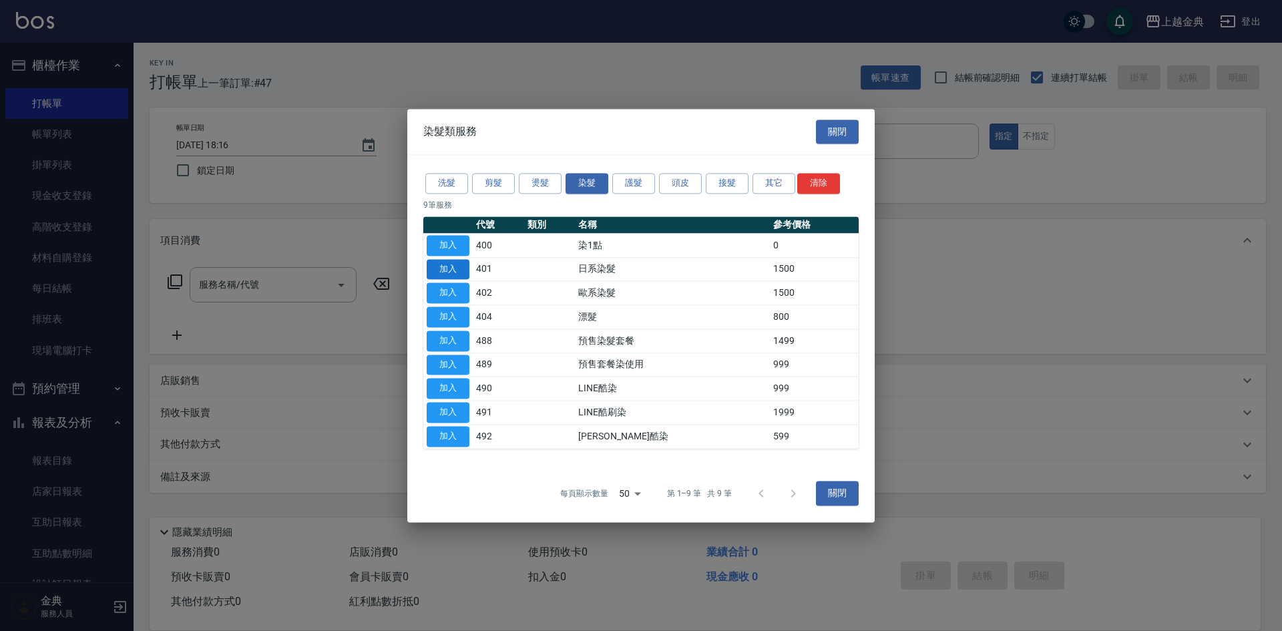
drag, startPoint x: 475, startPoint y: 266, endPoint x: 464, endPoint y: 268, distance: 11.0
click at [473, 267] on td "401" at bounding box center [498, 269] width 51 height 24
click at [464, 268] on button "加入" at bounding box center [448, 269] width 43 height 21
type input "日系染髮(401)"
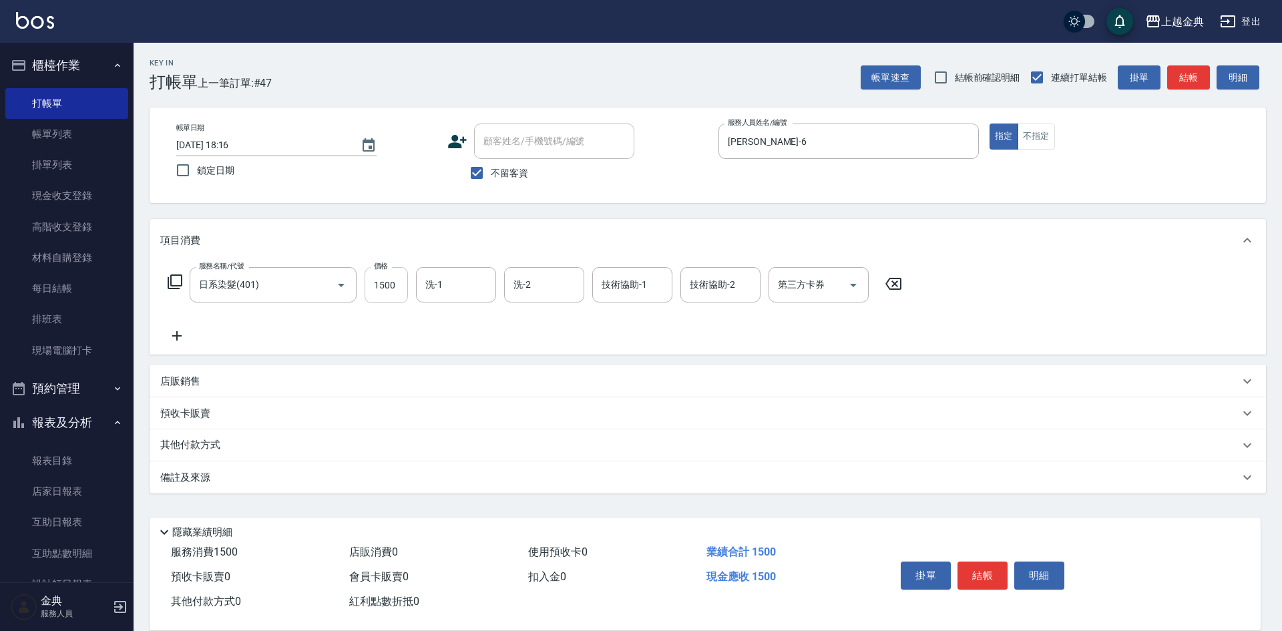
click at [376, 292] on input "1500" at bounding box center [386, 285] width 43 height 36
type input "3199"
click at [246, 448] on div "其他付款方式" at bounding box center [699, 445] width 1079 height 15
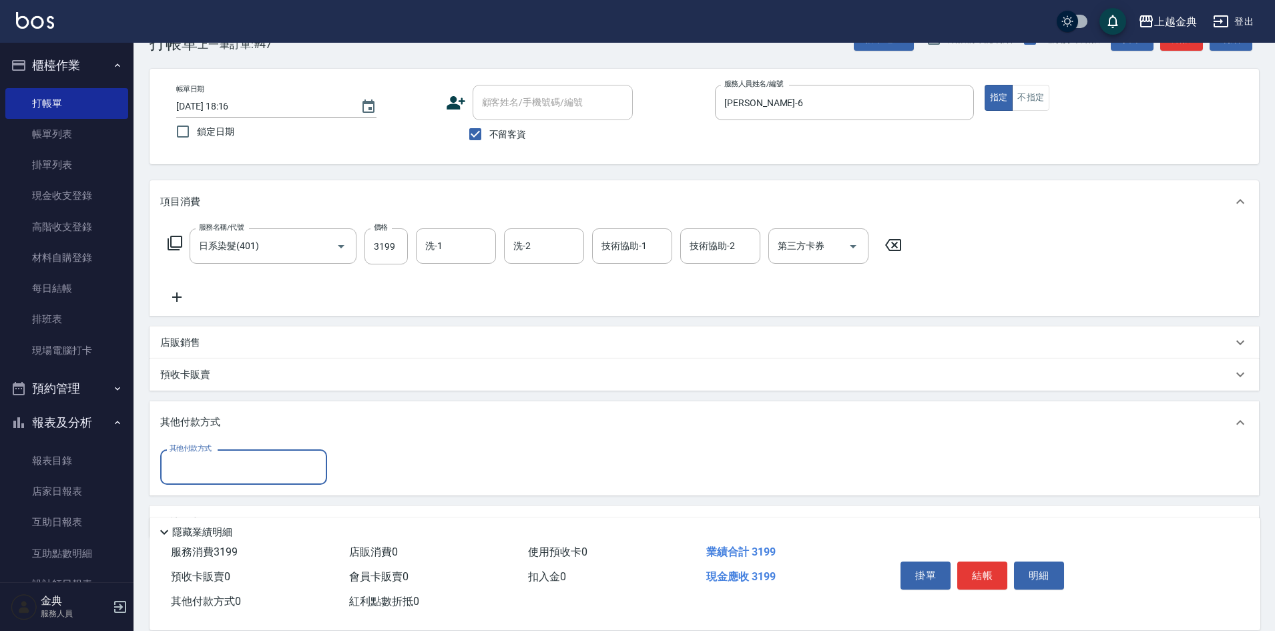
scroll to position [74, 0]
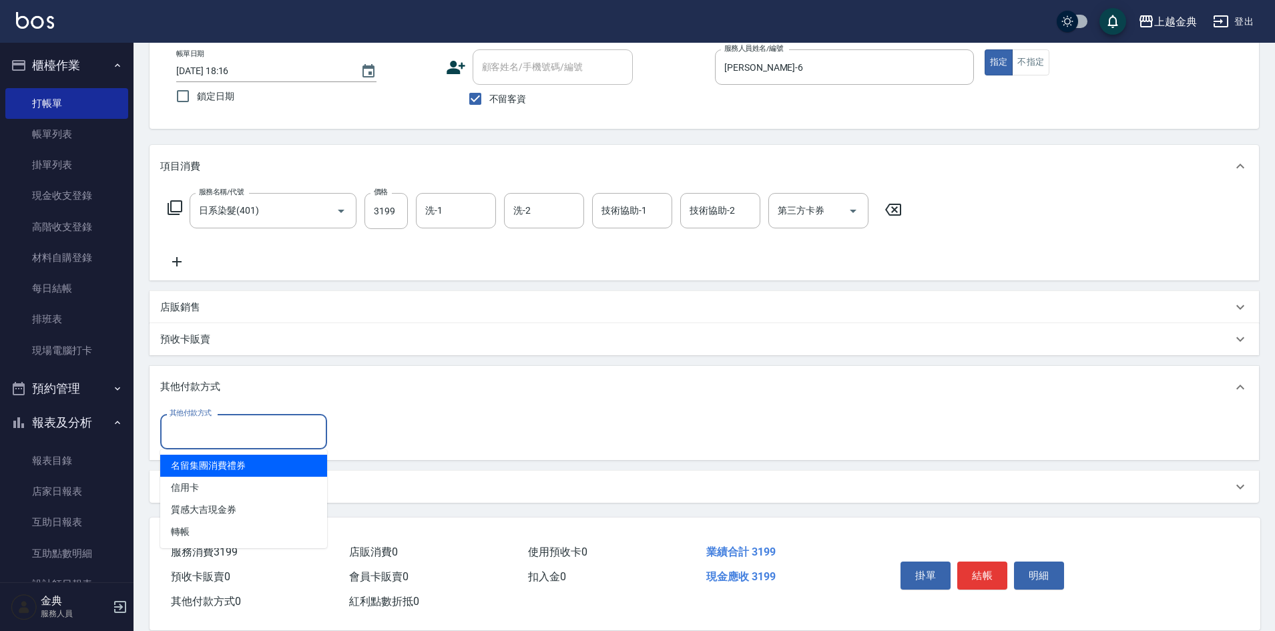
click at [234, 427] on input "其他付款方式" at bounding box center [243, 431] width 155 height 23
click at [231, 487] on span "信用卡" at bounding box center [243, 488] width 167 height 22
type input "信用卡"
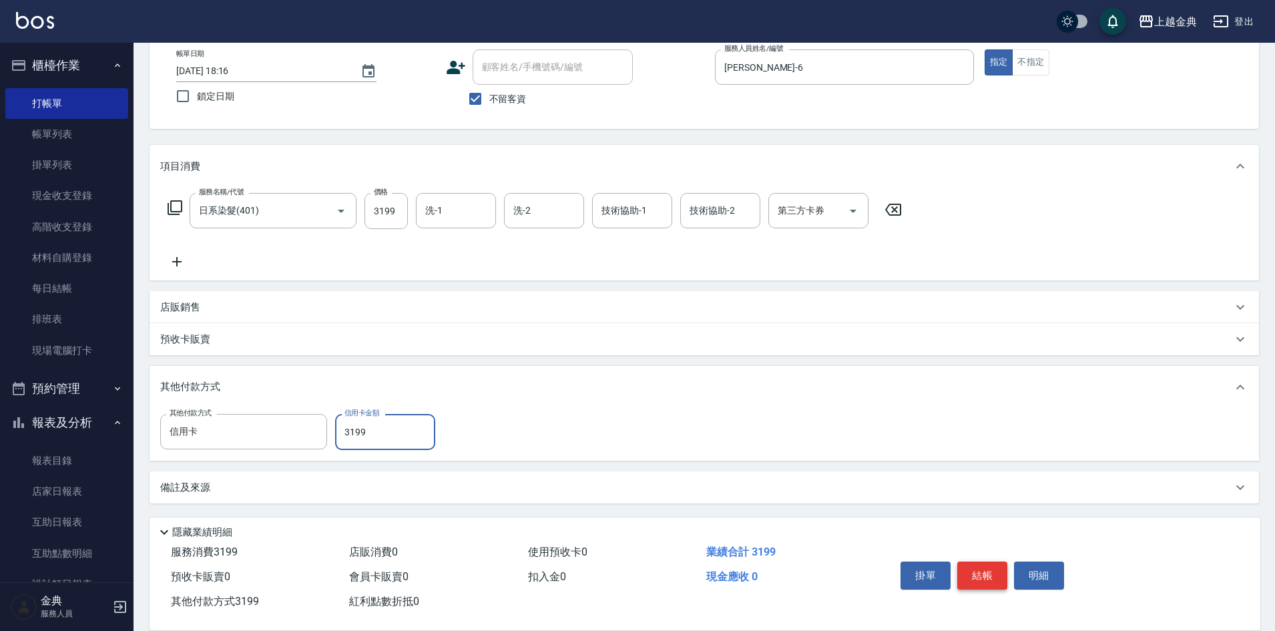
type input "3199"
click at [987, 566] on button "結帳" at bounding box center [983, 576] width 50 height 28
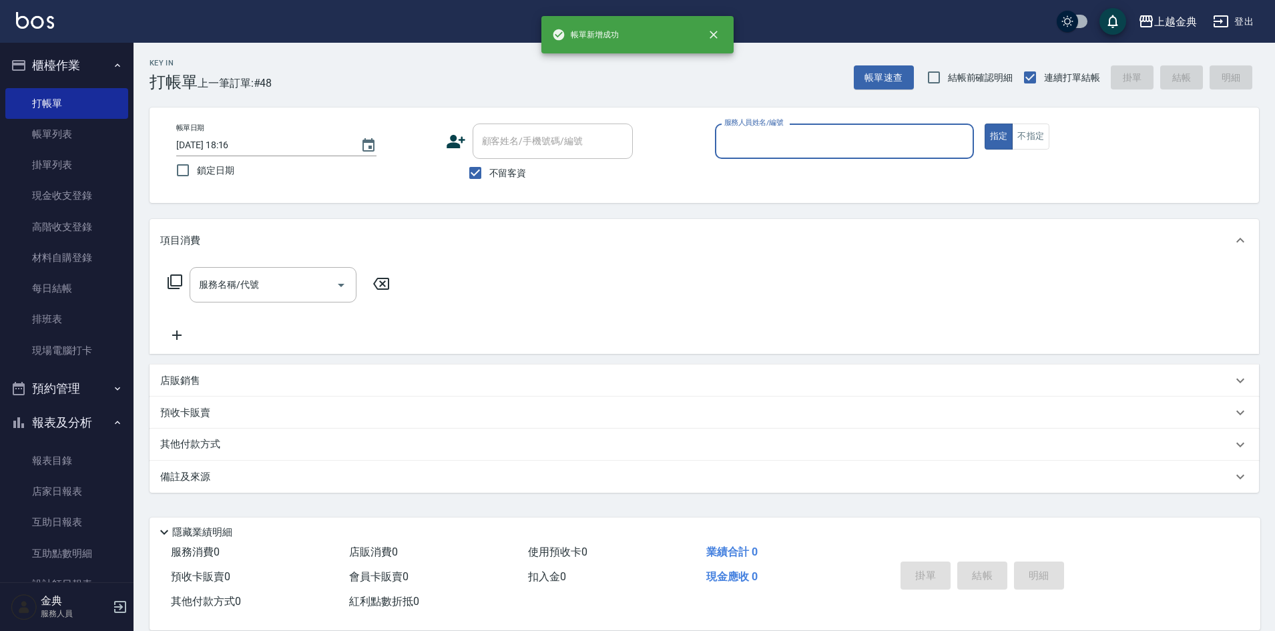
scroll to position [0, 0]
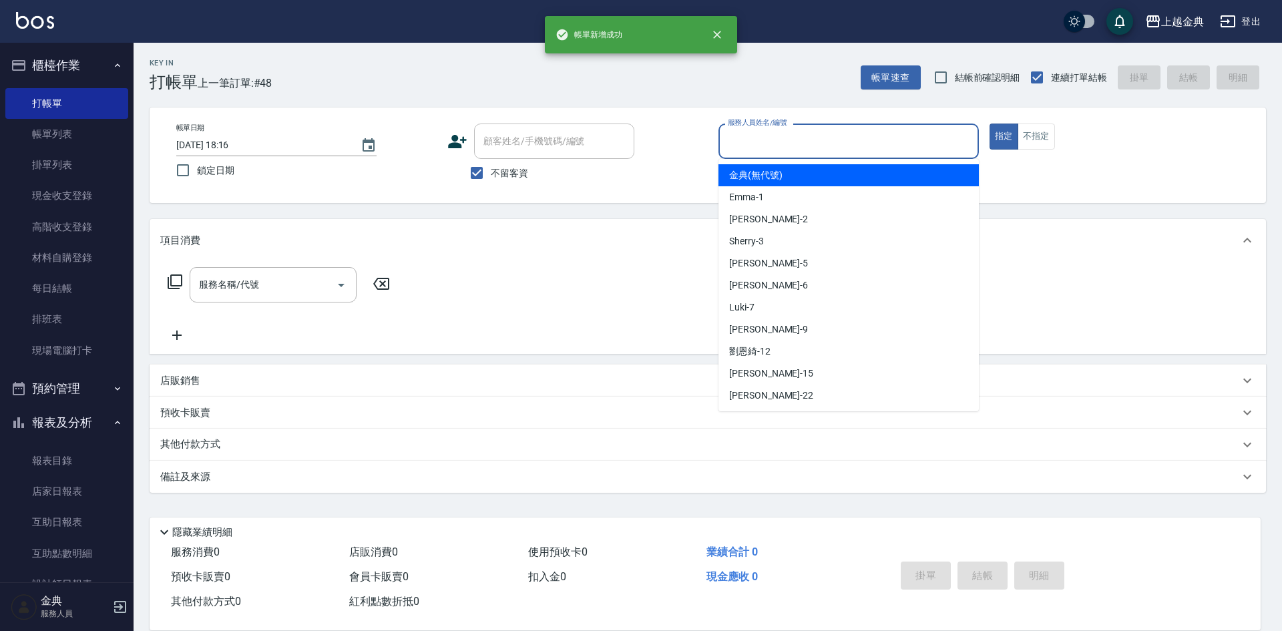
click at [785, 152] on input "服務人員姓名/編號" at bounding box center [849, 141] width 248 height 23
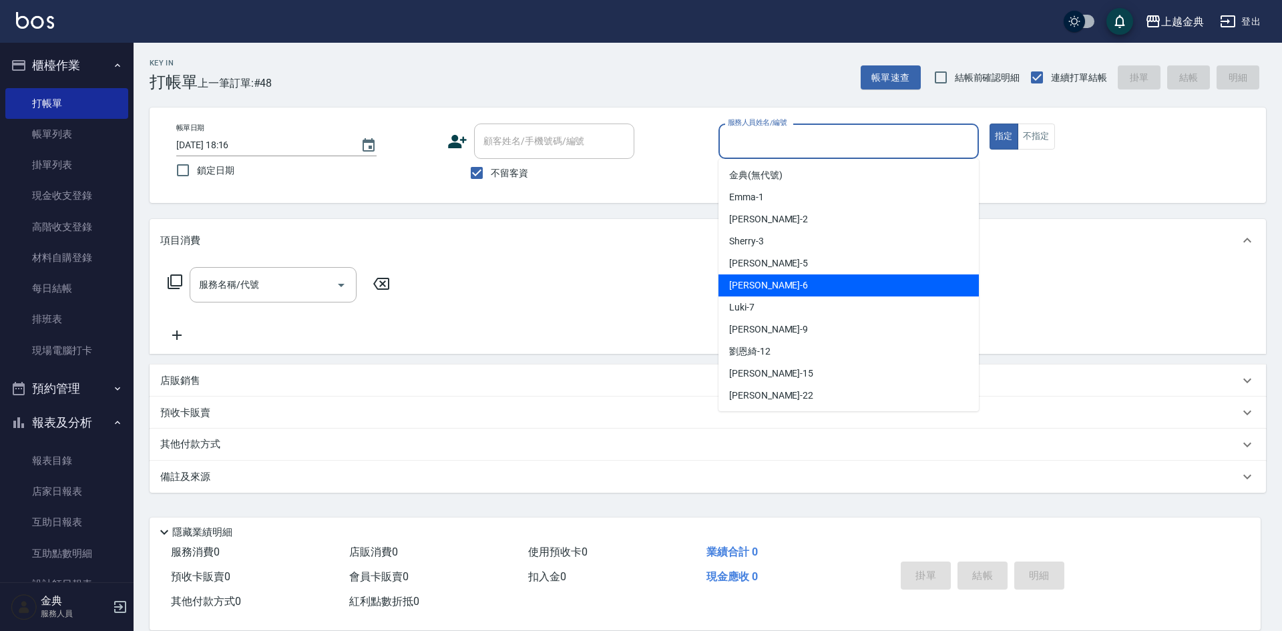
click at [787, 283] on div "[PERSON_NAME] -6" at bounding box center [849, 285] width 260 height 22
type input "[PERSON_NAME]-6"
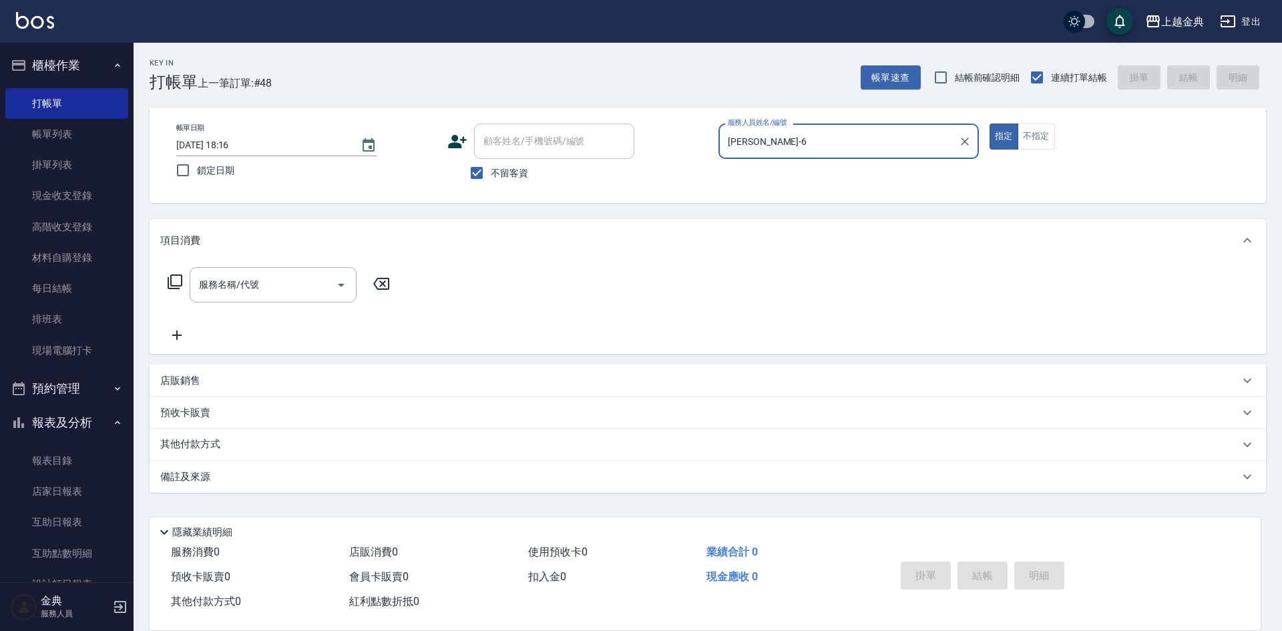
click at [174, 284] on icon at bounding box center [175, 282] width 16 height 16
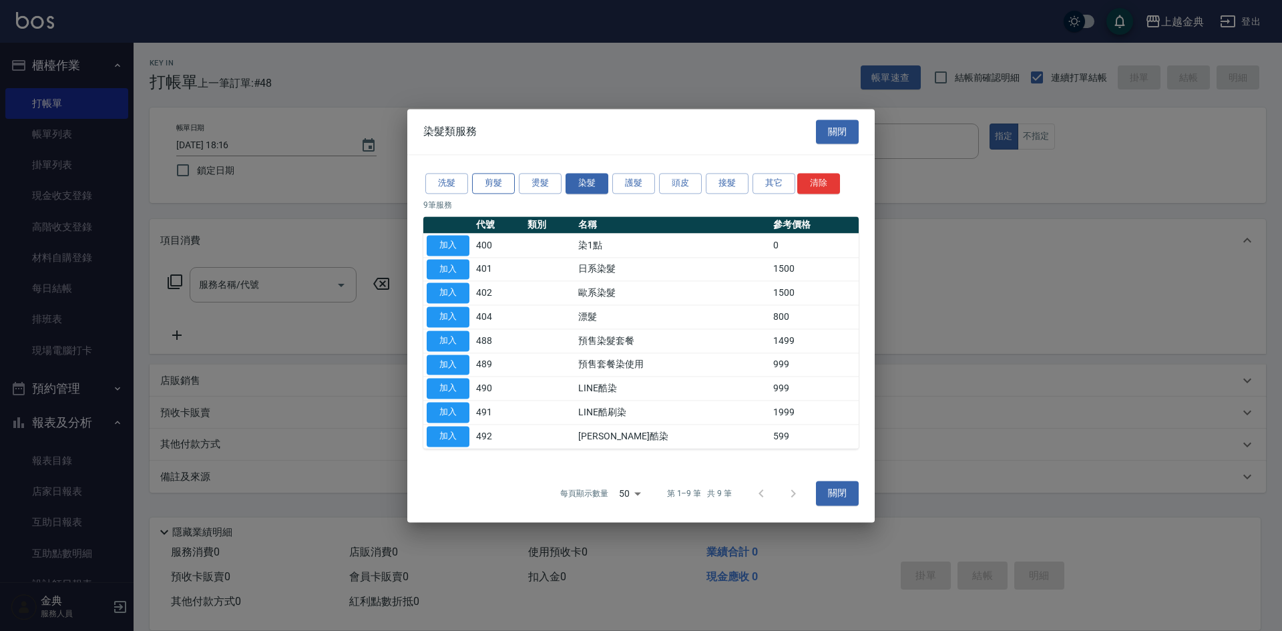
click at [485, 184] on button "剪髮" at bounding box center [493, 183] width 43 height 21
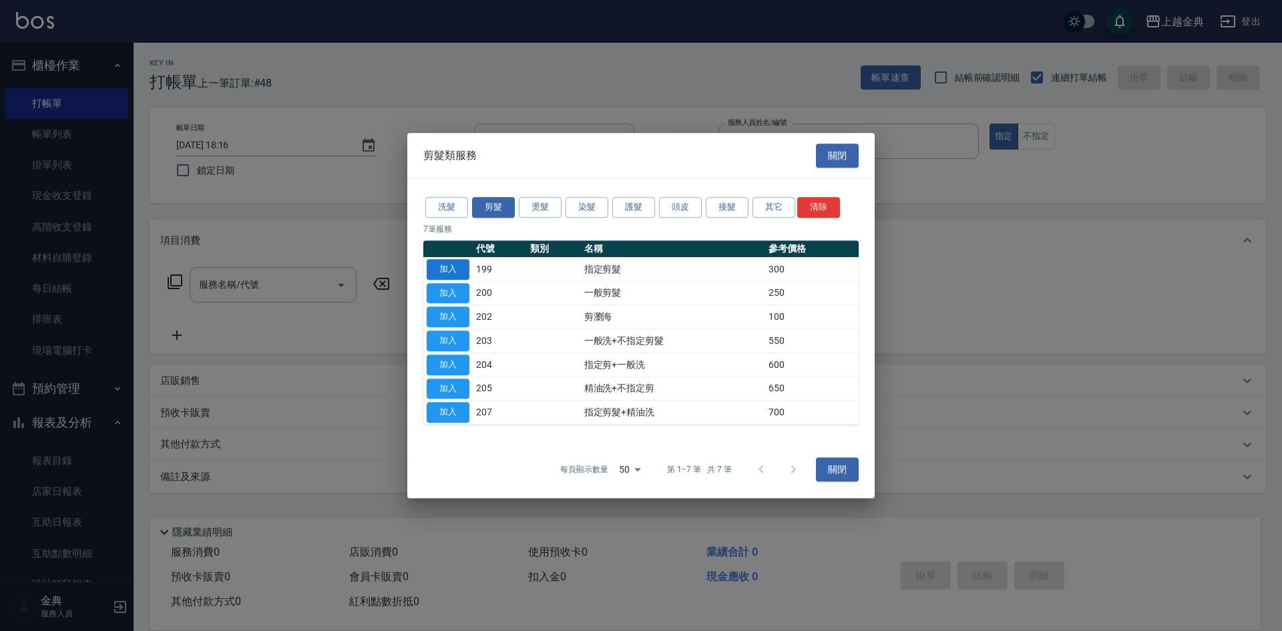
click at [447, 265] on button "加入" at bounding box center [448, 269] width 43 height 21
type input "指定剪髮(199)"
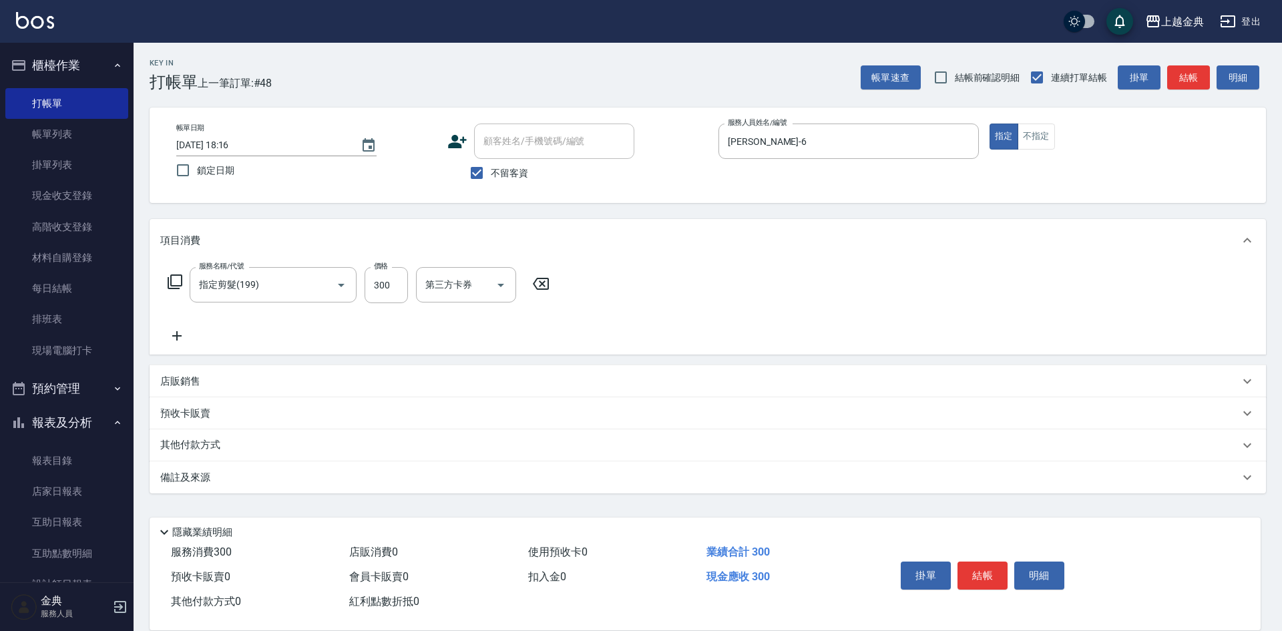
click at [216, 459] on div "其他付款方式" at bounding box center [708, 445] width 1117 height 32
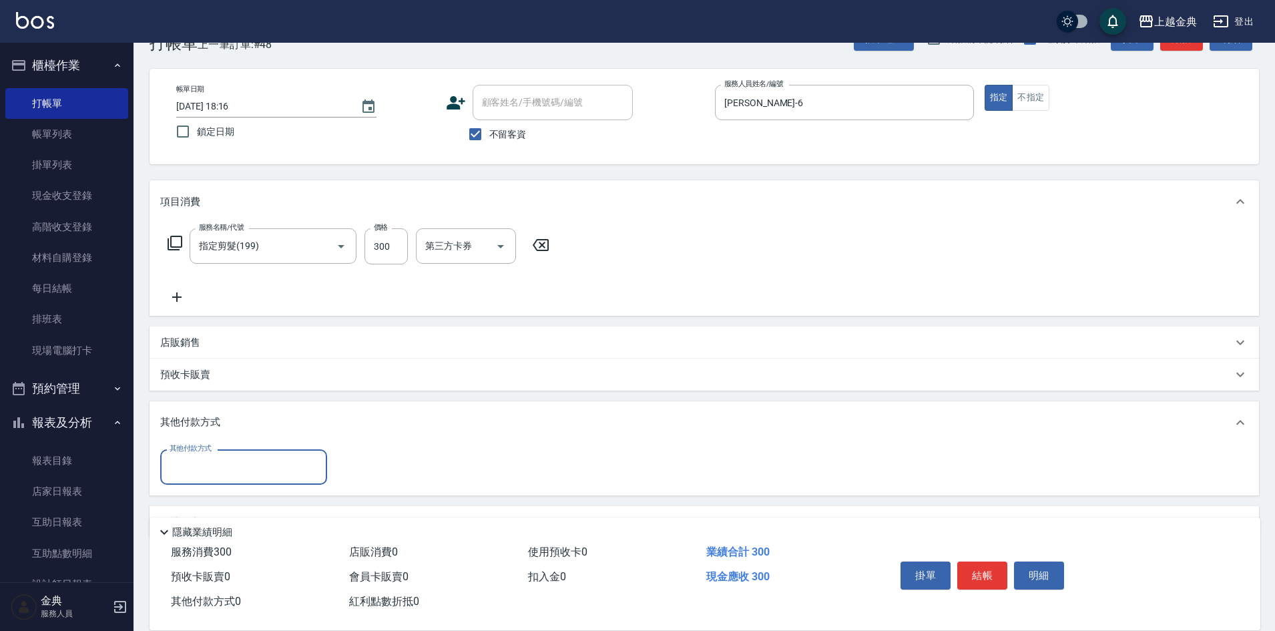
scroll to position [74, 0]
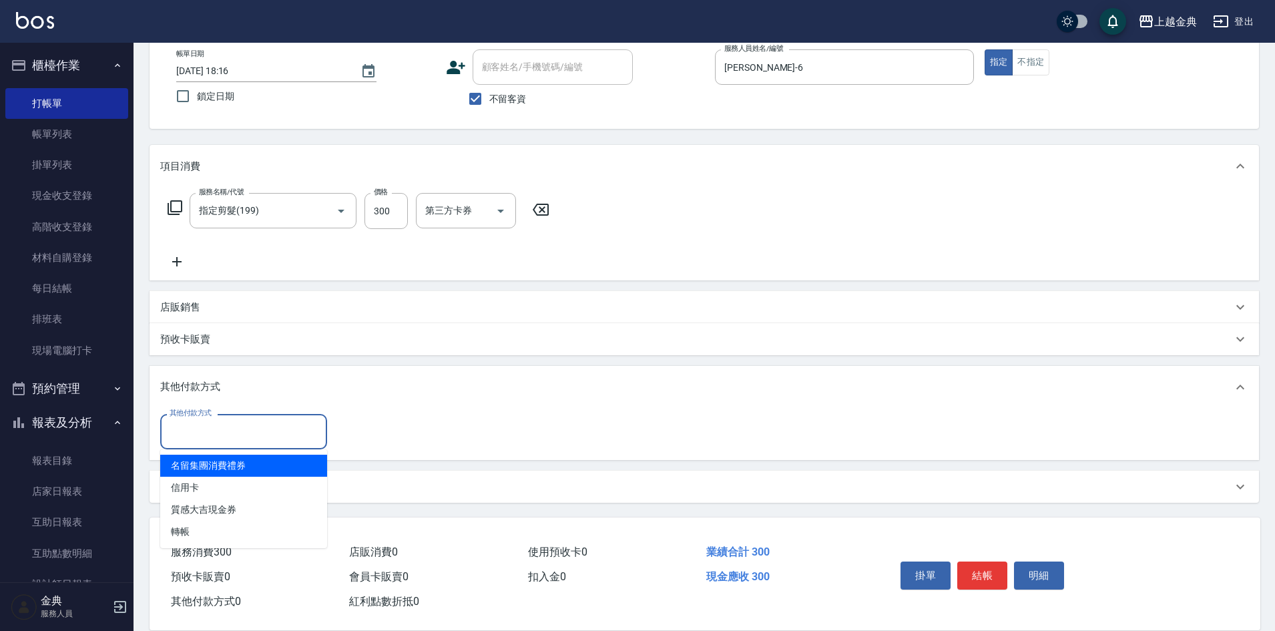
click at [224, 439] on input "其他付款方式" at bounding box center [243, 431] width 155 height 23
drag, startPoint x: 246, startPoint y: 486, endPoint x: 266, endPoint y: 485, distance: 20.0
click at [247, 486] on span "信用卡" at bounding box center [243, 488] width 167 height 22
type input "信用卡"
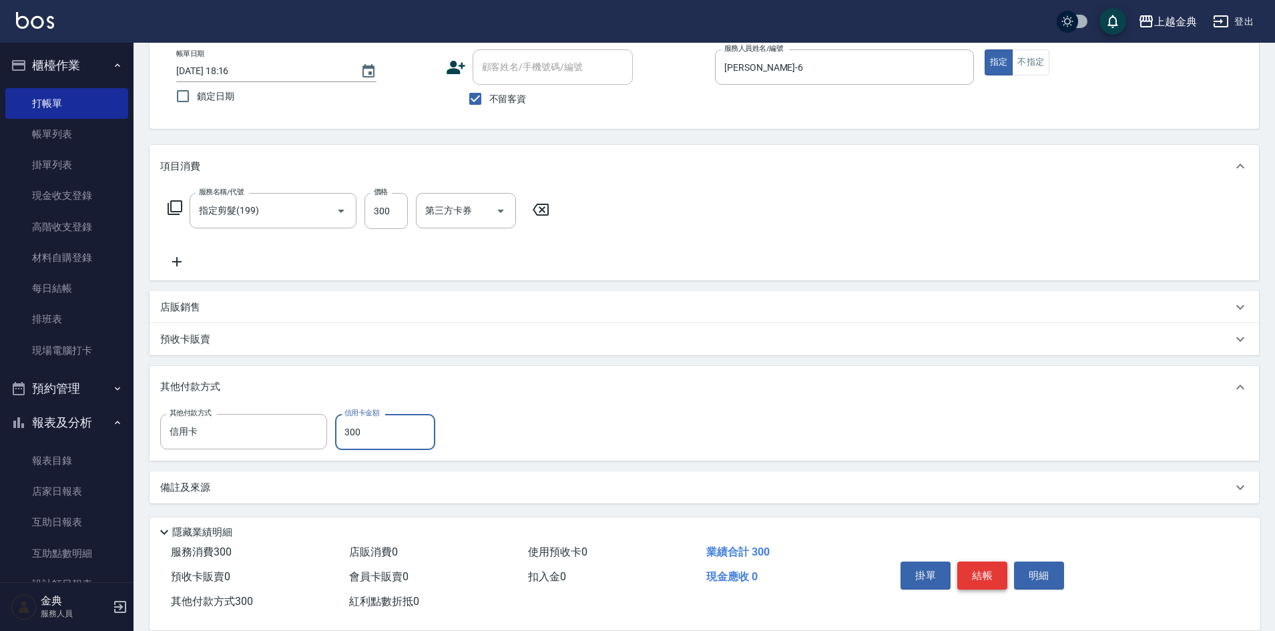
type input "300"
drag, startPoint x: 990, startPoint y: 568, endPoint x: 976, endPoint y: 562, distance: 15.3
click at [988, 568] on button "結帳" at bounding box center [983, 576] width 50 height 28
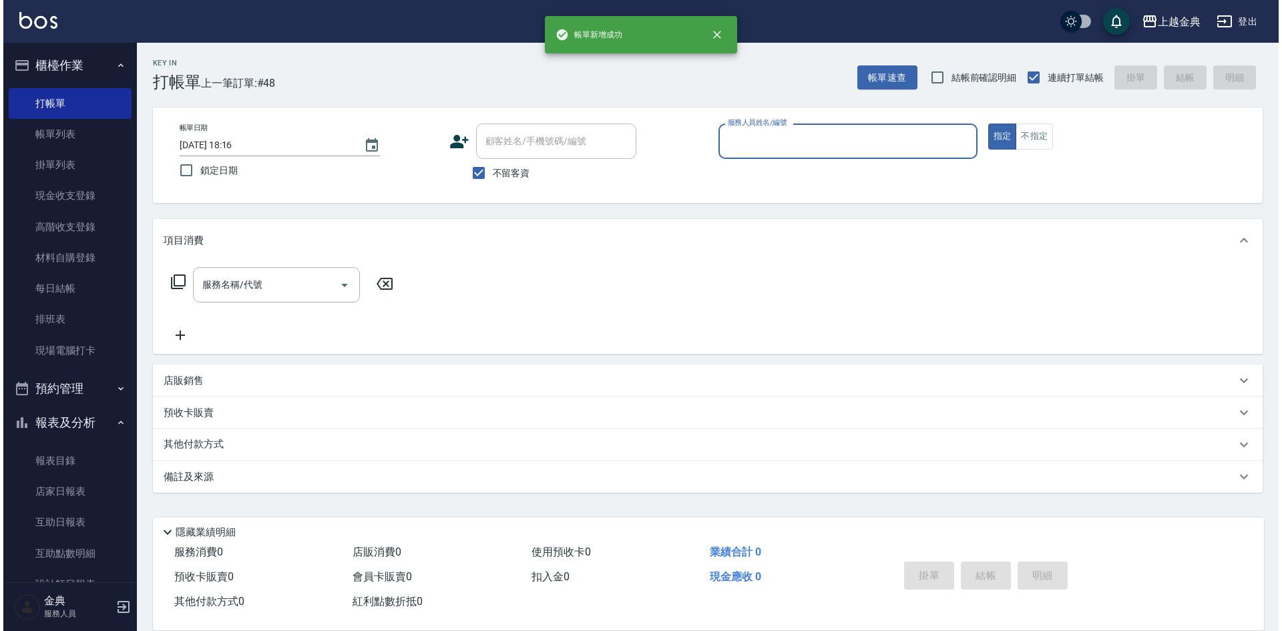
scroll to position [0, 0]
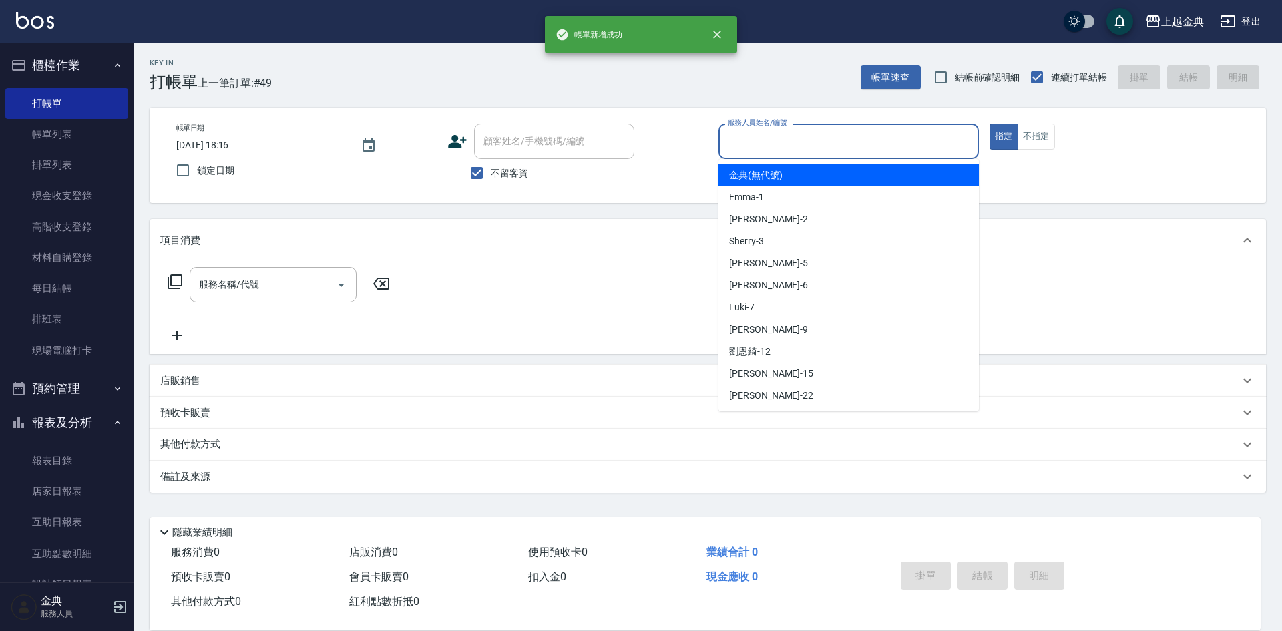
click at [819, 148] on input "服務人員姓名/編號" at bounding box center [849, 141] width 248 height 23
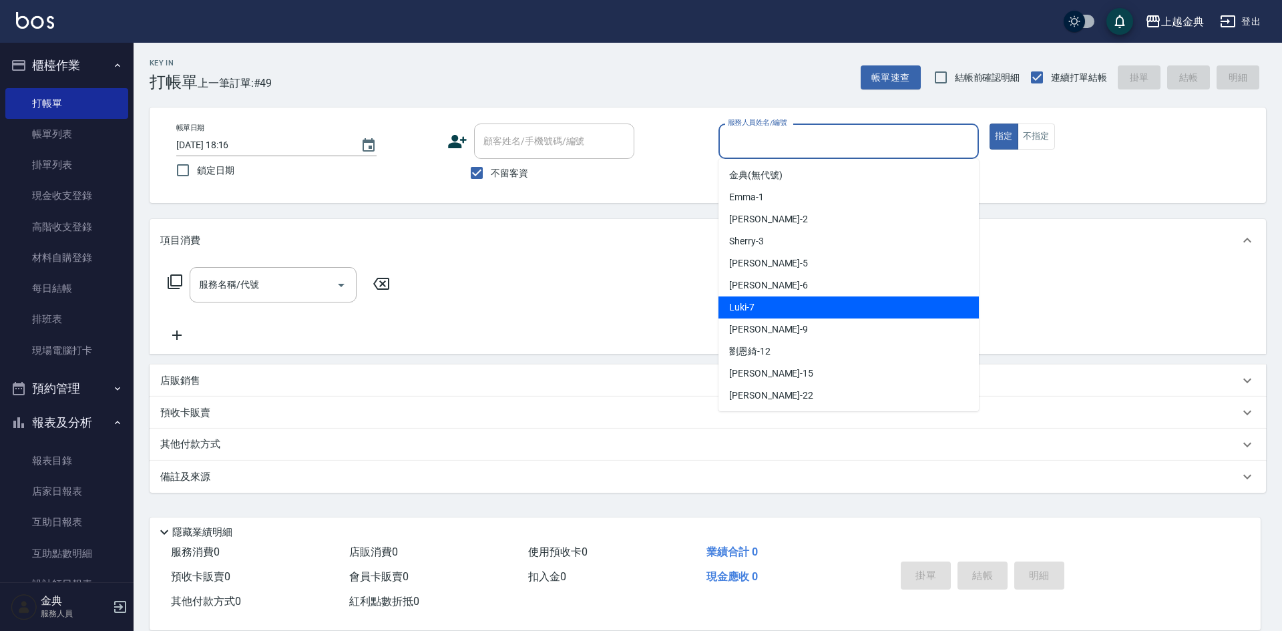
click at [771, 315] on div "Luki -7" at bounding box center [849, 307] width 260 height 22
type input "Luki-7"
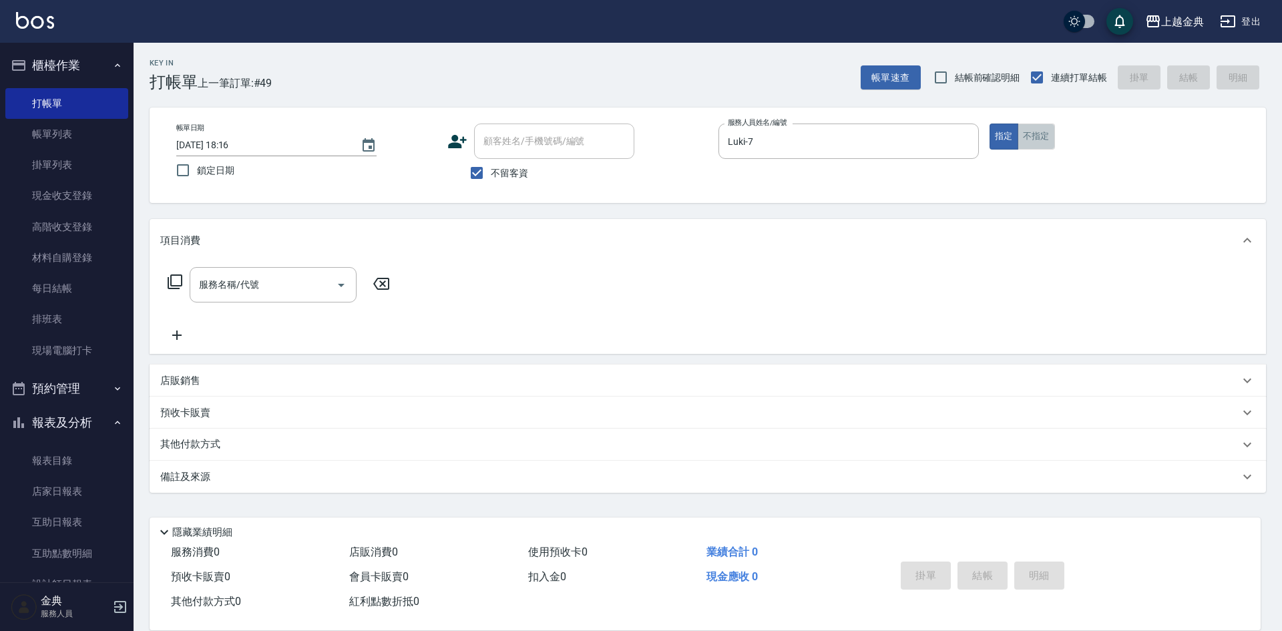
drag, startPoint x: 1041, startPoint y: 135, endPoint x: 317, endPoint y: 316, distance: 746.1
click at [1042, 135] on button "不指定" at bounding box center [1036, 137] width 37 height 26
click at [172, 280] on icon at bounding box center [175, 281] width 15 height 15
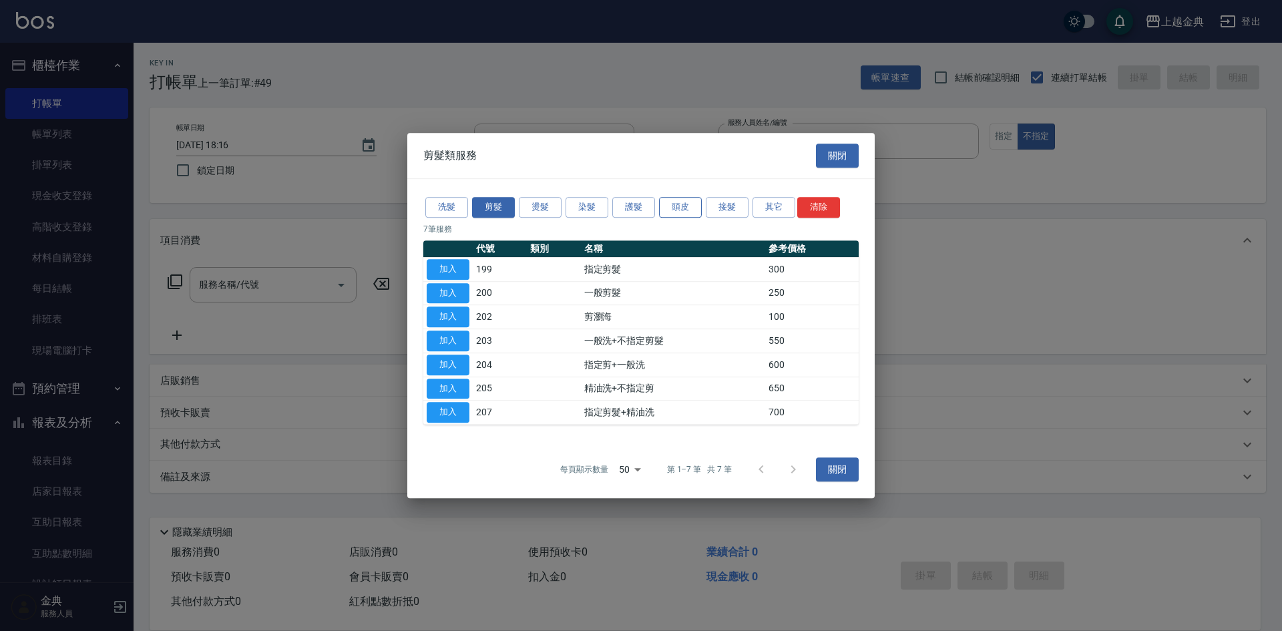
drag, startPoint x: 682, startPoint y: 194, endPoint x: 685, endPoint y: 210, distance: 16.2
click at [684, 198] on div "洗髮 剪髮 燙髮 染髮 護髮 頭皮 接髮 其它 清除 7 筆服務 代號 類別 名稱 參考價格 加入 199 指定剪髮 300 加入 200 一般剪髮 250 …" at bounding box center [640, 310] width 467 height 262
click at [685, 210] on button "頭皮" at bounding box center [680, 207] width 43 height 21
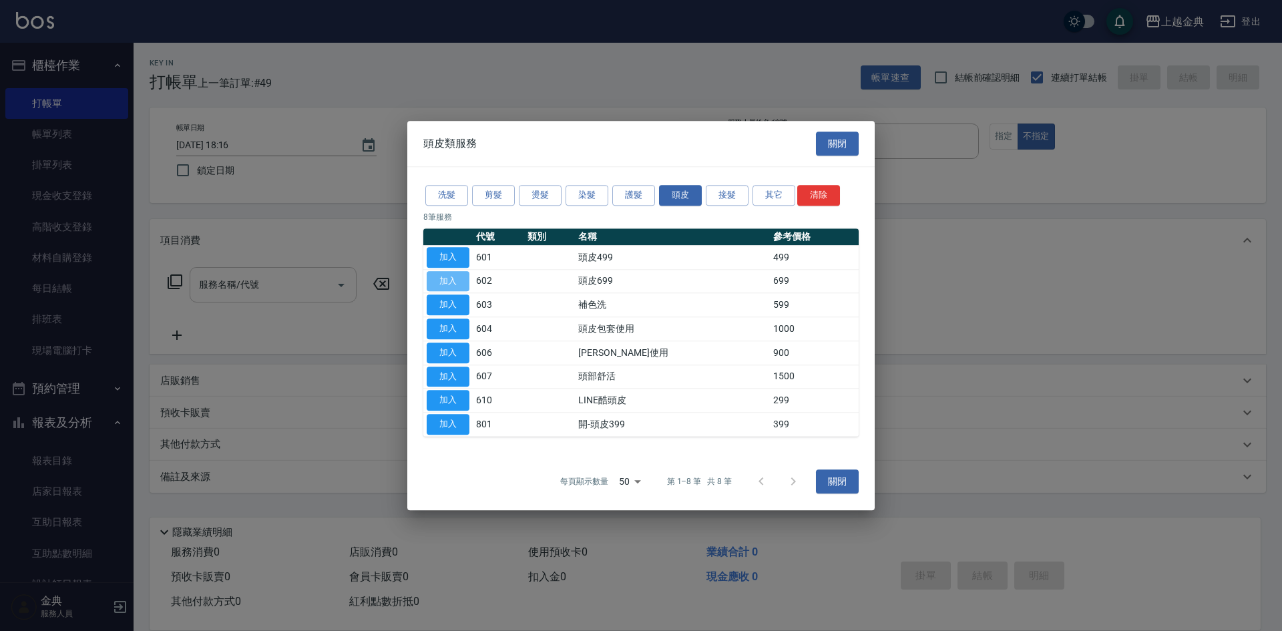
drag, startPoint x: 461, startPoint y: 278, endPoint x: 325, endPoint y: 300, distance: 138.1
click at [461, 276] on button "加入" at bounding box center [448, 281] width 43 height 21
type input "頭皮699(602)"
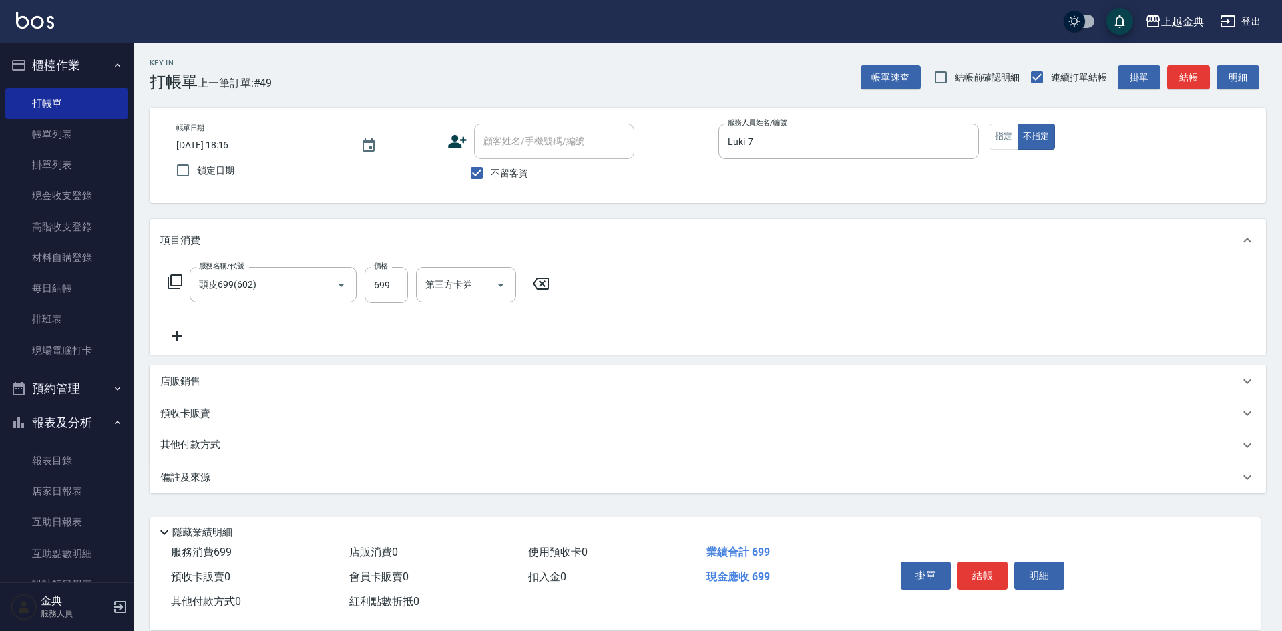
click at [180, 285] on icon at bounding box center [175, 282] width 16 height 16
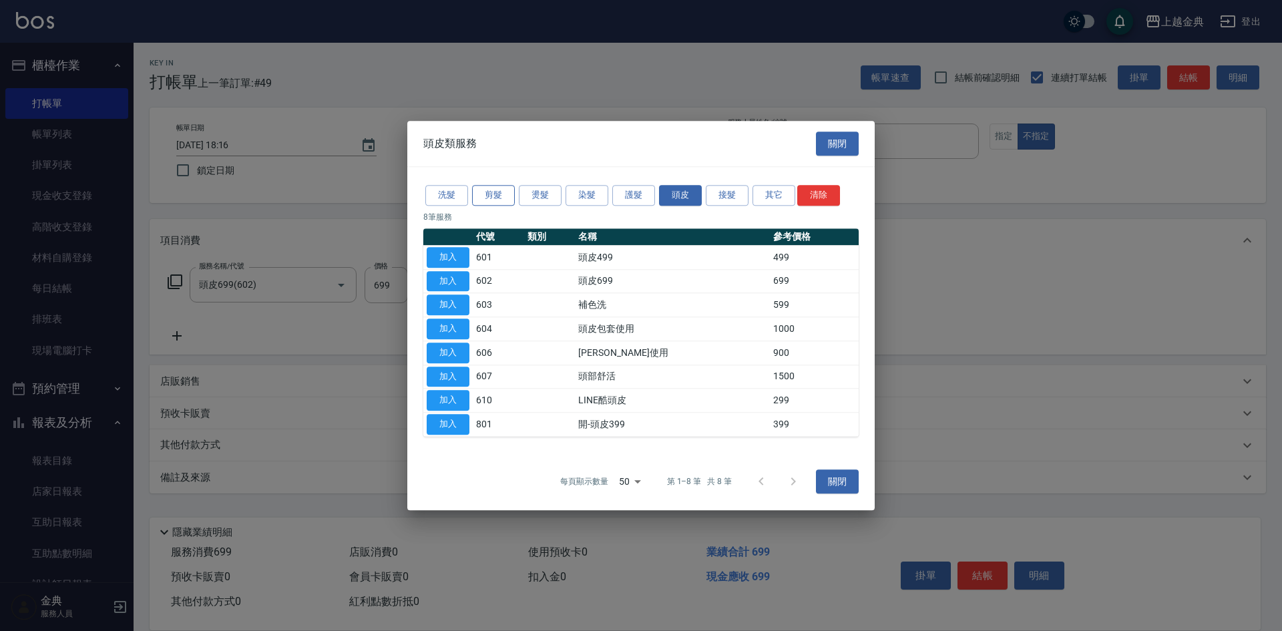
click at [504, 198] on button "剪髮" at bounding box center [493, 195] width 43 height 21
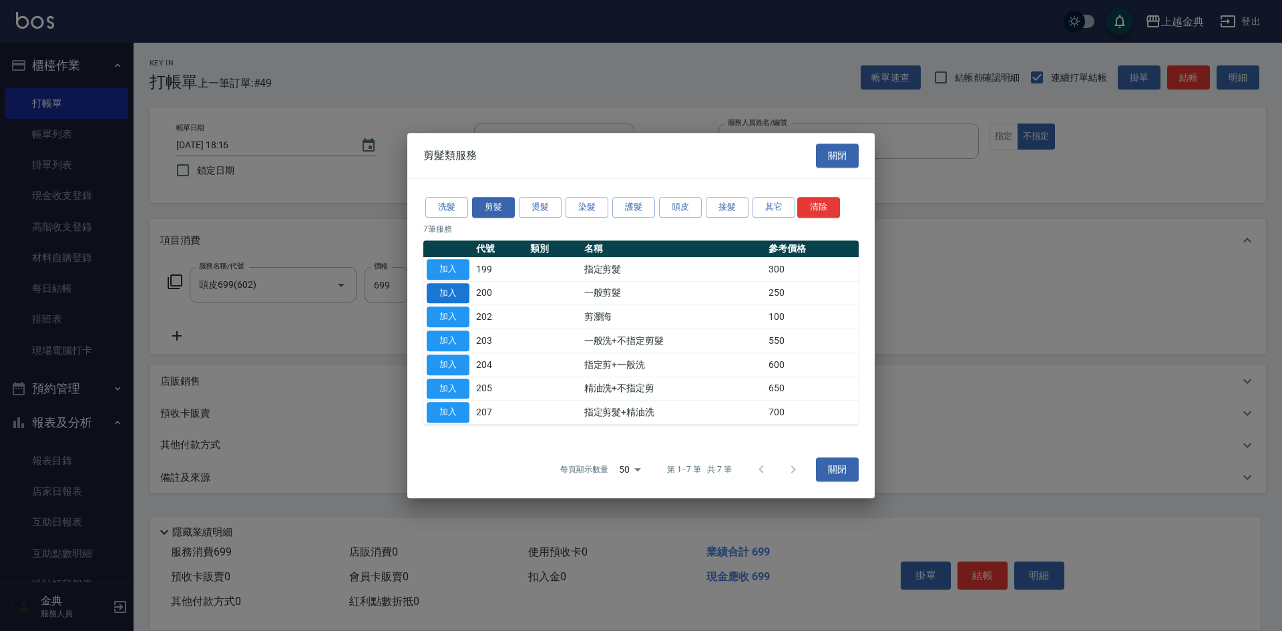
click at [446, 298] on button "加入" at bounding box center [448, 293] width 43 height 21
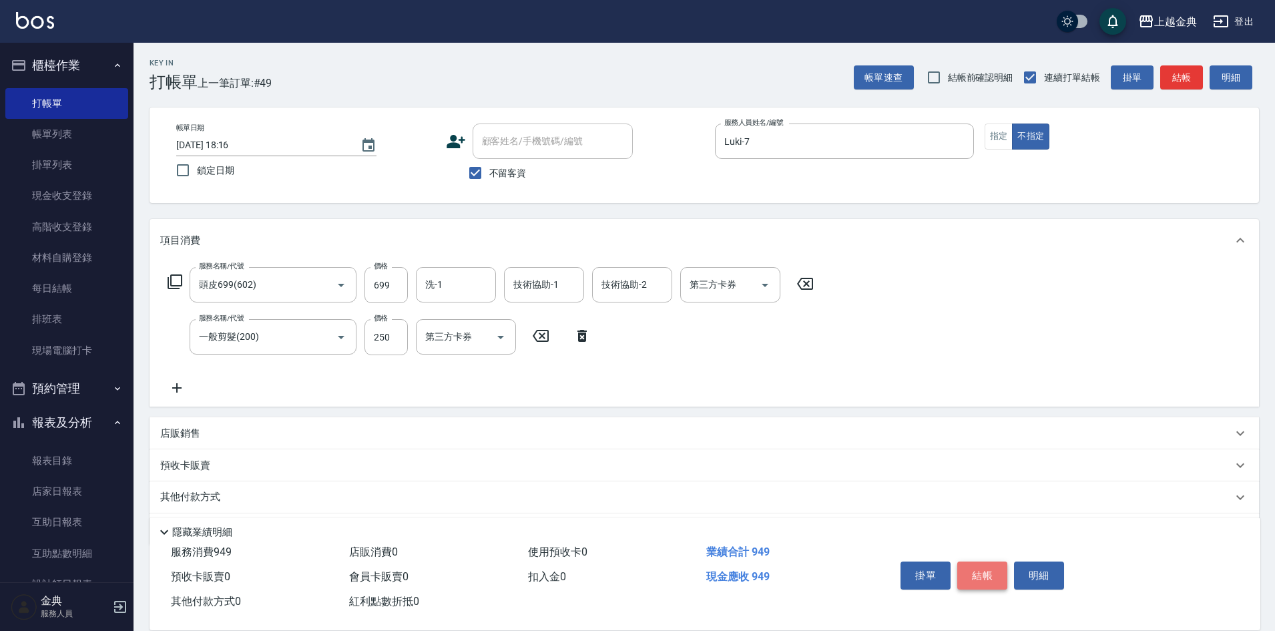
click at [978, 570] on button "結帳" at bounding box center [983, 576] width 50 height 28
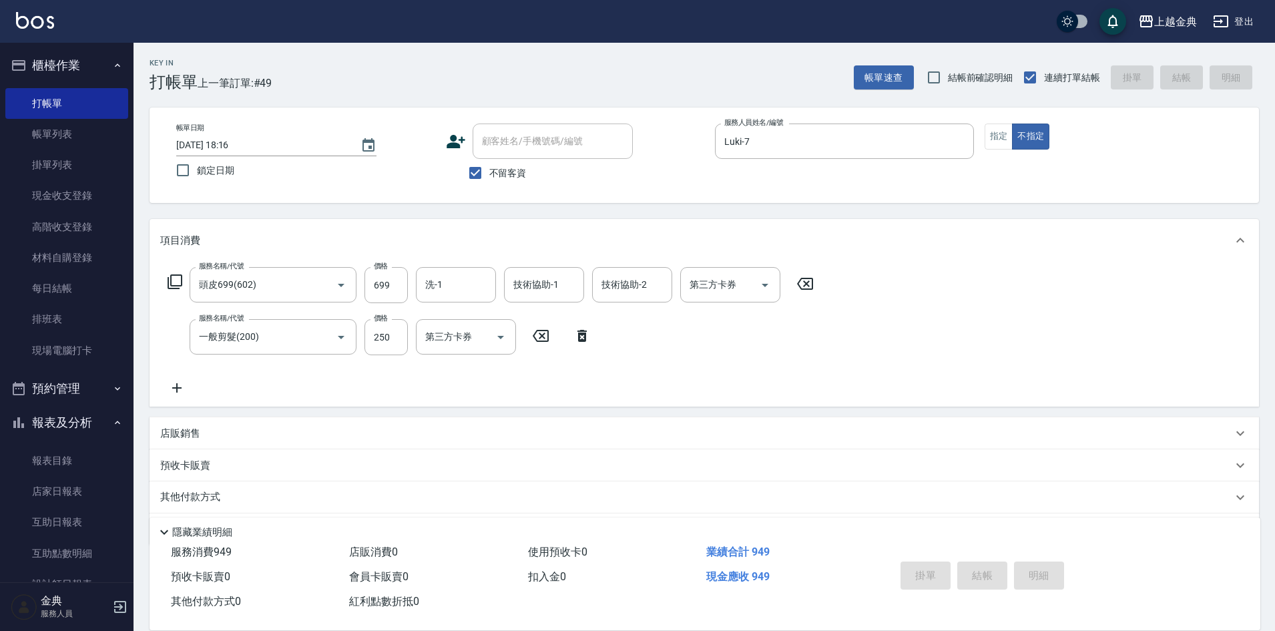
type input "[DATE] 18:17"
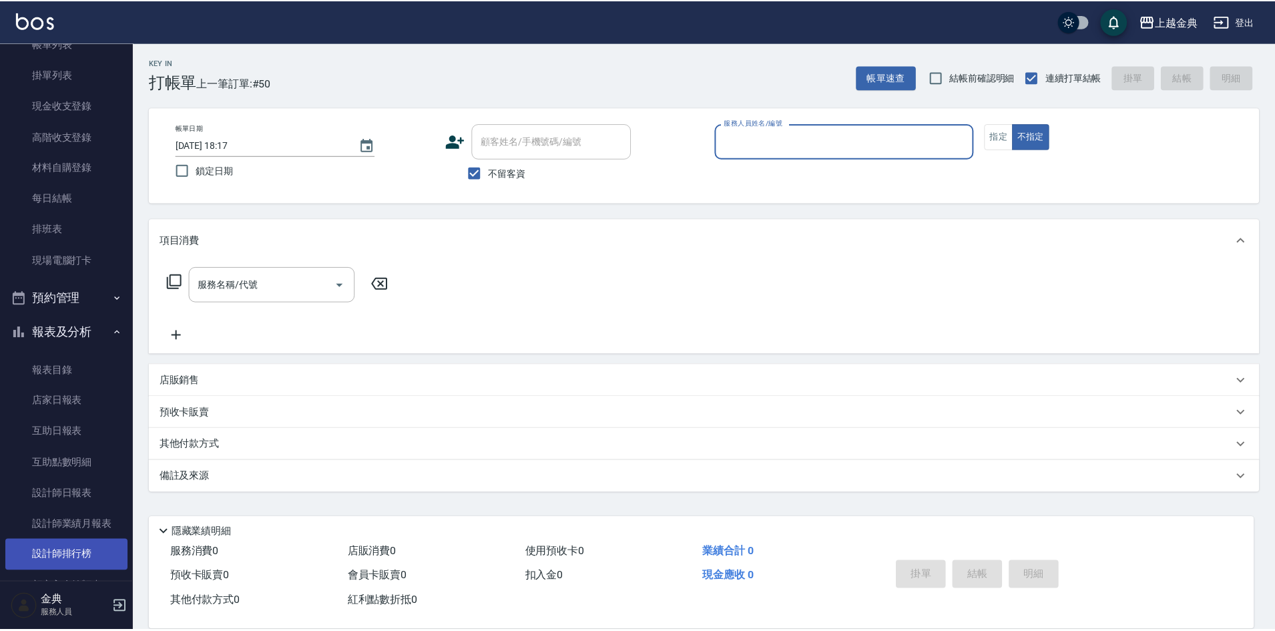
scroll to position [200, 0]
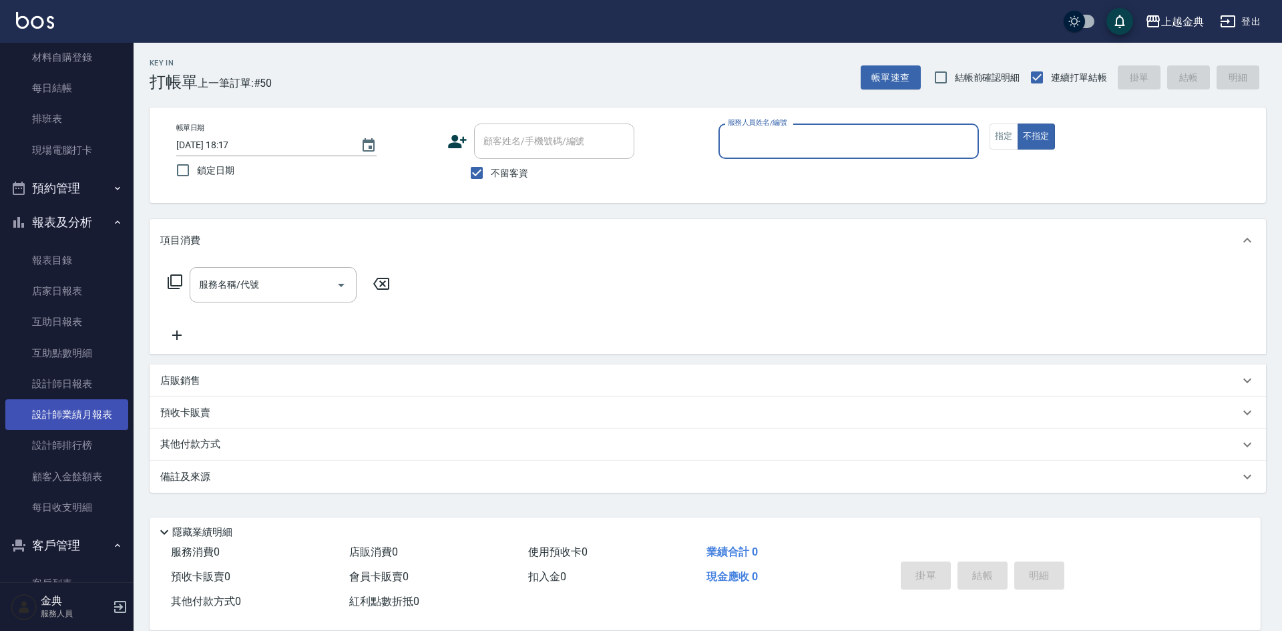
click at [59, 407] on link "設計師業績月報表" at bounding box center [66, 414] width 123 height 31
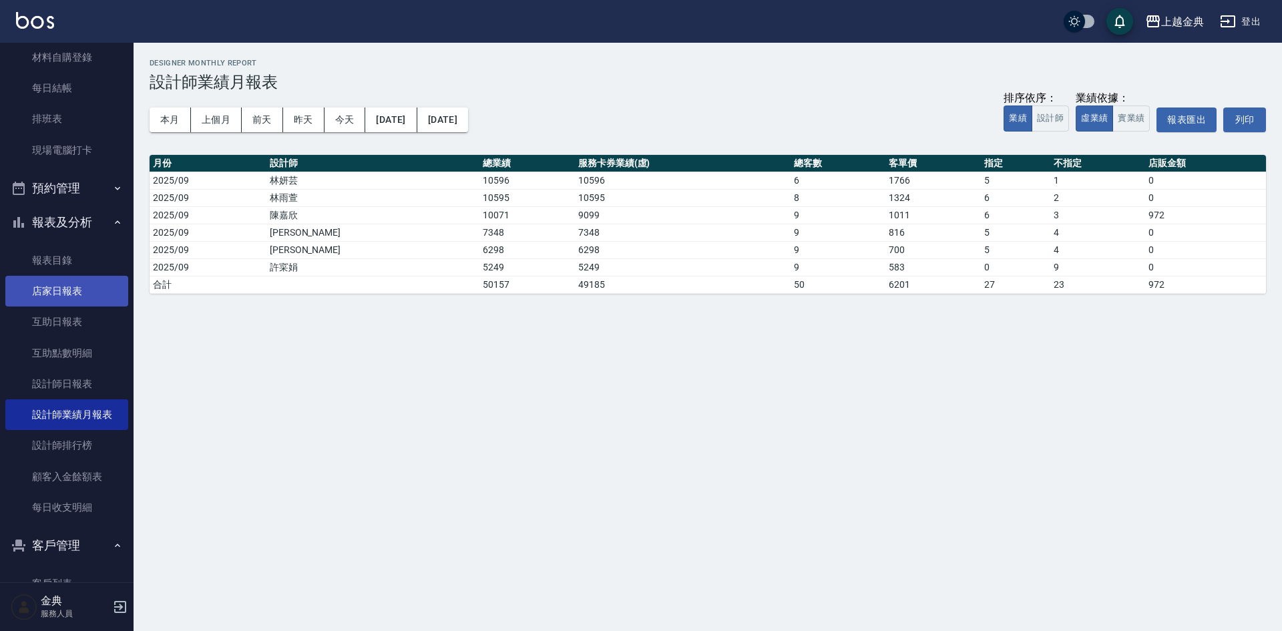
click at [67, 279] on link "店家日報表" at bounding box center [66, 291] width 123 height 31
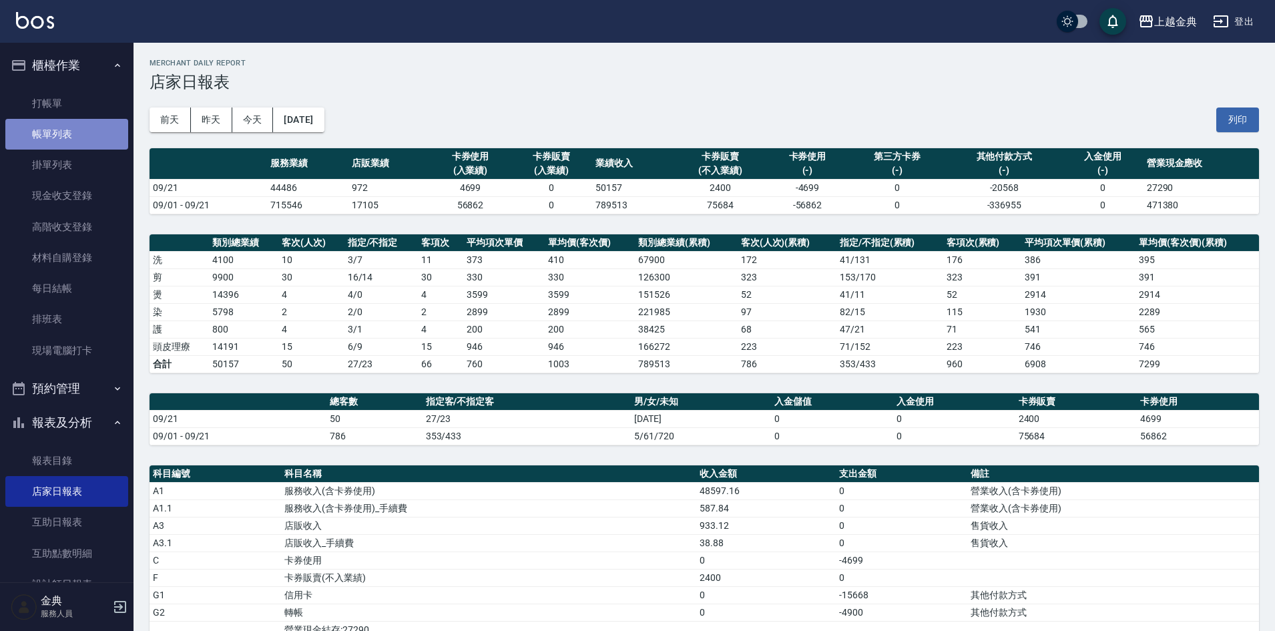
click at [75, 144] on link "帳單列表" at bounding box center [66, 134] width 123 height 31
click at [85, 148] on link "帳單列表" at bounding box center [66, 134] width 123 height 31
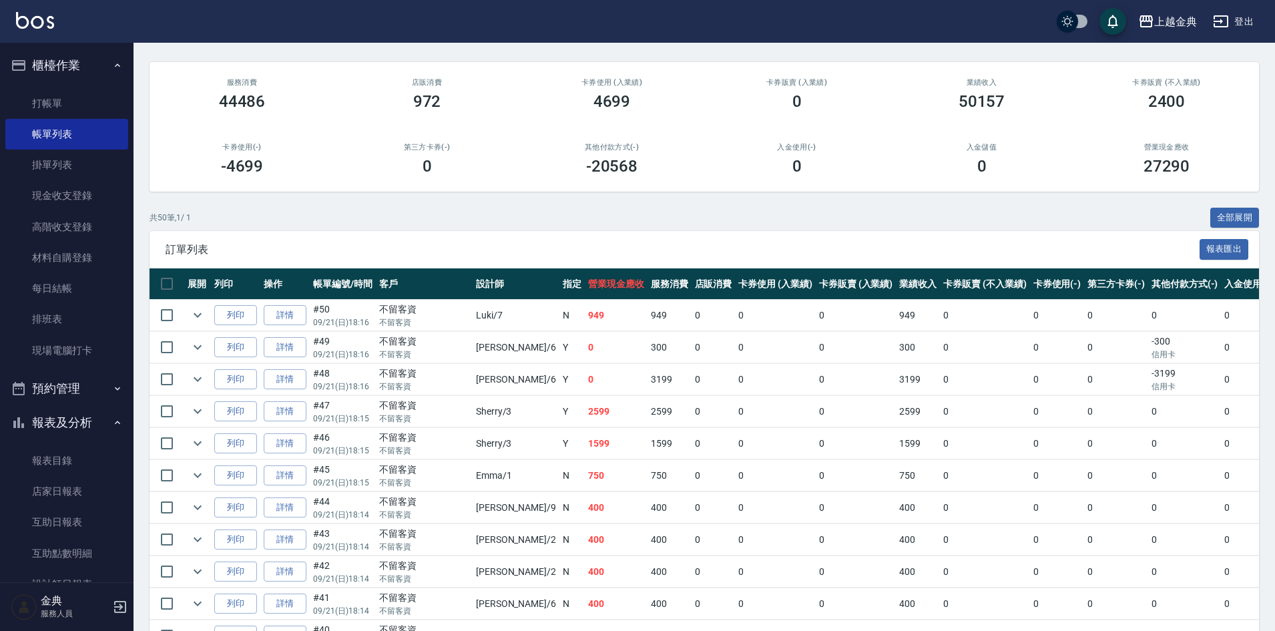
scroll to position [200, 0]
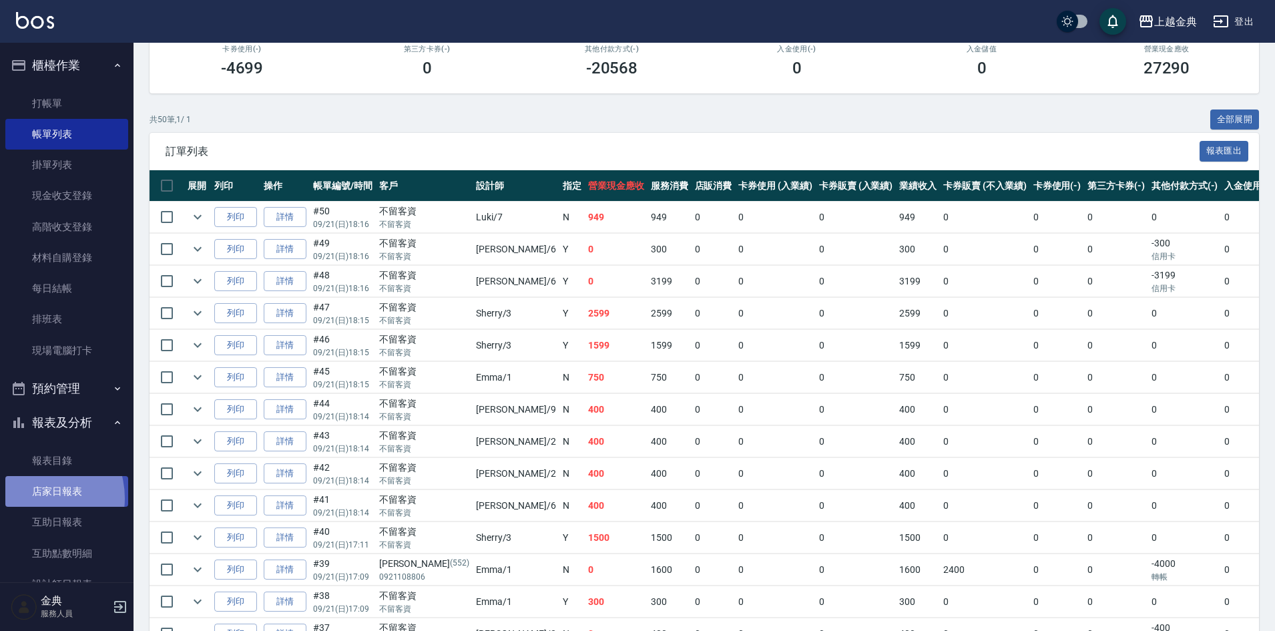
click at [34, 498] on link "店家日報表" at bounding box center [66, 491] width 123 height 31
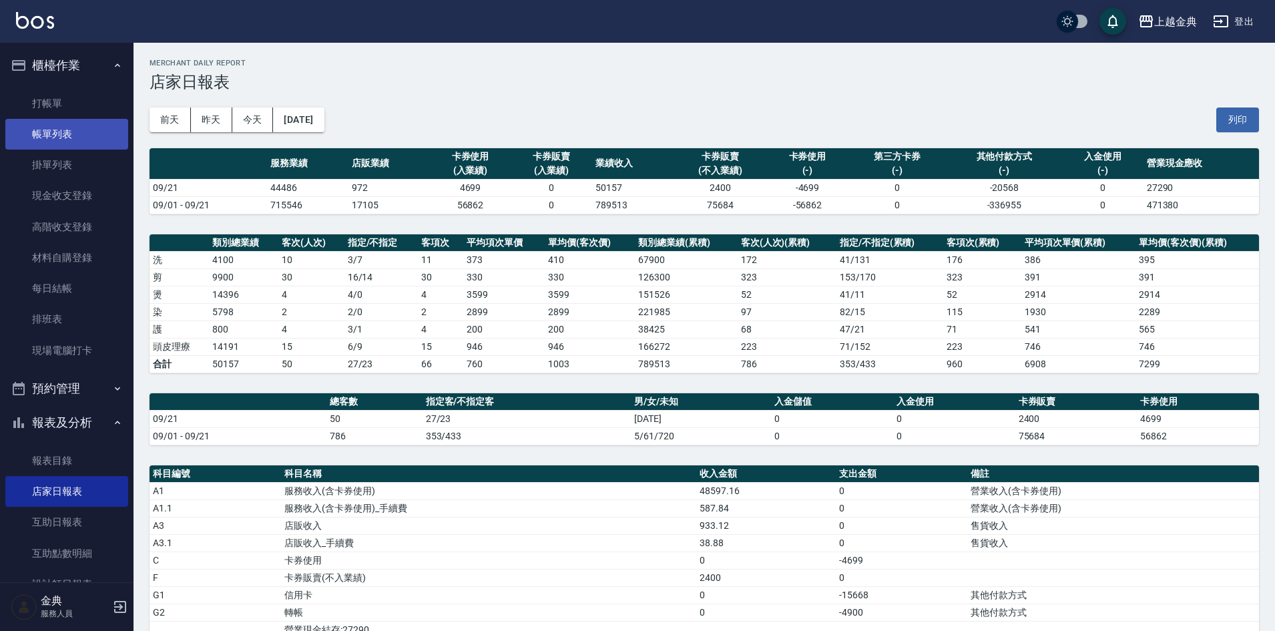
click at [61, 141] on link "帳單列表" at bounding box center [66, 134] width 123 height 31
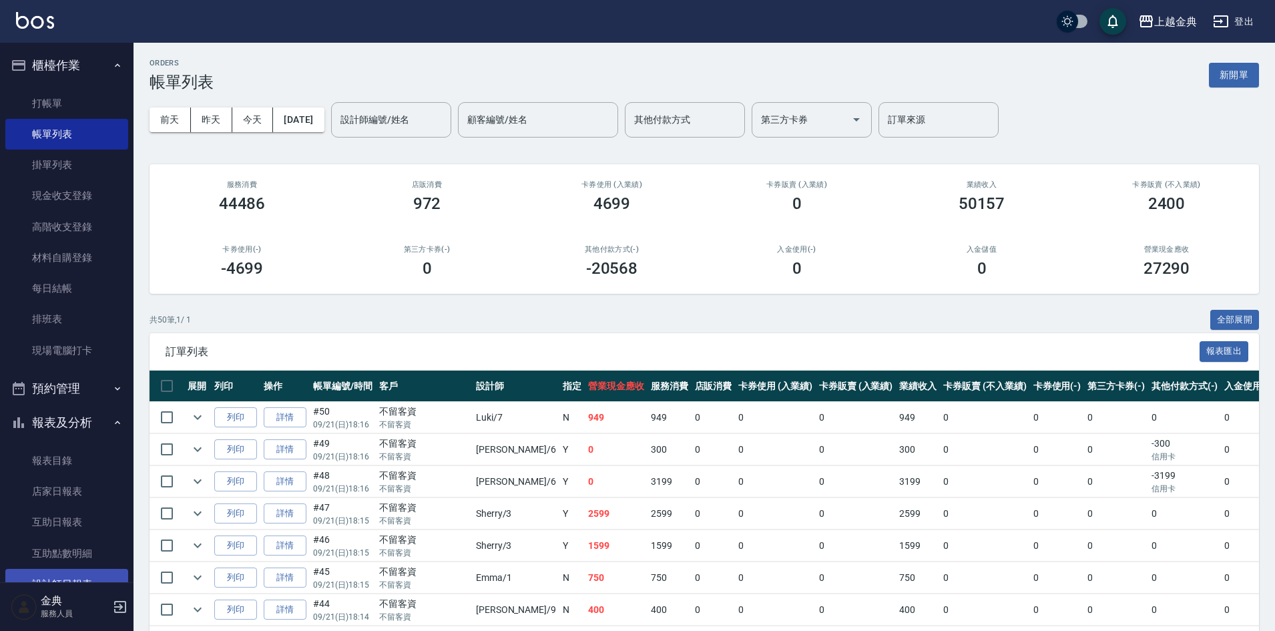
scroll to position [67, 0]
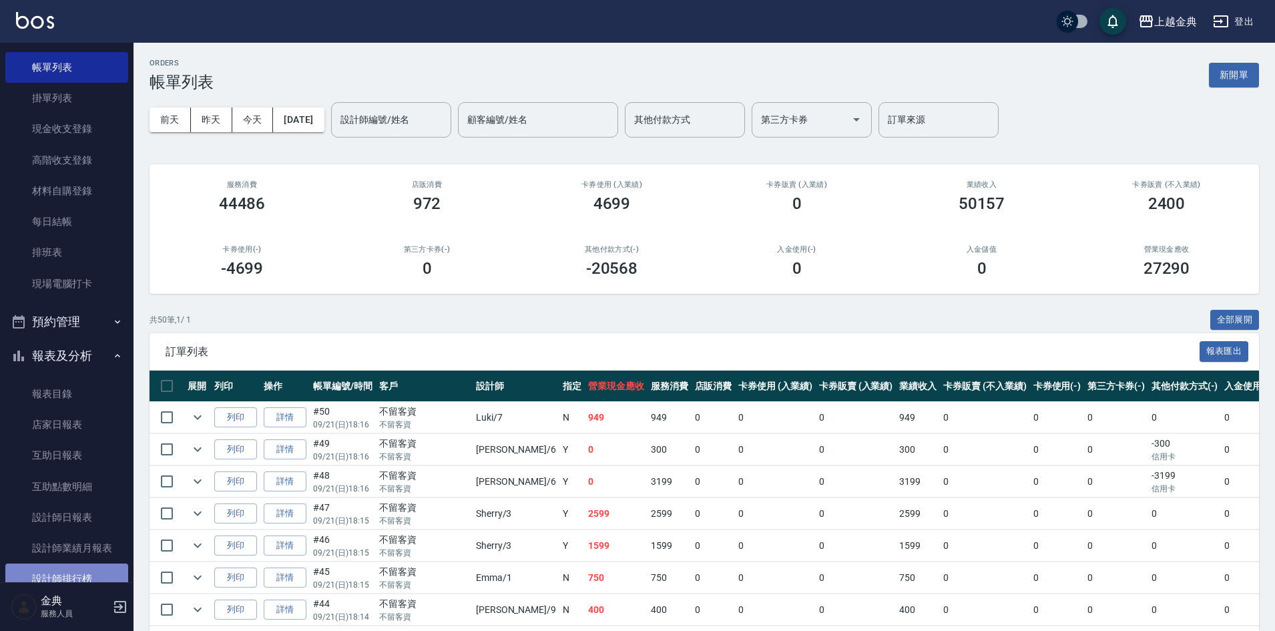
click at [79, 574] on link "設計師排行榜" at bounding box center [66, 579] width 123 height 31
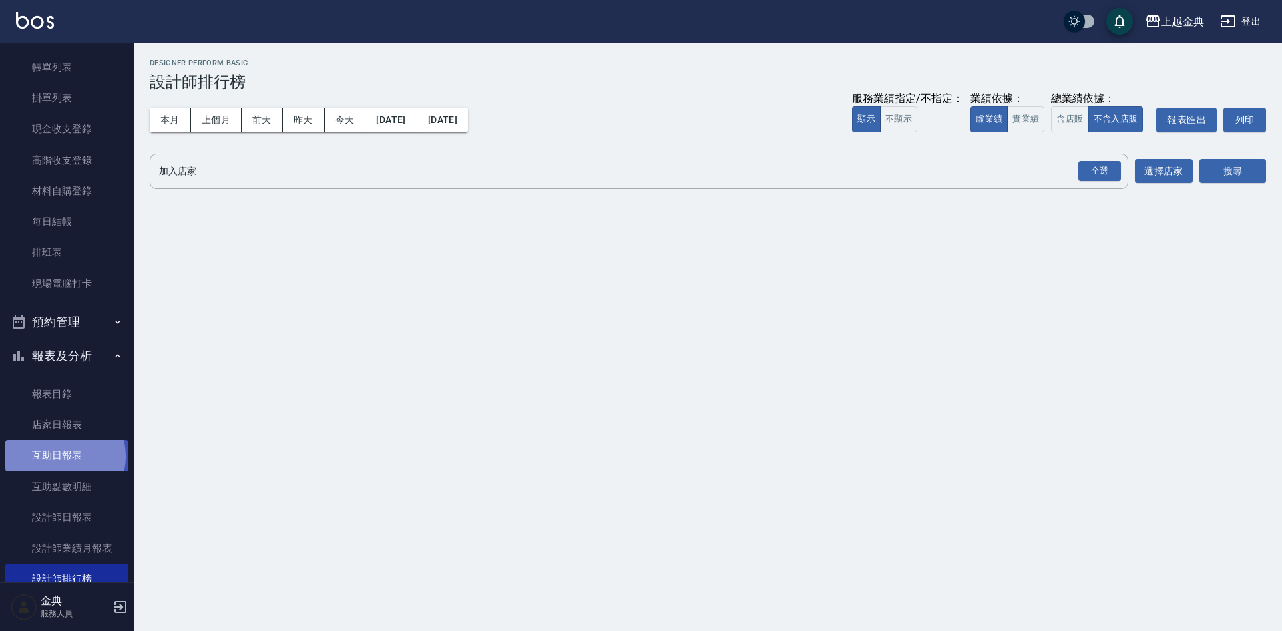
click at [64, 456] on link "互助日報表" at bounding box center [66, 455] width 123 height 31
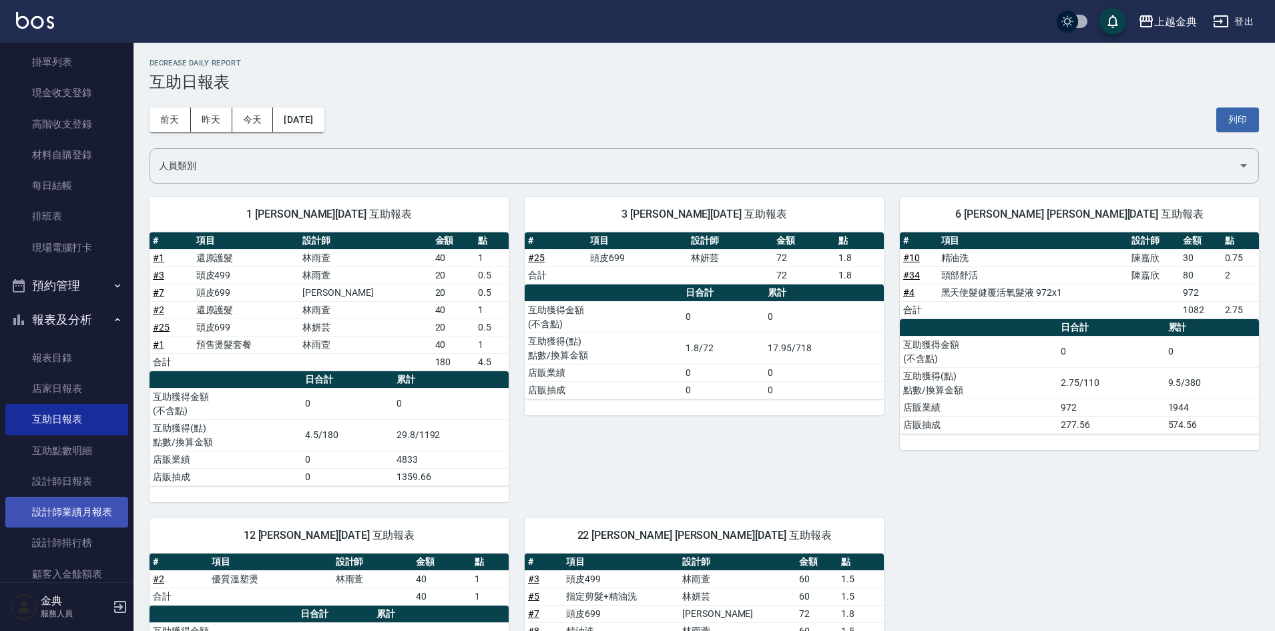
scroll to position [134, 0]
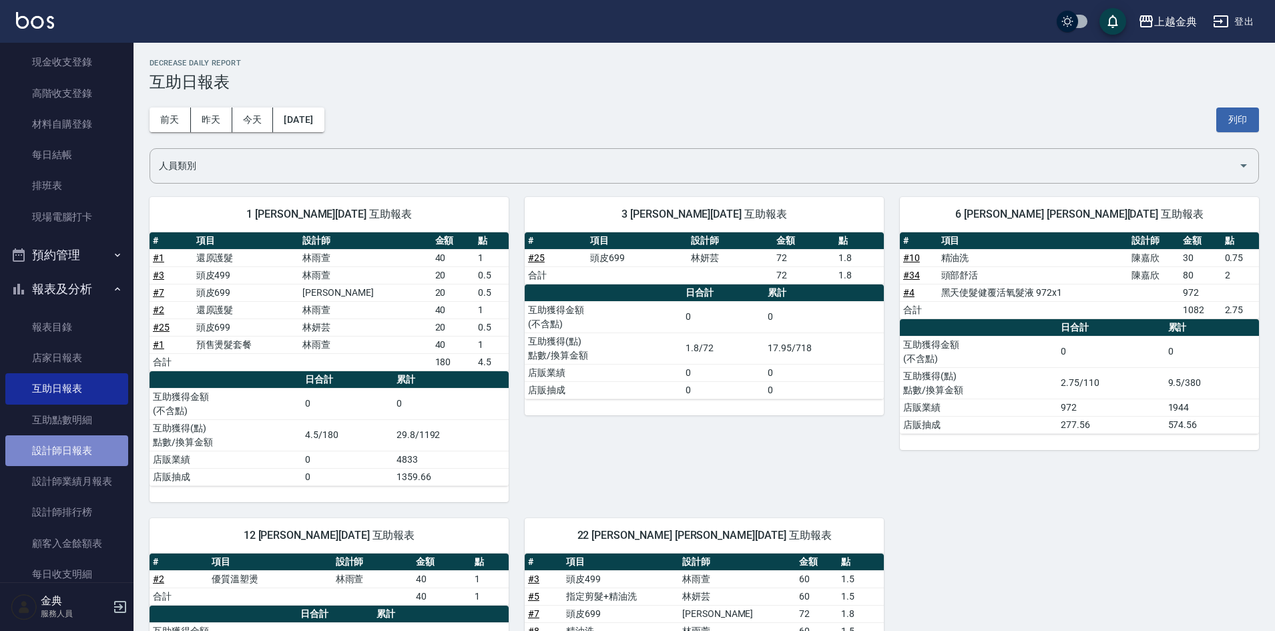
click at [81, 465] on link "設計師日報表" at bounding box center [66, 450] width 123 height 31
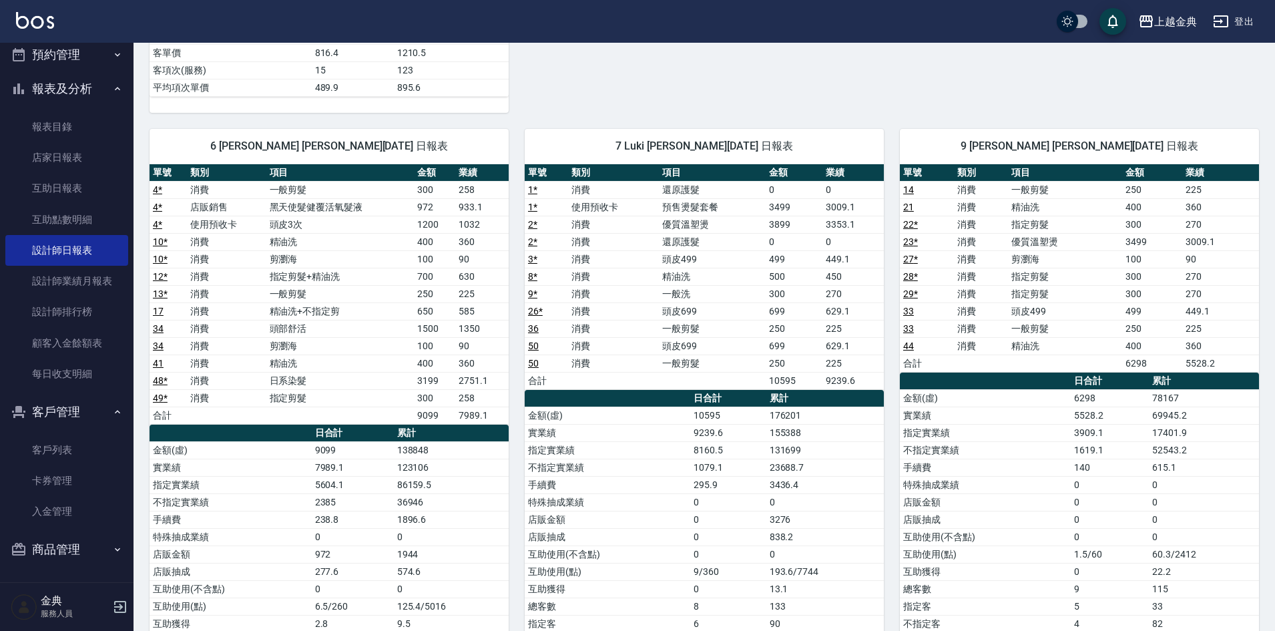
scroll to position [735, 0]
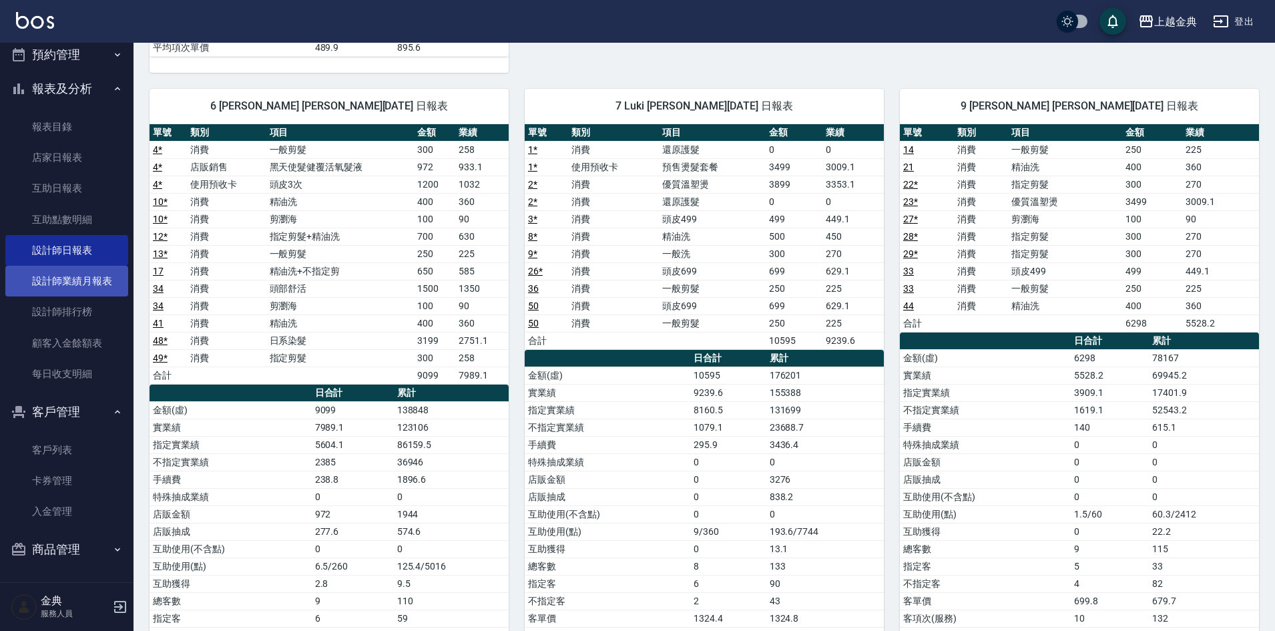
click at [78, 276] on link "設計師業績月報表" at bounding box center [66, 281] width 123 height 31
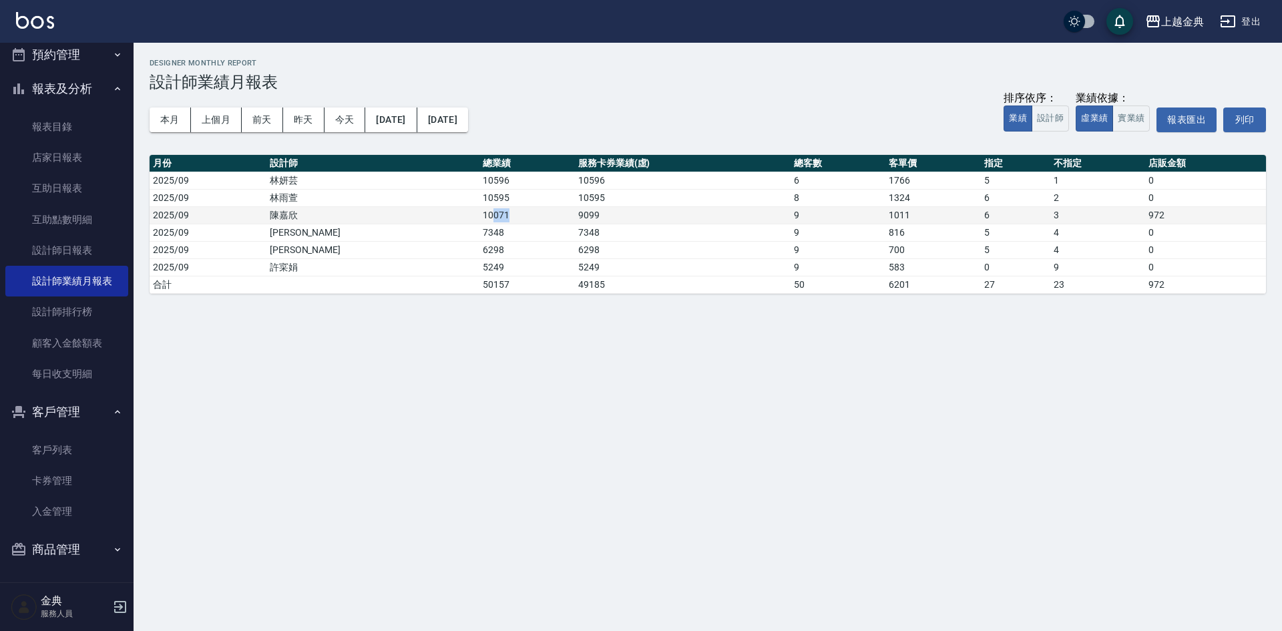
drag, startPoint x: 419, startPoint y: 210, endPoint x: 437, endPoint y: 210, distance: 18.0
click at [479, 210] on td "10071" at bounding box center [526, 214] width 95 height 17
click at [479, 215] on td "10071" at bounding box center [526, 214] width 95 height 17
drag, startPoint x: 433, startPoint y: 210, endPoint x: 384, endPoint y: 210, distance: 48.7
click at [384, 210] on tr "2025/09 [PERSON_NAME]10071 9099 9 1011 6 3 972" at bounding box center [708, 214] width 1117 height 17
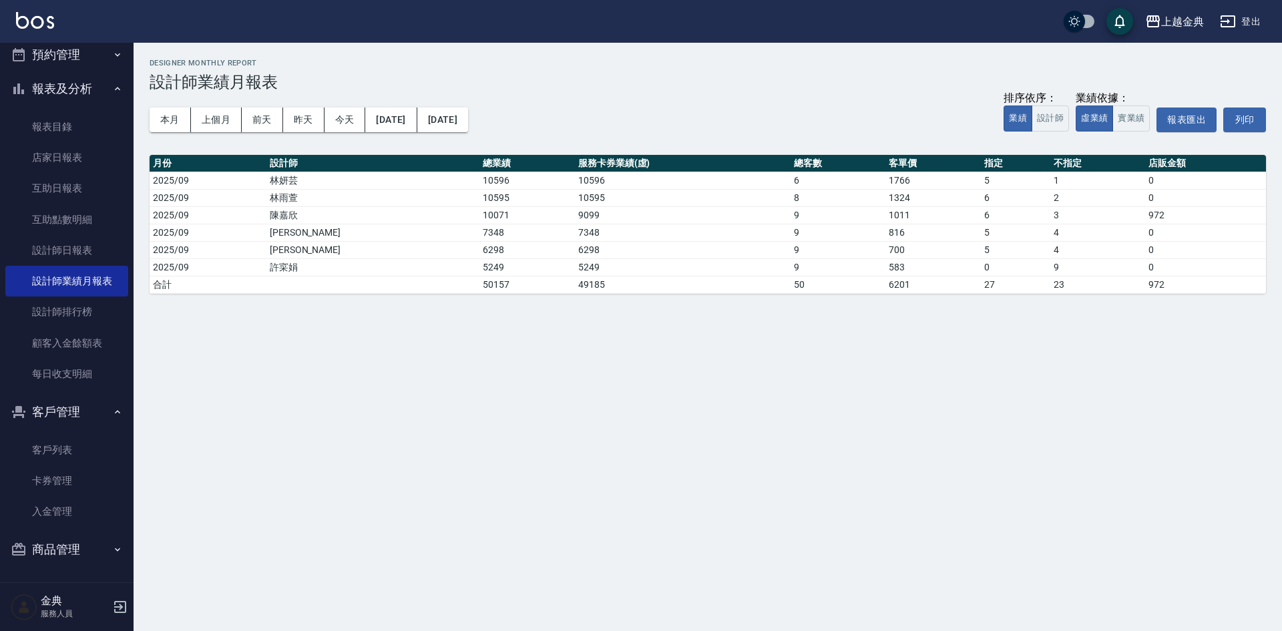
click at [525, 359] on div "上越金典 [DATE] - [DATE] 設計師業績月報表 列印時間： [DATE][PHONE_NUMBER]:19 Designer Monthly Re…" at bounding box center [641, 315] width 1282 height 631
click at [158, 115] on button "本月" at bounding box center [170, 120] width 41 height 25
